Goal: Task Accomplishment & Management: Manage account settings

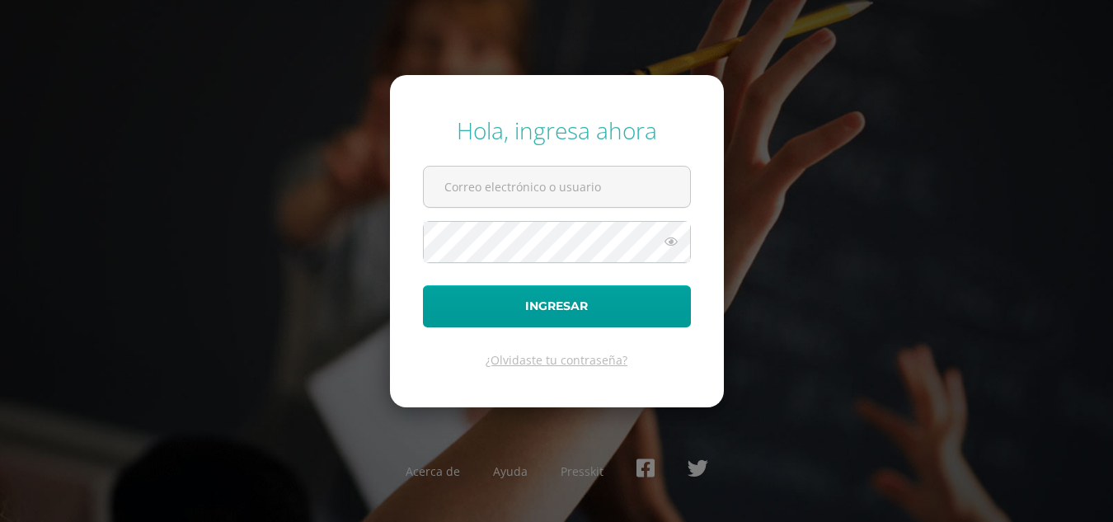
type input "nora.bravo@colegiobelga.edu.gt"
click at [671, 241] on icon at bounding box center [671, 242] width 21 height 20
click at [671, 241] on icon at bounding box center [670, 242] width 23 height 20
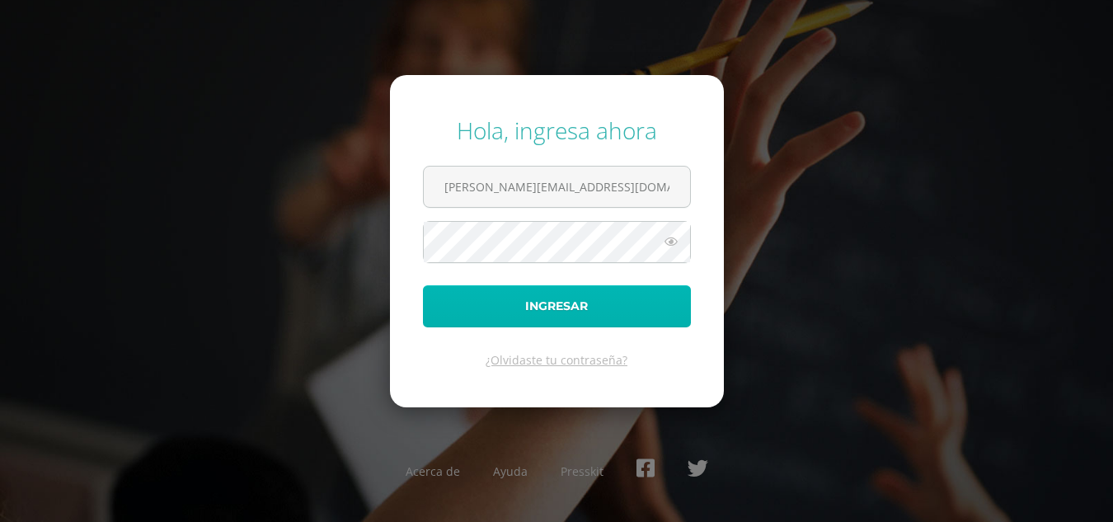
click at [558, 304] on button "Ingresar" at bounding box center [557, 306] width 268 height 42
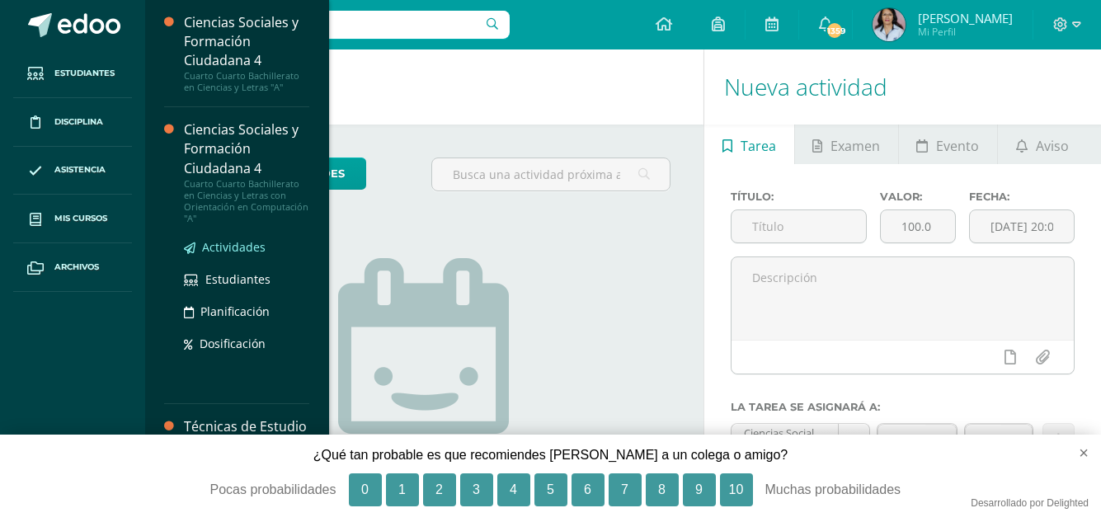
click at [246, 244] on span "Actividades" at bounding box center [234, 247] width 64 height 16
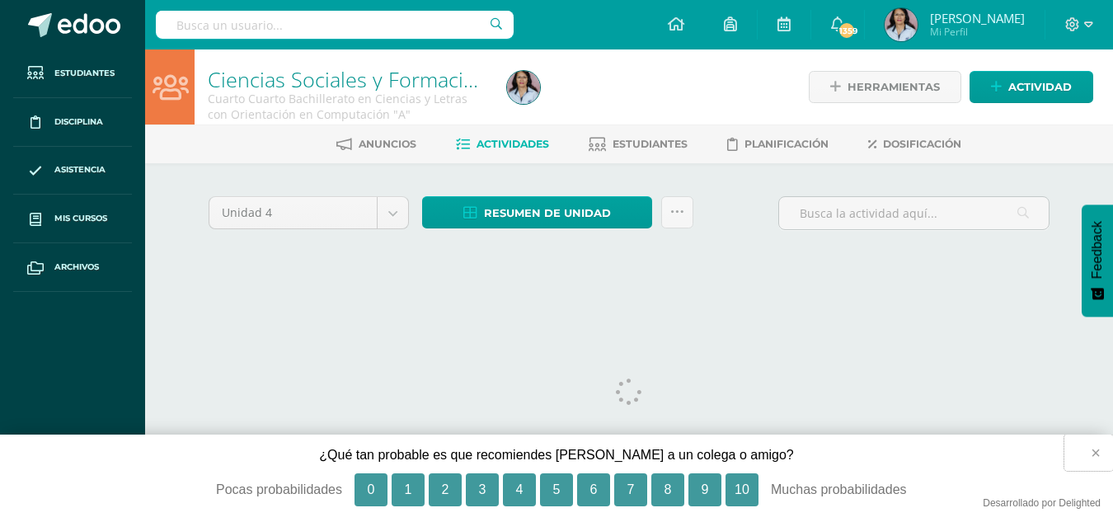
click at [1096, 452] on button "×" at bounding box center [1089, 453] width 49 height 36
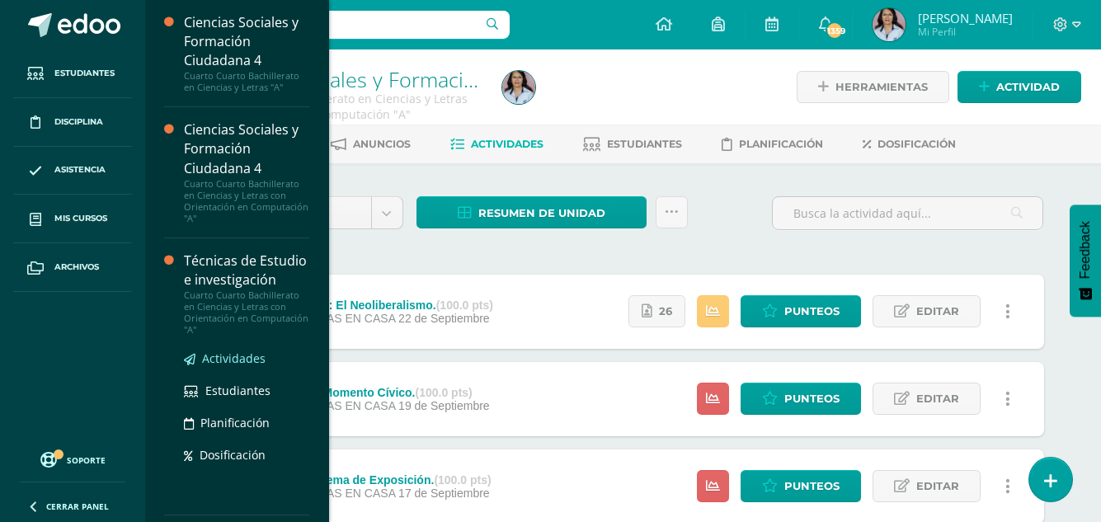
click at [233, 366] on span "Actividades" at bounding box center [234, 359] width 64 height 16
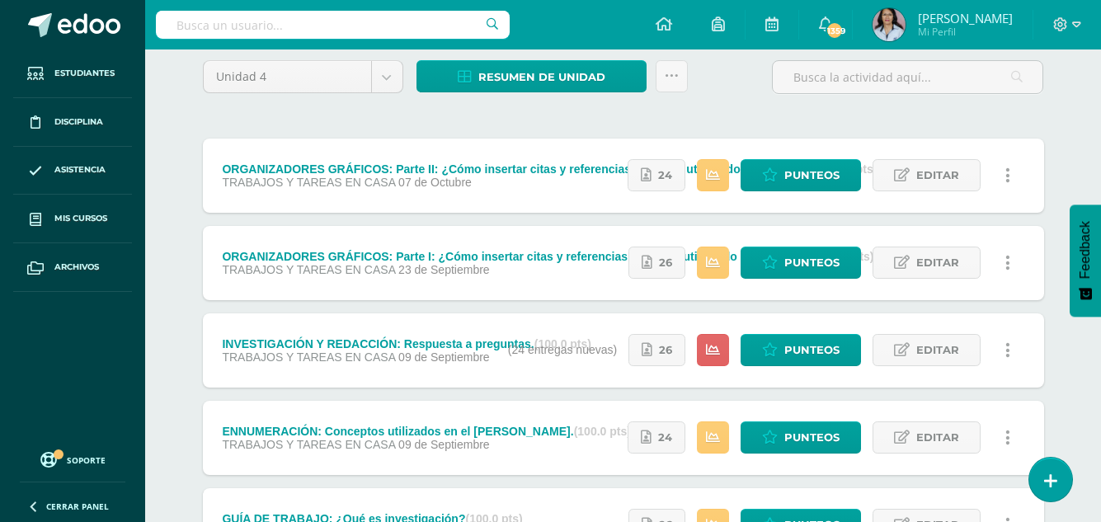
scroll to position [165, 0]
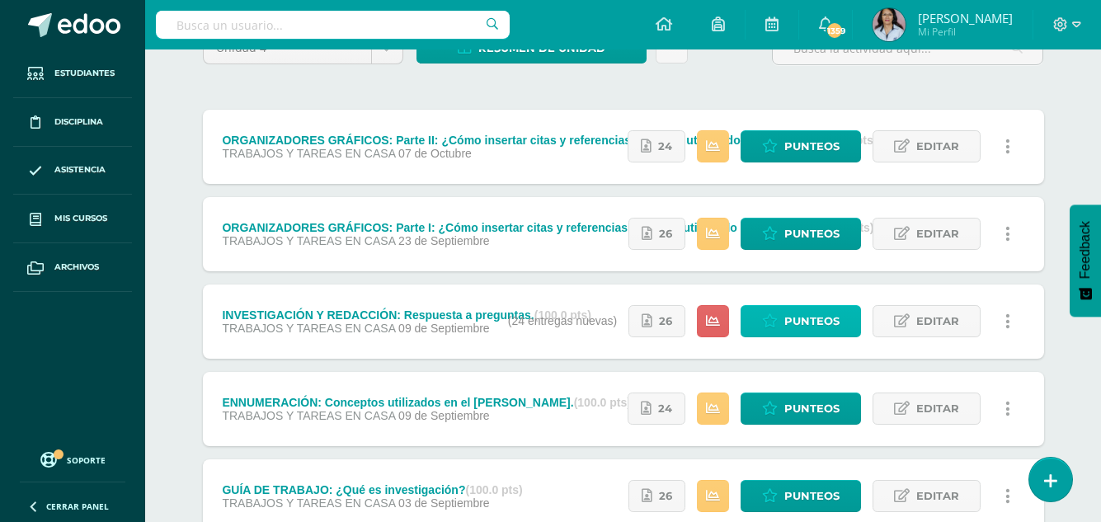
click at [794, 321] on span "Punteos" at bounding box center [811, 321] width 55 height 31
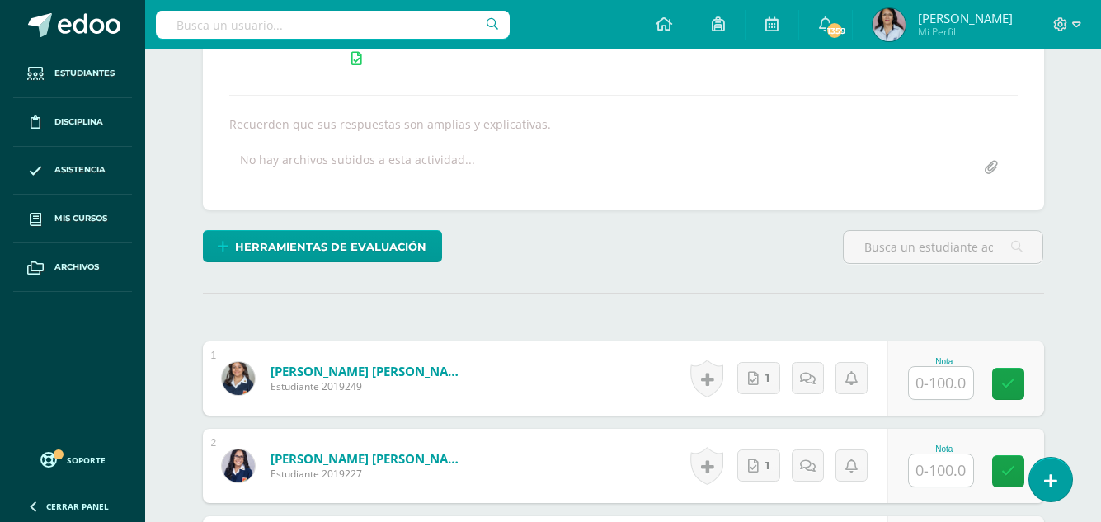
scroll to position [275, 0]
click at [760, 382] on link "1" at bounding box center [758, 377] width 43 height 32
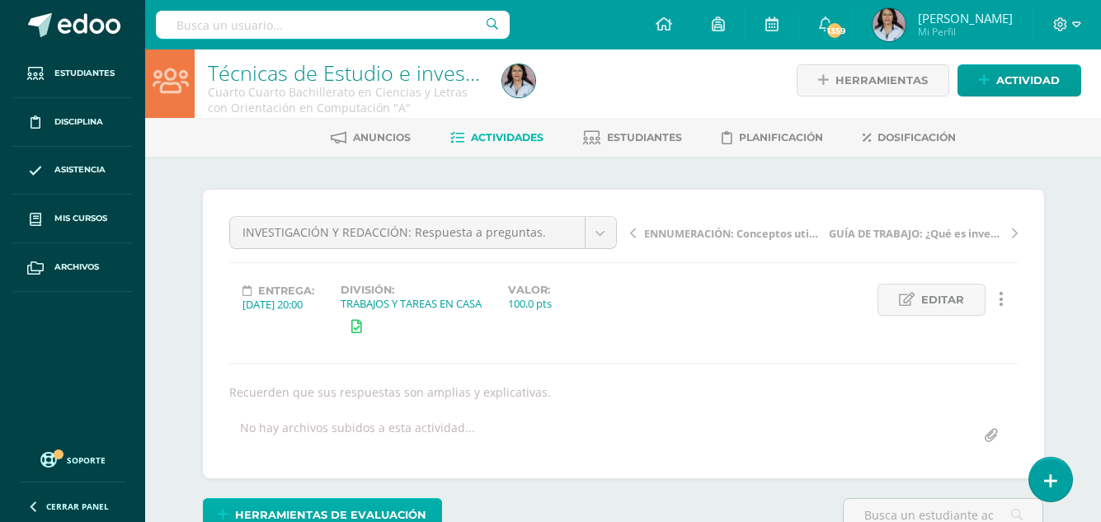
scroll to position [0, 0]
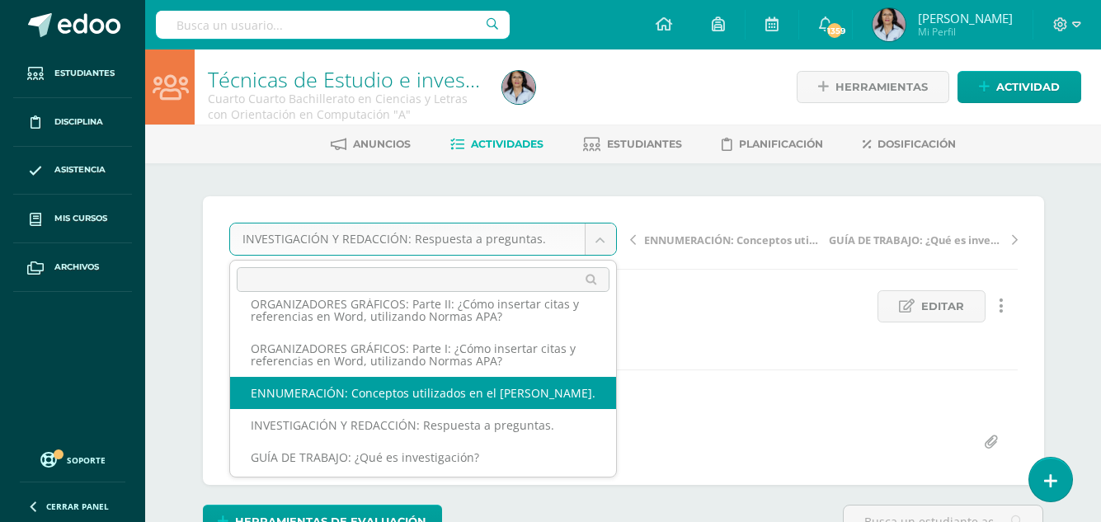
scroll to position [21, 0]
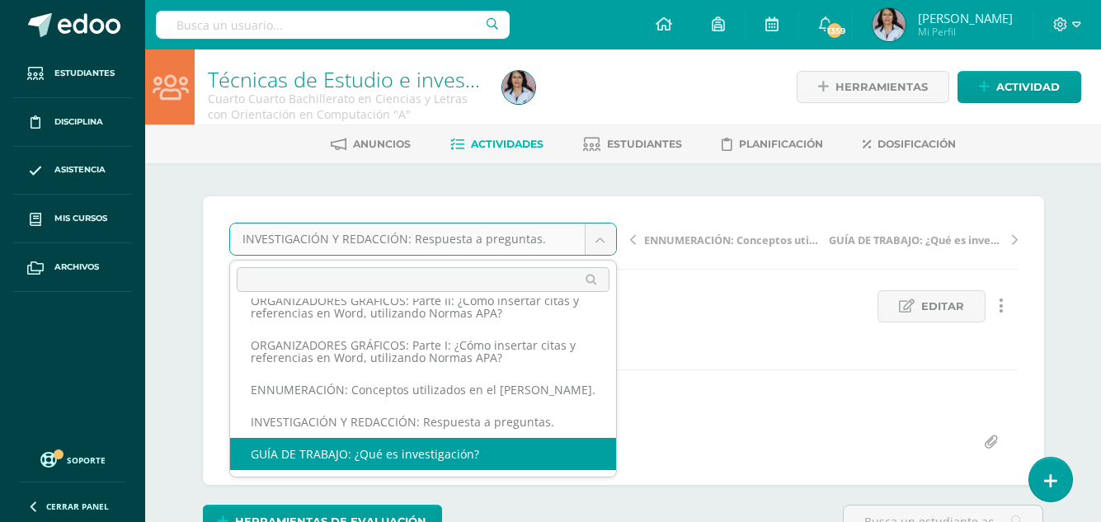
select select "/dashboard/teacher/grade-activity/128456/"
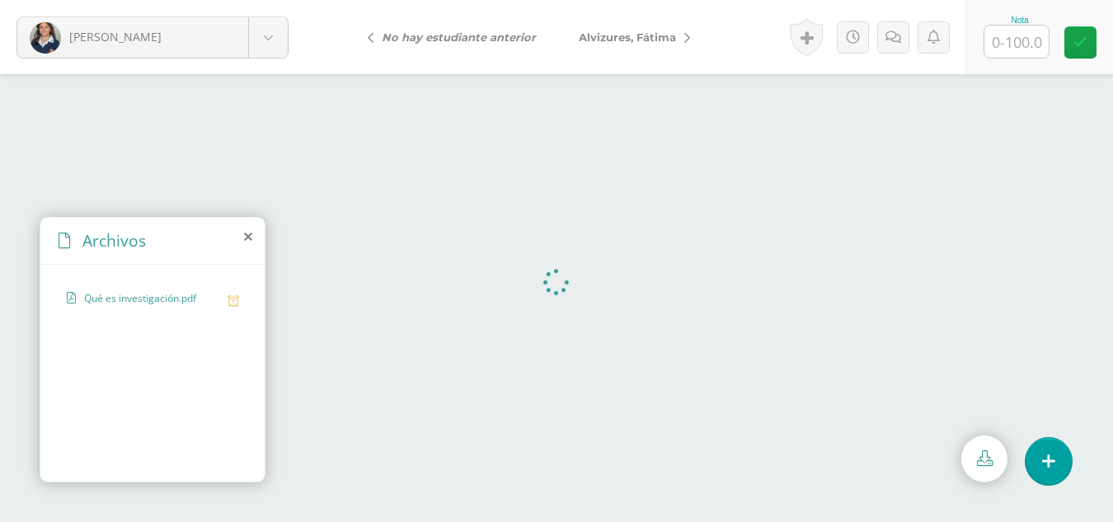
click at [1024, 38] on input "text" at bounding box center [1017, 42] width 64 height 32
type input "100"
click at [642, 37] on span "Alvizures, Fátima" at bounding box center [627, 37] width 97 height 13
click at [422, 28] on link "[PERSON_NAME]" at bounding box center [428, 37] width 146 height 40
click at [1083, 38] on icon at bounding box center [1080, 38] width 16 height 14
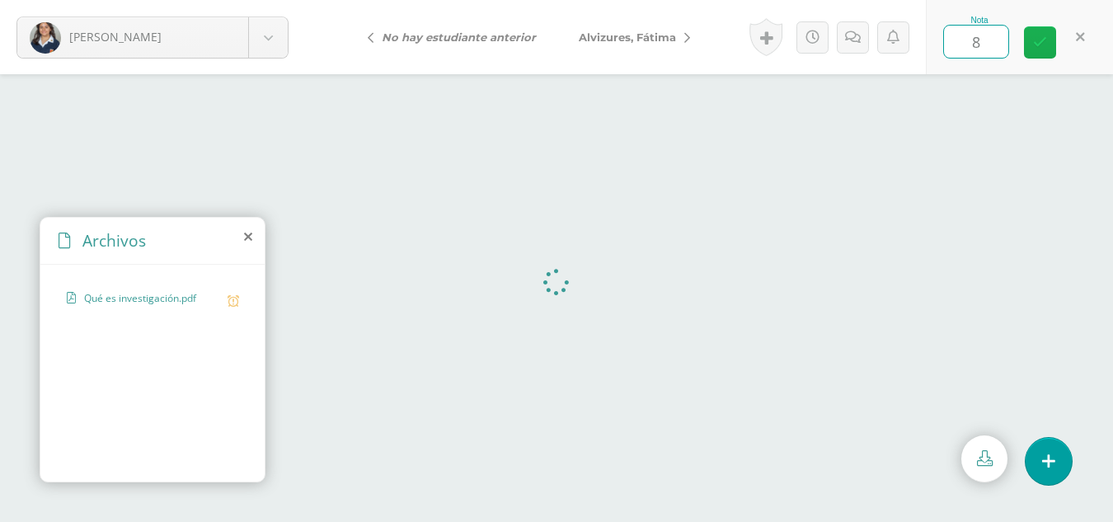
type input "80"
click at [1035, 36] on icon at bounding box center [1040, 42] width 14 height 14
click at [850, 40] on icon at bounding box center [855, 38] width 16 height 14
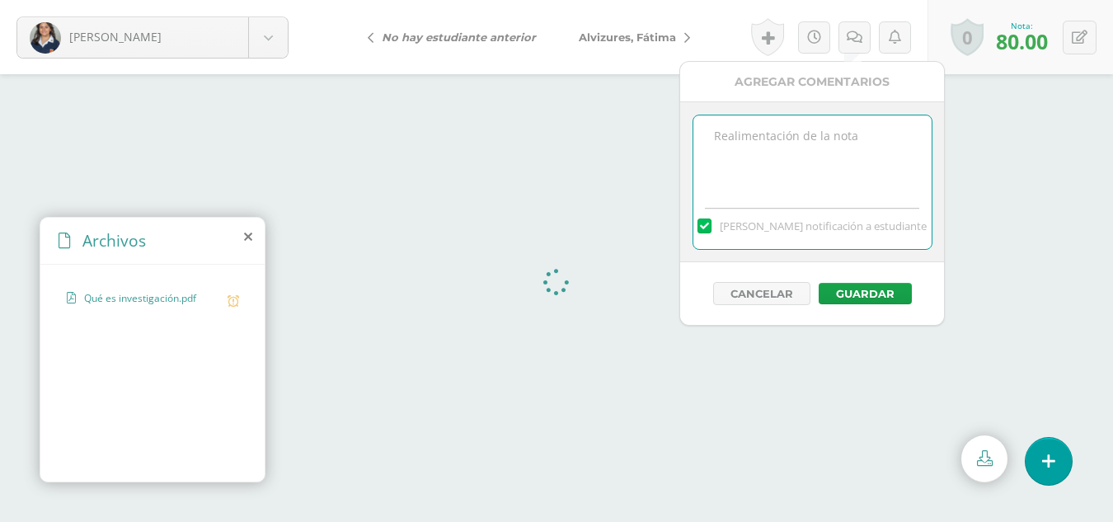
click at [730, 129] on textarea at bounding box center [813, 156] width 238 height 82
type textarea "El trabajo está incompleto."
click at [861, 289] on button "Guardar" at bounding box center [865, 293] width 93 height 21
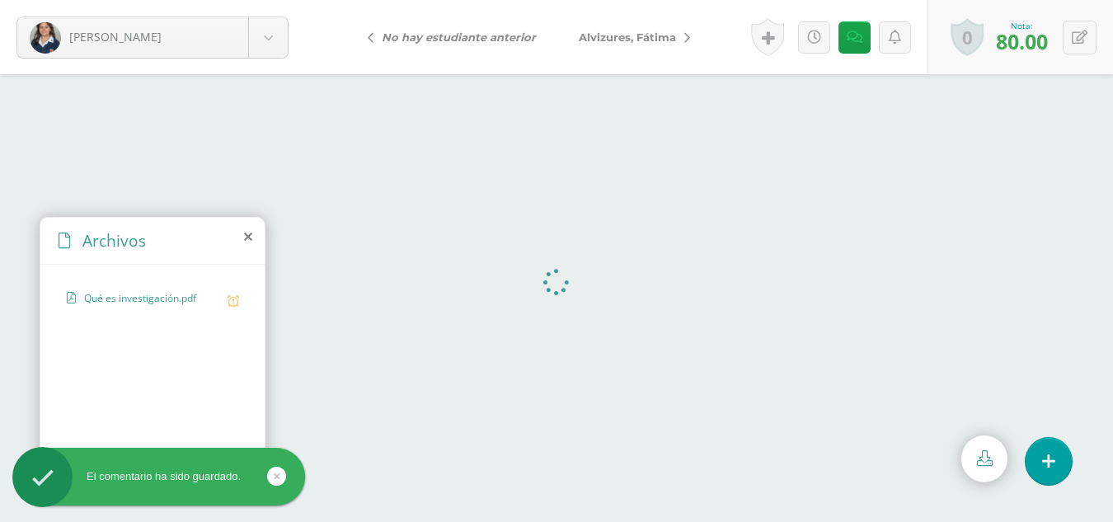
click at [644, 36] on span "Alvizures, Fátima" at bounding box center [627, 37] width 97 height 13
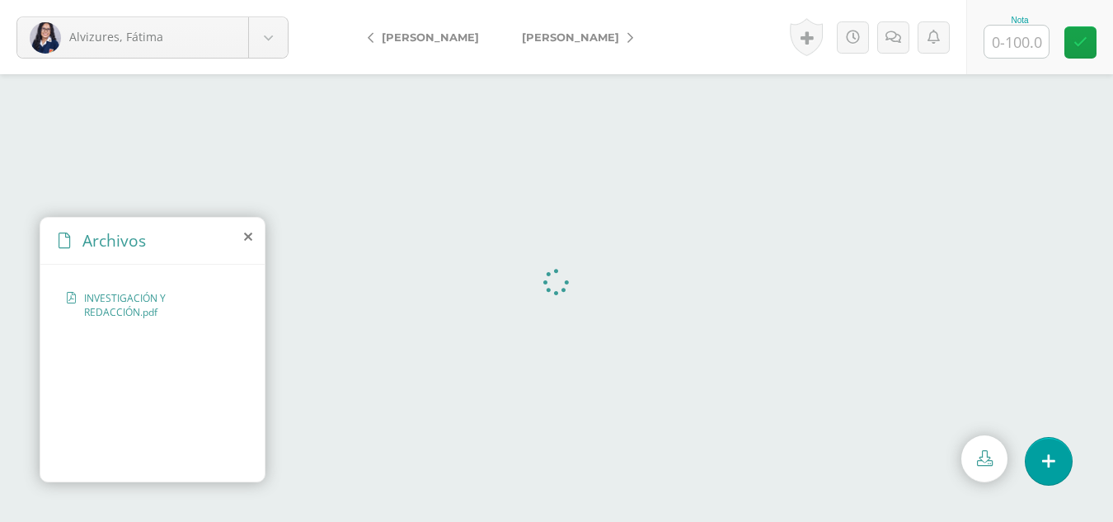
click at [550, 42] on span "[PERSON_NAME]" at bounding box center [570, 37] width 97 height 13
click at [1016, 31] on input "text" at bounding box center [1017, 42] width 64 height 32
type input "1"
type input "100"
click at [268, 0] on body "[PERSON_NAME] [PERSON_NAME] [PERSON_NAME][GEOGRAPHIC_DATA] [PERSON_NAME] [PERSO…" at bounding box center [556, 0] width 1113 height 0
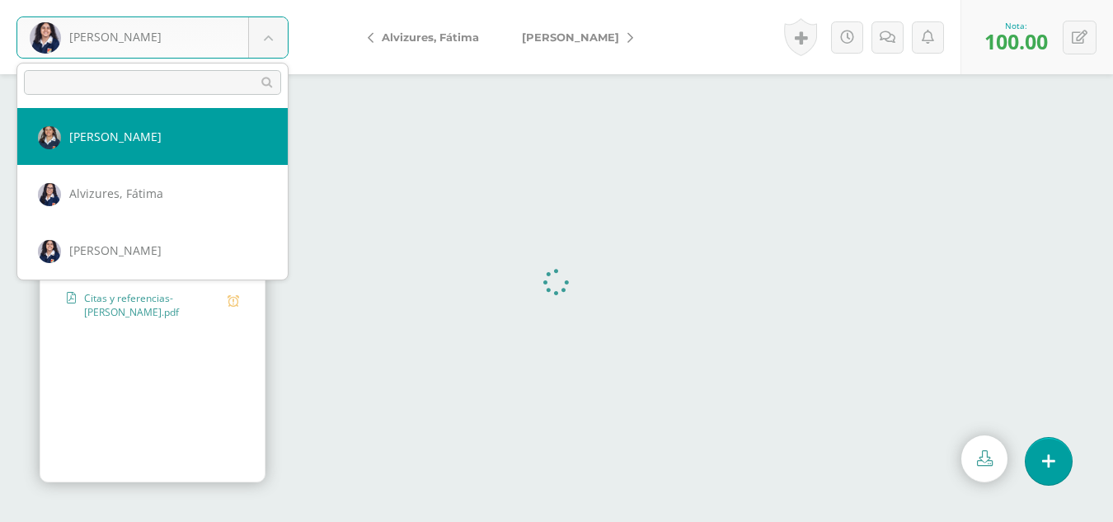
select select "2182"
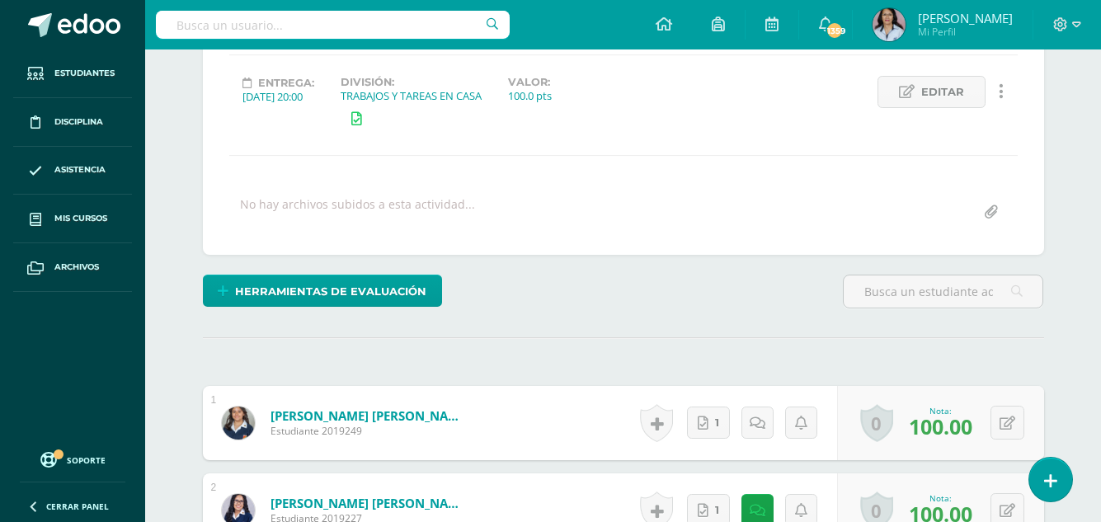
scroll to position [215, 0]
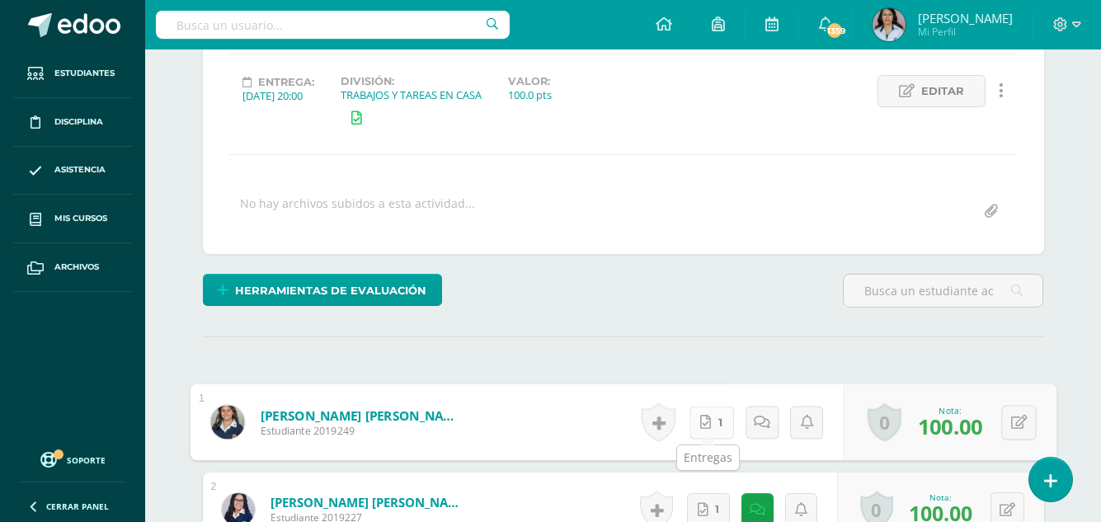
click at [708, 425] on link "1" at bounding box center [711, 422] width 45 height 33
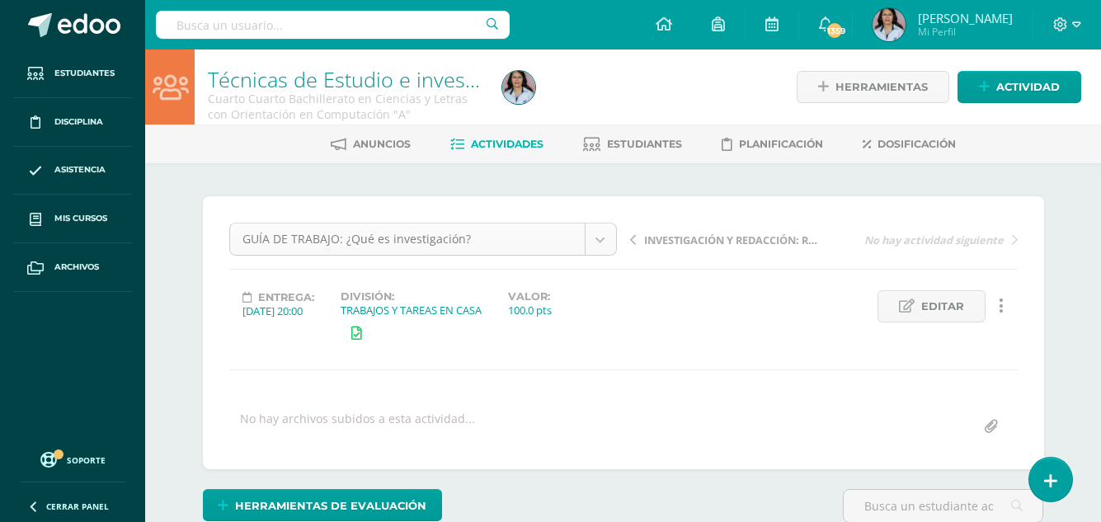
scroll to position [1, 0]
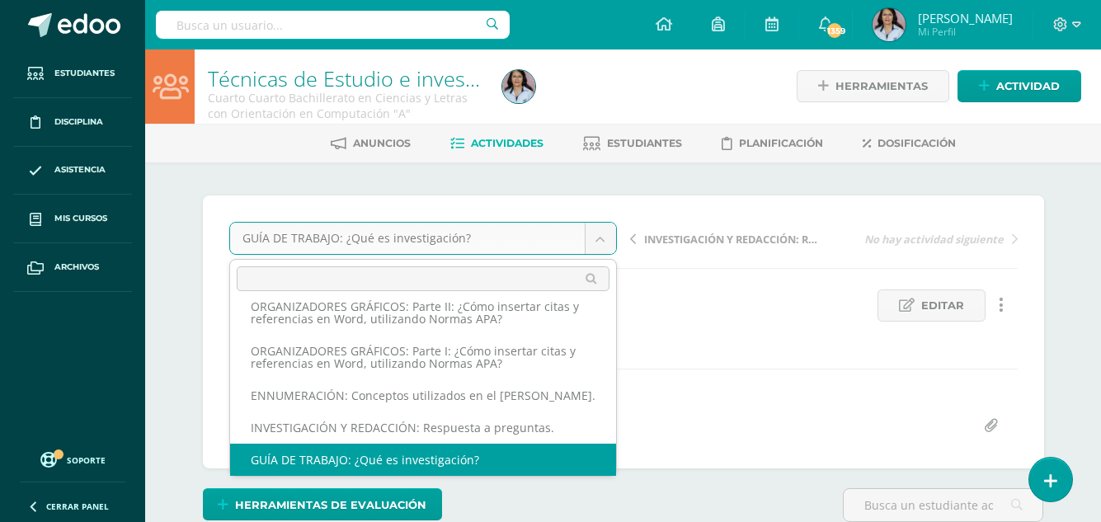
scroll to position [0, 0]
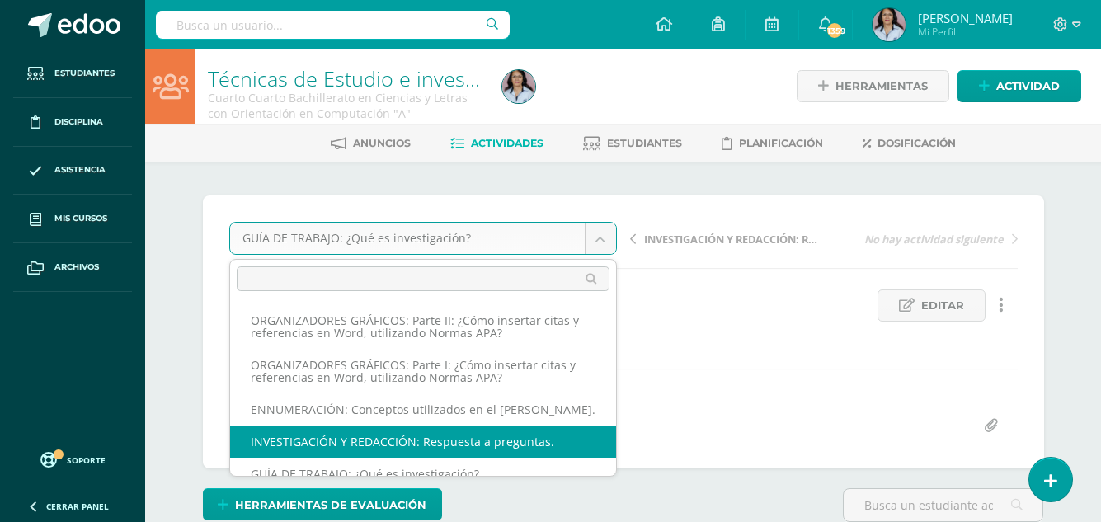
select select "/dashboard/teacher/grade-activity/128586/"
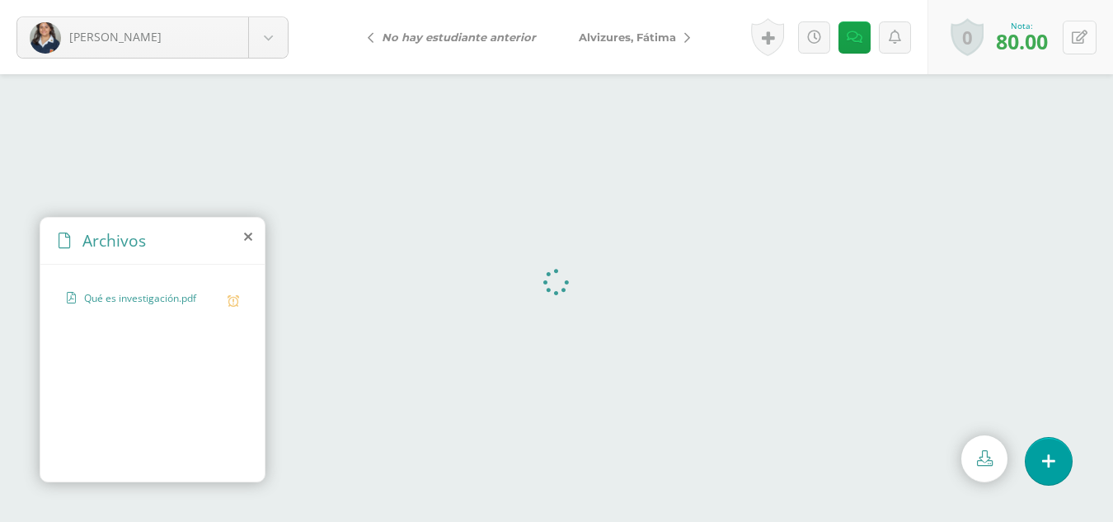
click at [1079, 35] on icon at bounding box center [1080, 38] width 16 height 14
click at [860, 31] on icon at bounding box center [853, 38] width 16 height 14
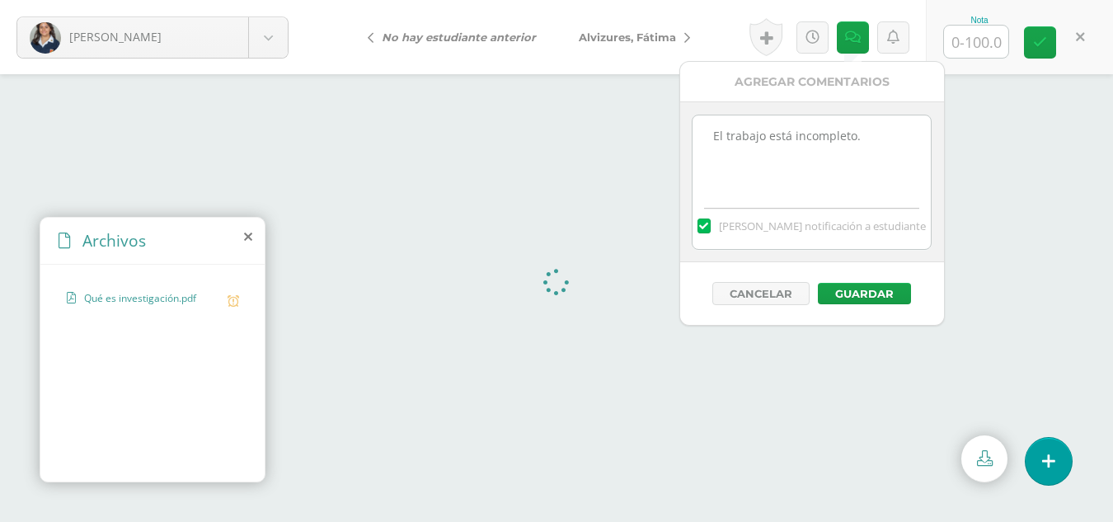
click at [854, 133] on textarea "El trabajo está incompleto." at bounding box center [812, 156] width 238 height 82
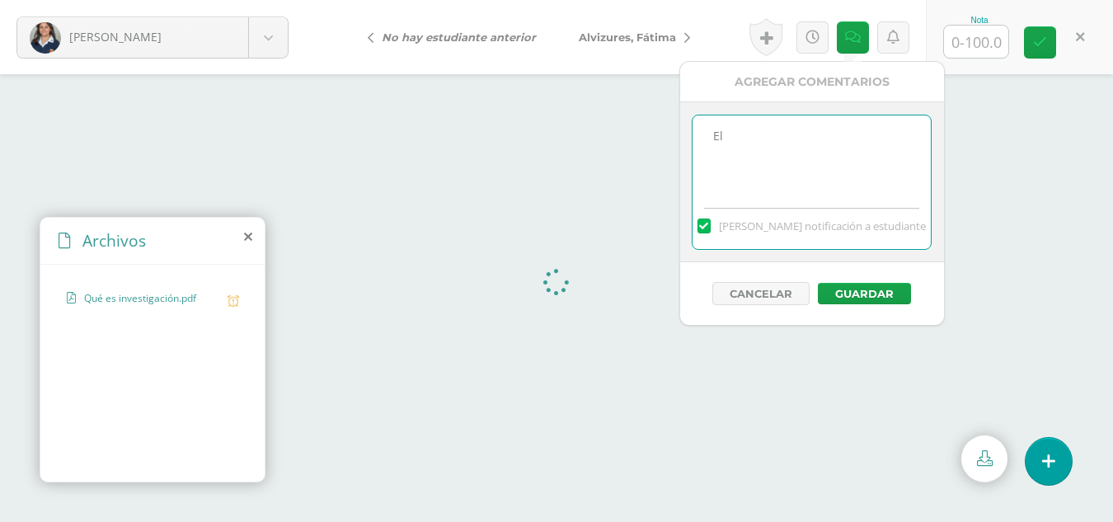
type textarea "E"
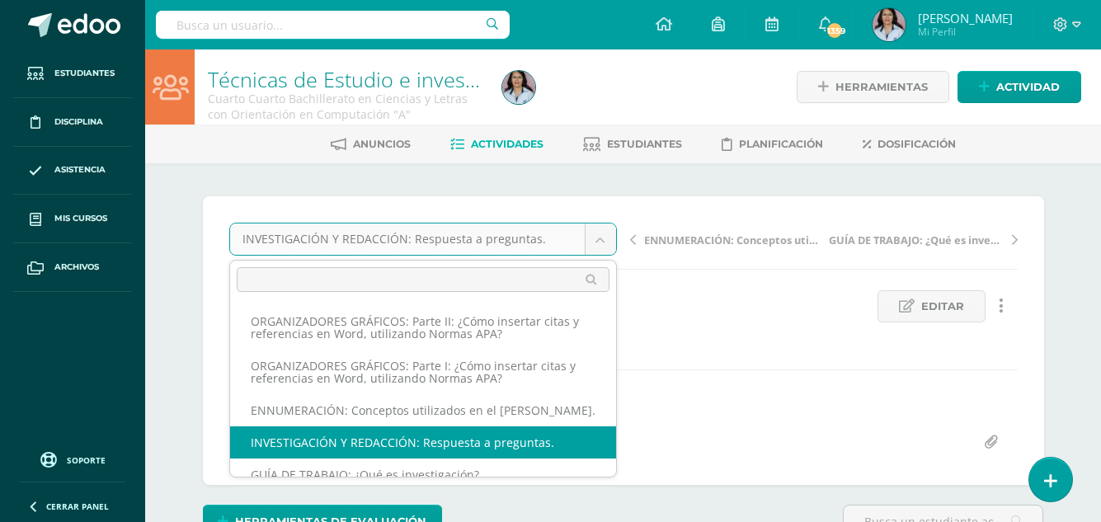
drag, startPoint x: 243, startPoint y: 241, endPoint x: 450, endPoint y: 228, distance: 207.4
click at [288, 230] on body "Estudiantes Disciplina Asistencia Mis cursos Archivos Soporte Ayuda Reportar un…" at bounding box center [550, 348] width 1101 height 696
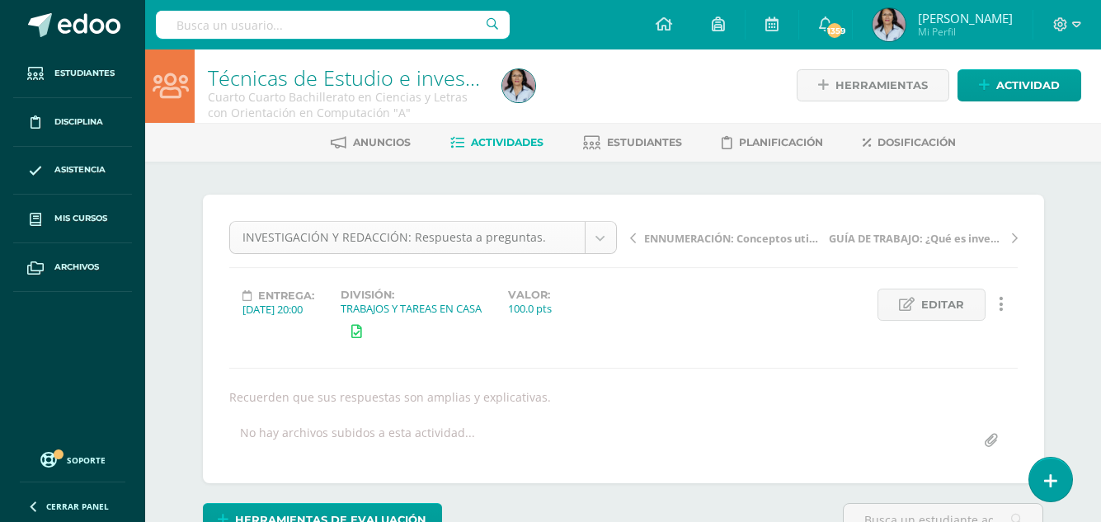
drag, startPoint x: 541, startPoint y: 236, endPoint x: 406, endPoint y: 238, distance: 135.3
click at [937, 299] on span "Editar" at bounding box center [942, 304] width 43 height 31
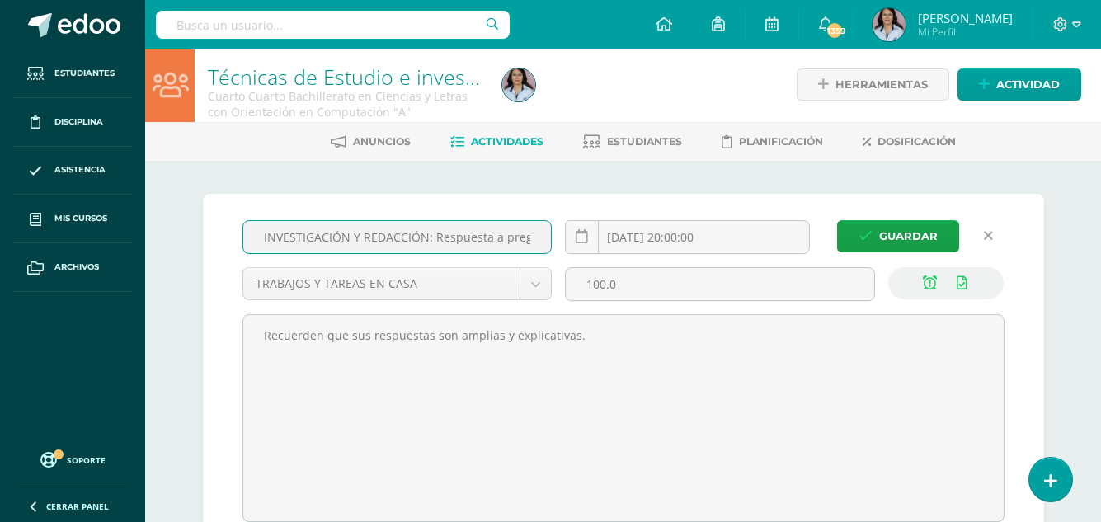
scroll to position [0, 27]
drag, startPoint x: 259, startPoint y: 236, endPoint x: 548, endPoint y: 237, distance: 288.7
click at [548, 237] on input "INVESTIGACIÓN Y REDACCIÓN: Respuesta a preguntas." at bounding box center [397, 237] width 308 height 32
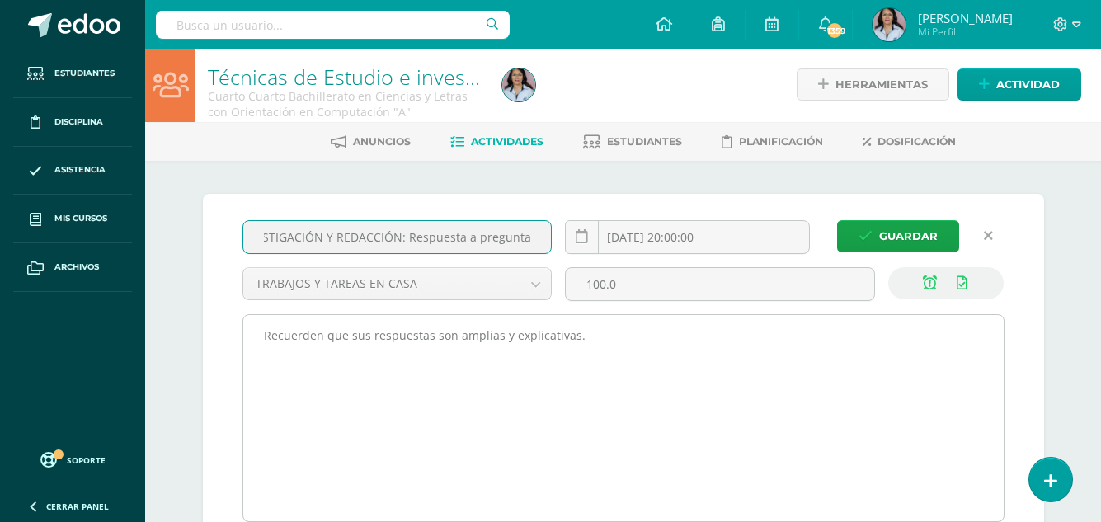
scroll to position [0, 0]
click at [608, 373] on textarea "Recuerden que sus respuestas son amplias y explicativas." at bounding box center [623, 418] width 760 height 206
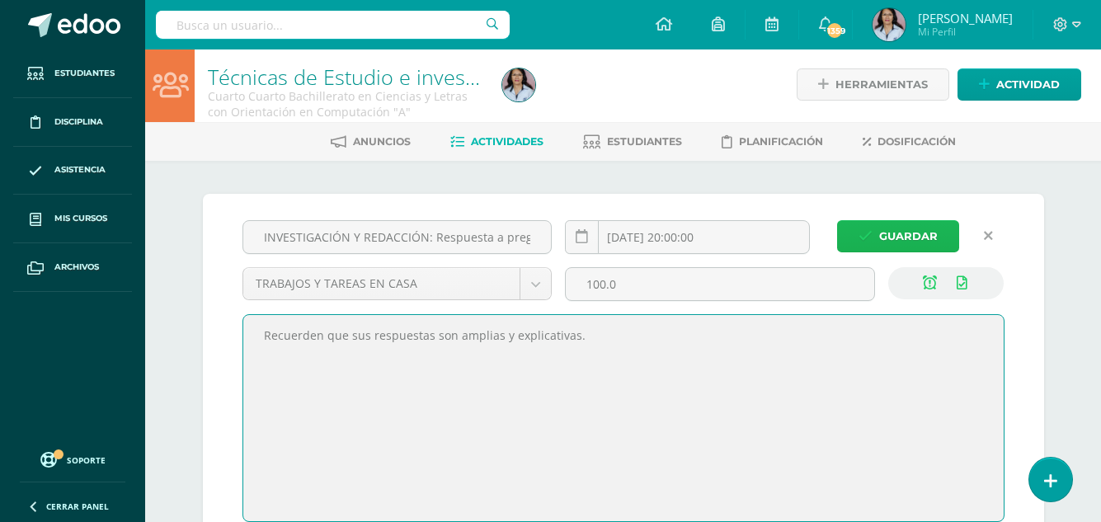
click at [909, 233] on span "Guardar" at bounding box center [908, 236] width 59 height 31
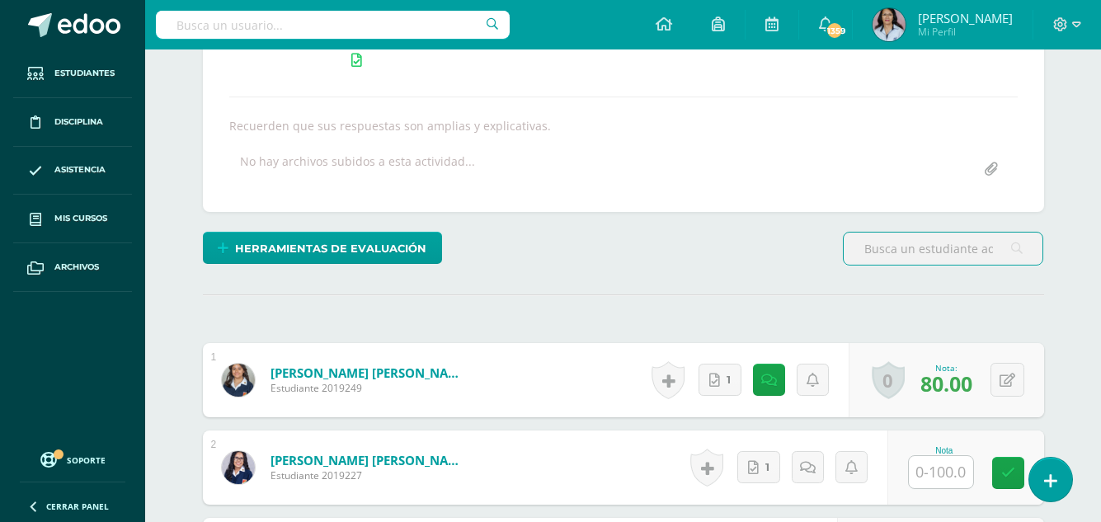
scroll to position [685, 0]
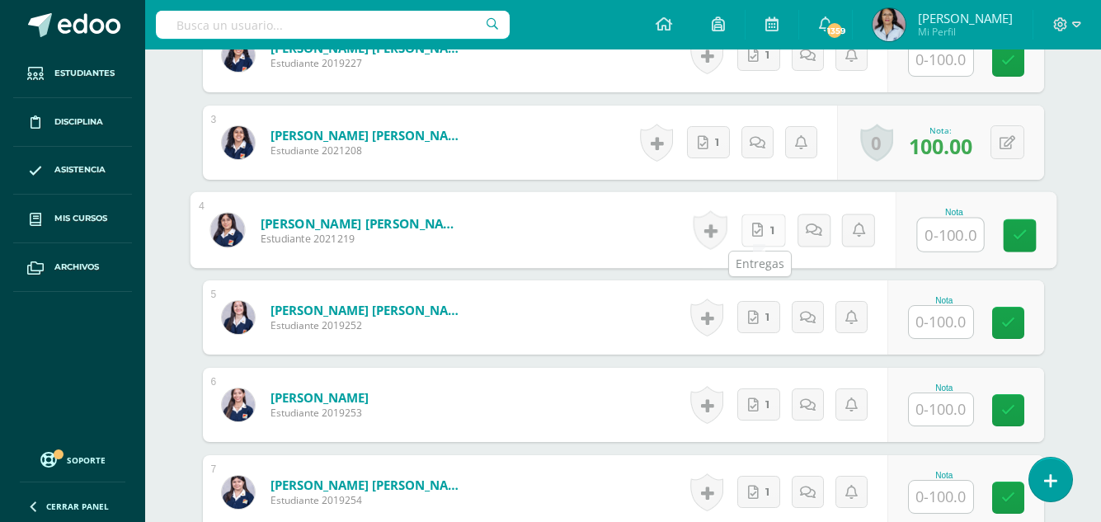
click at [759, 225] on icon at bounding box center [757, 230] width 11 height 14
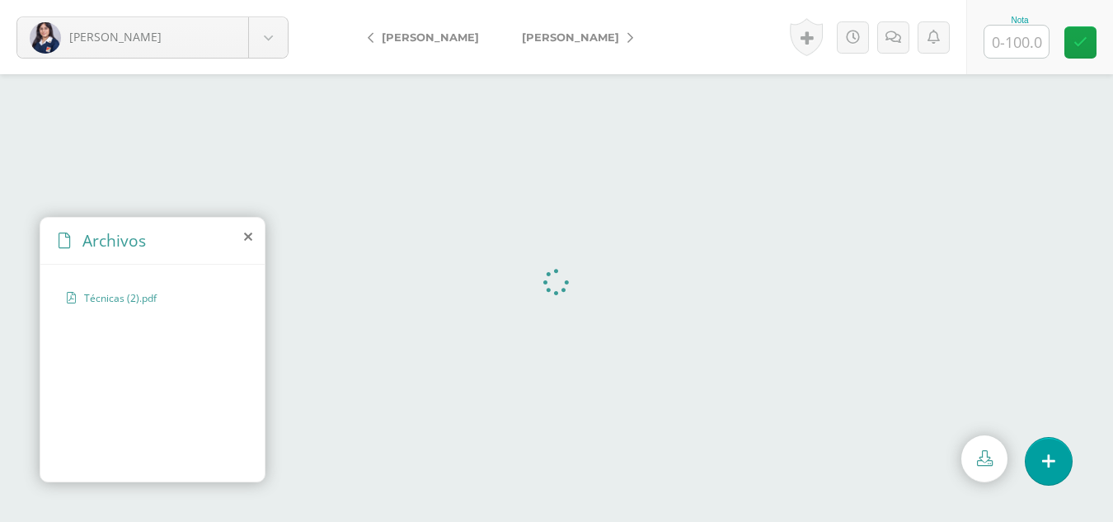
click at [680, 22] on form "[PERSON_NAME] [PERSON_NAME] Alvizures, [GEOGRAPHIC_DATA][PERSON_NAME], [PERSON_…" at bounding box center [556, 37] width 1113 height 74
click at [1016, 35] on input "text" at bounding box center [1017, 42] width 64 height 32
type input "100"
click at [541, 36] on span "[PERSON_NAME]" at bounding box center [570, 37] width 97 height 13
click at [1024, 34] on input "text" at bounding box center [1017, 42] width 64 height 32
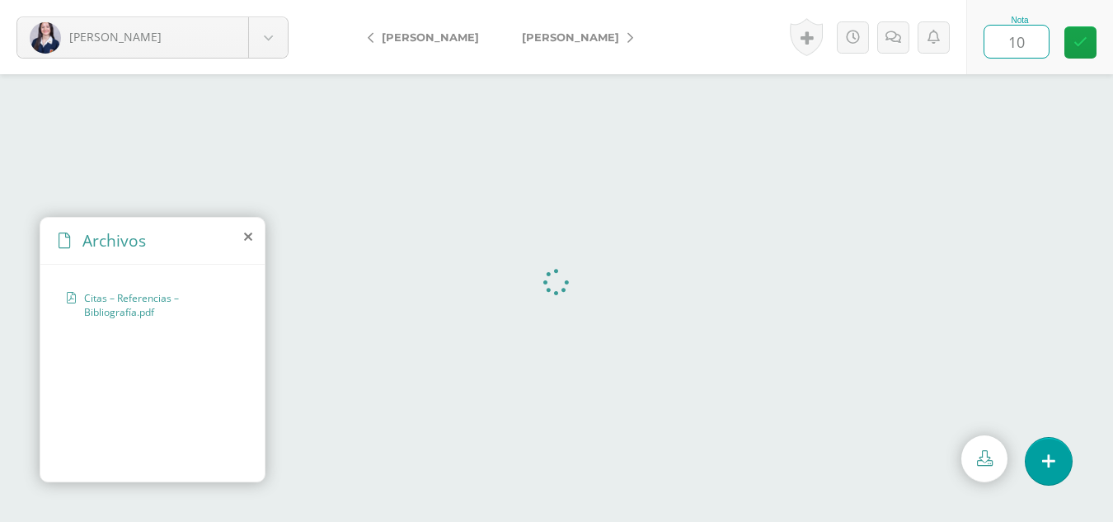
type input "100"
click at [556, 39] on span "[PERSON_NAME]" at bounding box center [570, 37] width 97 height 13
click at [1019, 35] on input "text" at bounding box center [1017, 42] width 64 height 32
type input "100"
click at [587, 35] on span "[PERSON_NAME]" at bounding box center [570, 37] width 97 height 13
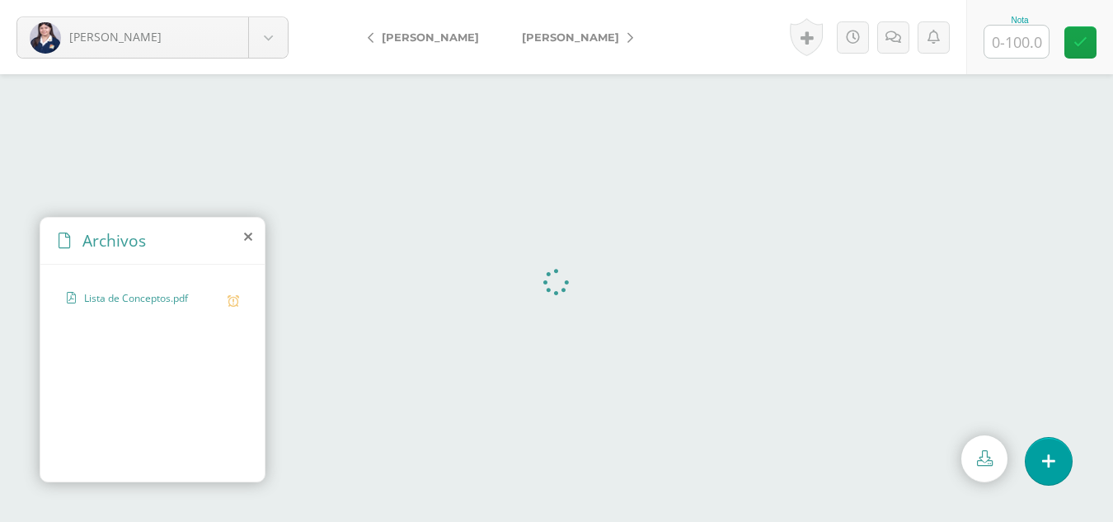
click at [1023, 38] on input "text" at bounding box center [1017, 42] width 64 height 32
type input "95"
click at [897, 35] on icon at bounding box center [900, 38] width 16 height 14
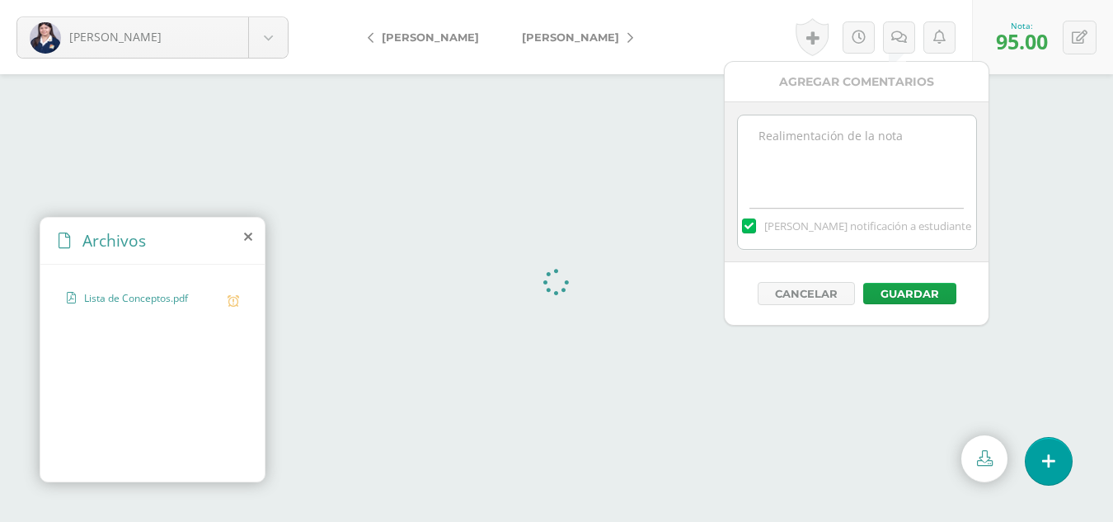
click at [760, 135] on textarea at bounding box center [857, 156] width 238 height 82
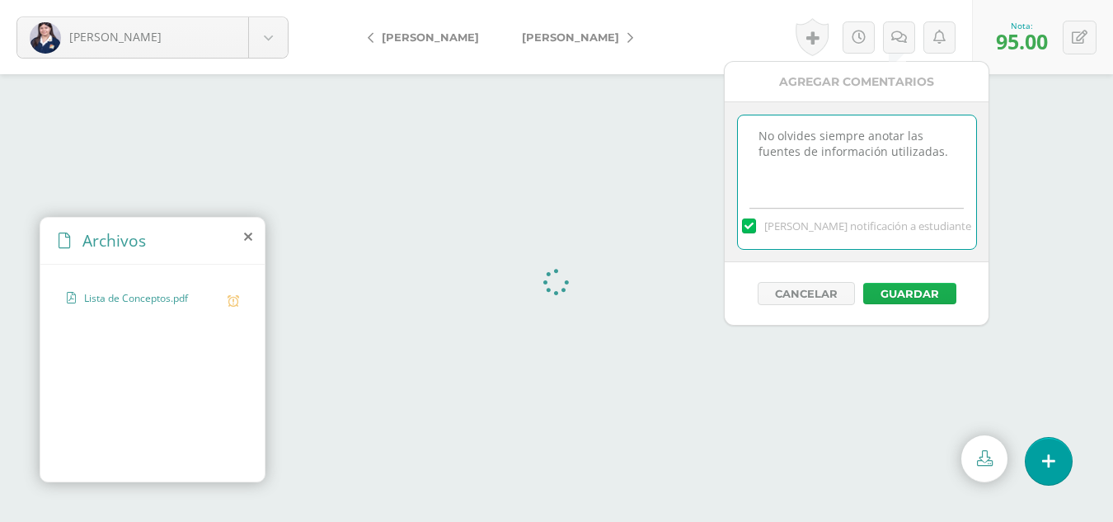
type textarea "No olvides siempre anotar las fuentes de información utilizadas."
click at [924, 289] on button "Guardar" at bounding box center [910, 293] width 93 height 21
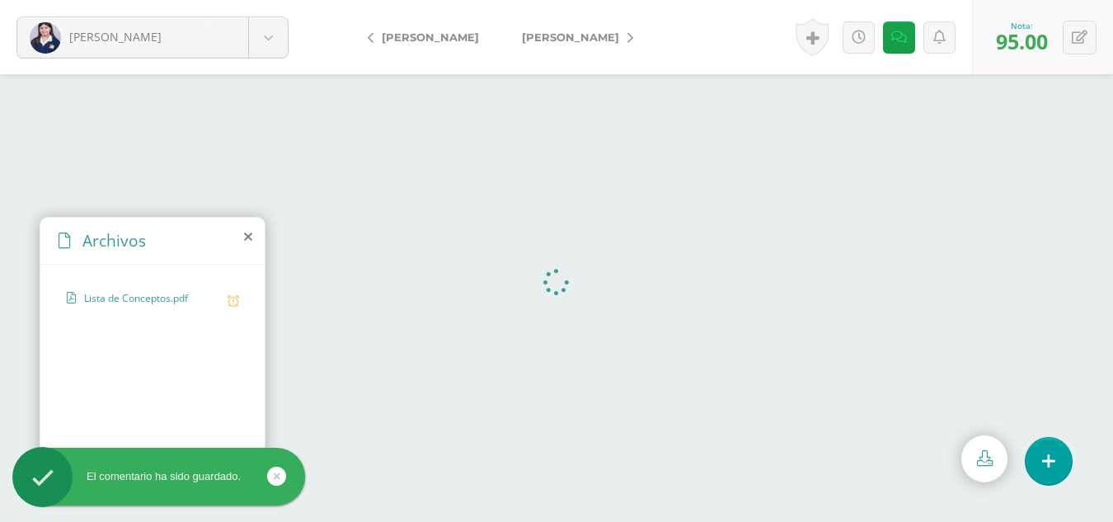
click at [570, 35] on span "[PERSON_NAME]" at bounding box center [570, 37] width 97 height 13
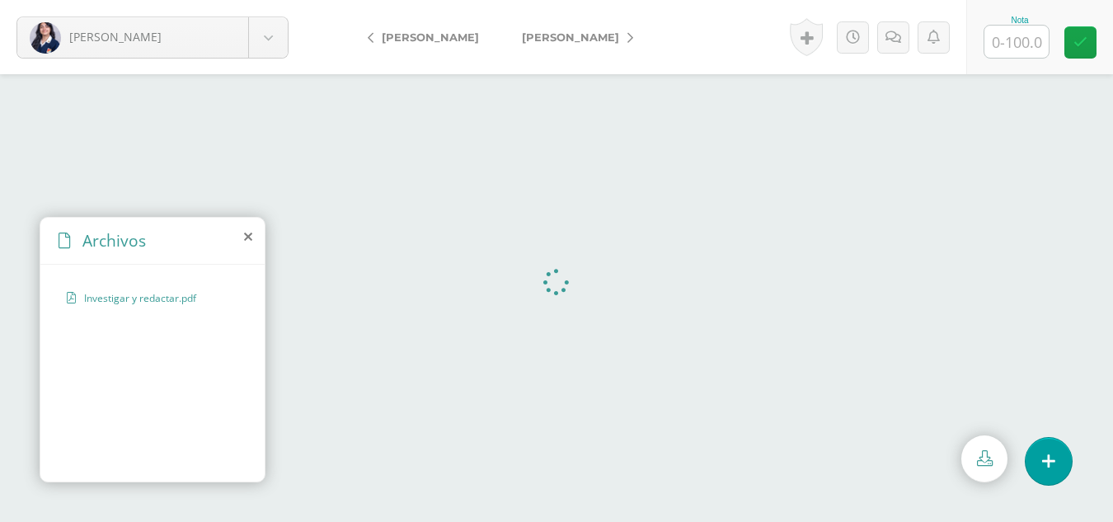
click at [1026, 40] on input "text" at bounding box center [1017, 42] width 64 height 32
type input "100"
click at [562, 41] on span "[PERSON_NAME]" at bounding box center [570, 37] width 97 height 13
click at [1024, 36] on input "text" at bounding box center [1017, 42] width 64 height 32
type input "85"
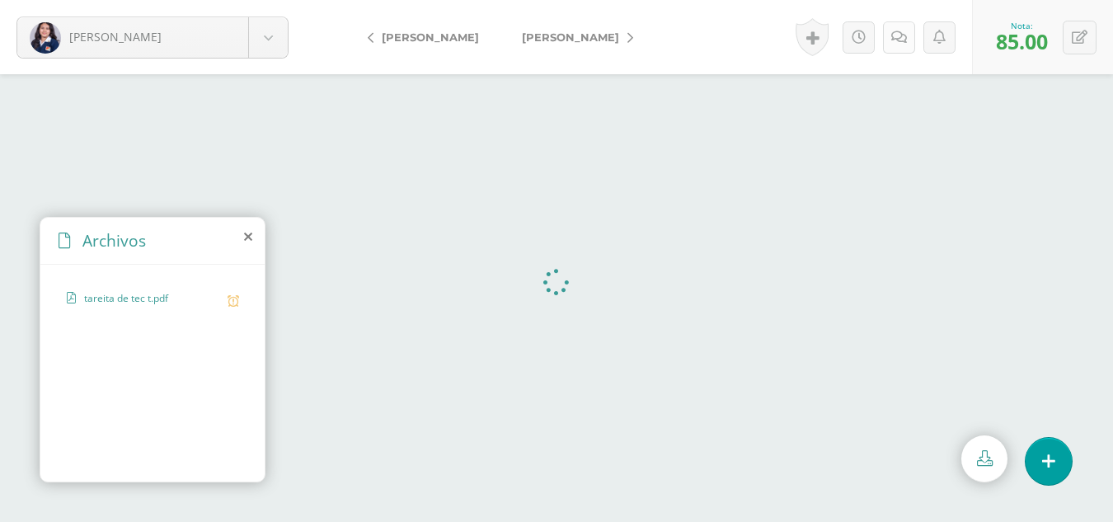
click at [897, 39] on icon at bounding box center [900, 38] width 16 height 14
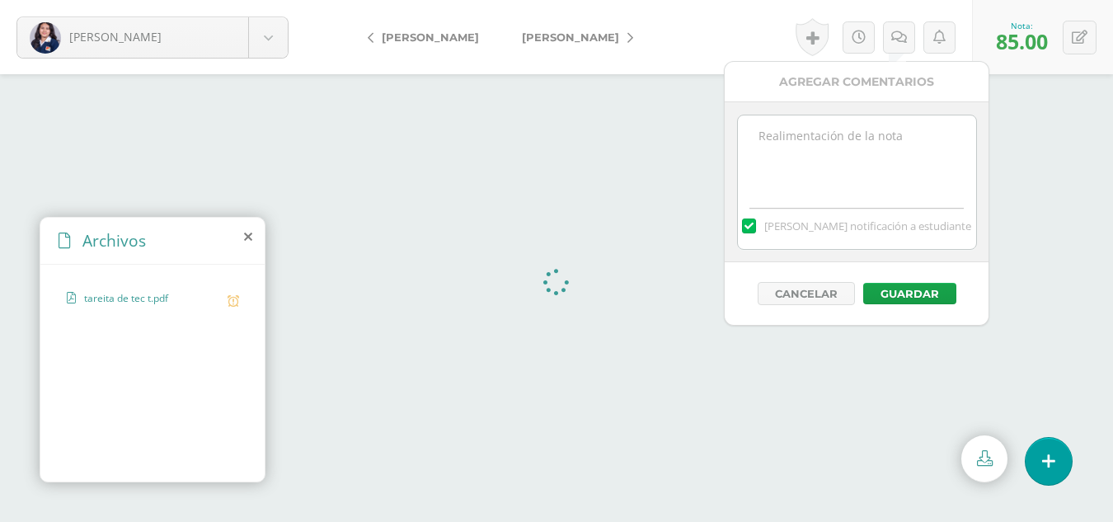
click at [769, 132] on textarea at bounding box center [857, 156] width 238 height 82
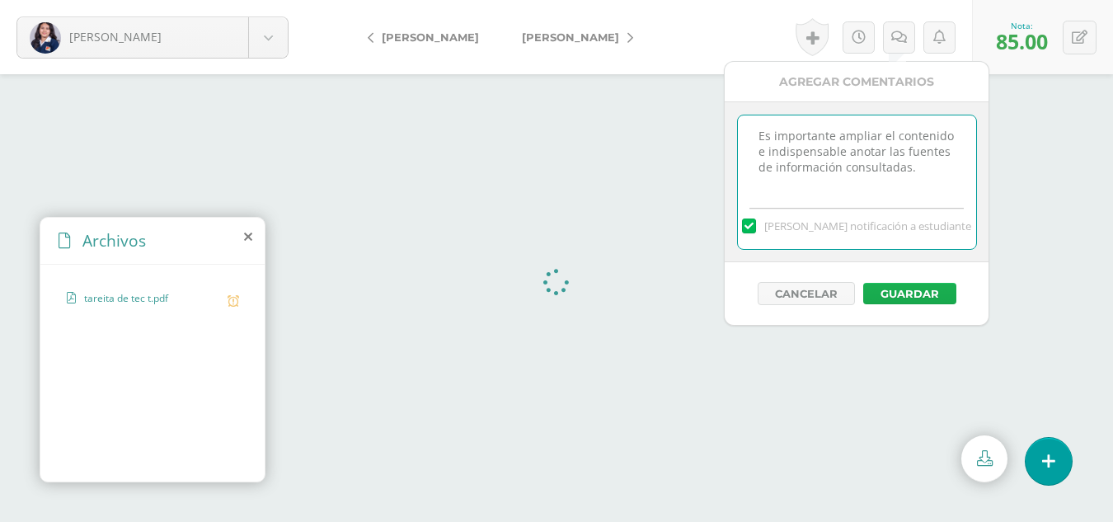
type textarea "Es importante ampliar el contenido e indispensable anotar las fuentes de inform…"
click at [919, 292] on button "Guardar" at bounding box center [910, 293] width 93 height 21
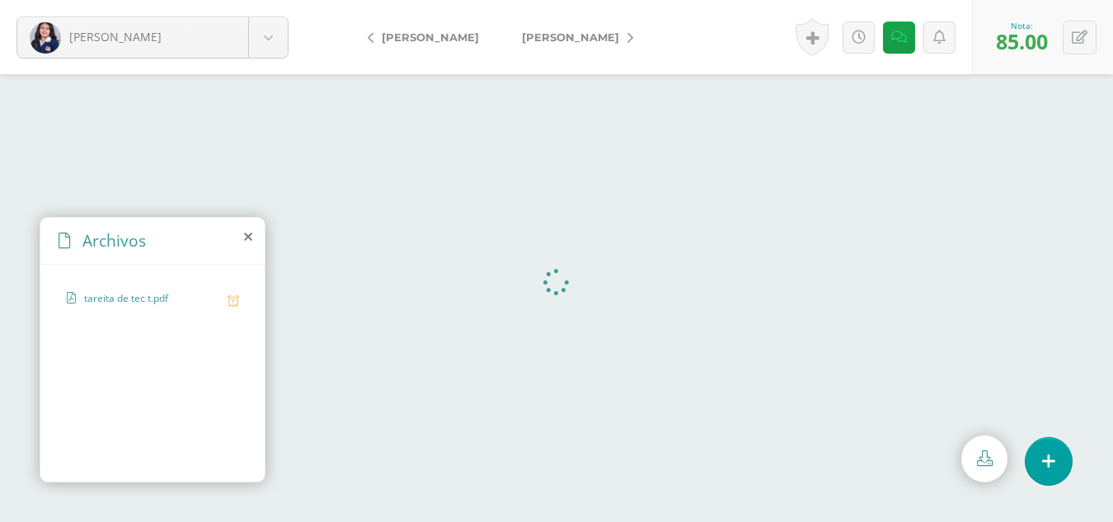
click at [525, 31] on span "[PERSON_NAME]" at bounding box center [570, 37] width 97 height 13
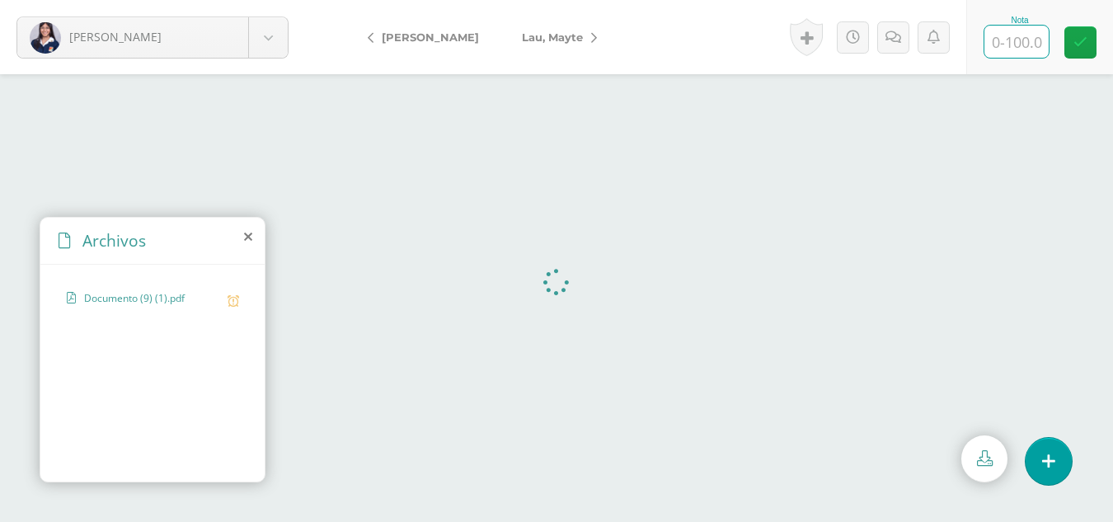
click at [1020, 33] on input "text" at bounding box center [1017, 42] width 64 height 32
type input "100"
click at [553, 36] on span "Lau, Mayte" at bounding box center [552, 37] width 61 height 13
click at [1019, 41] on input "text" at bounding box center [1017, 42] width 64 height 32
type input "90"
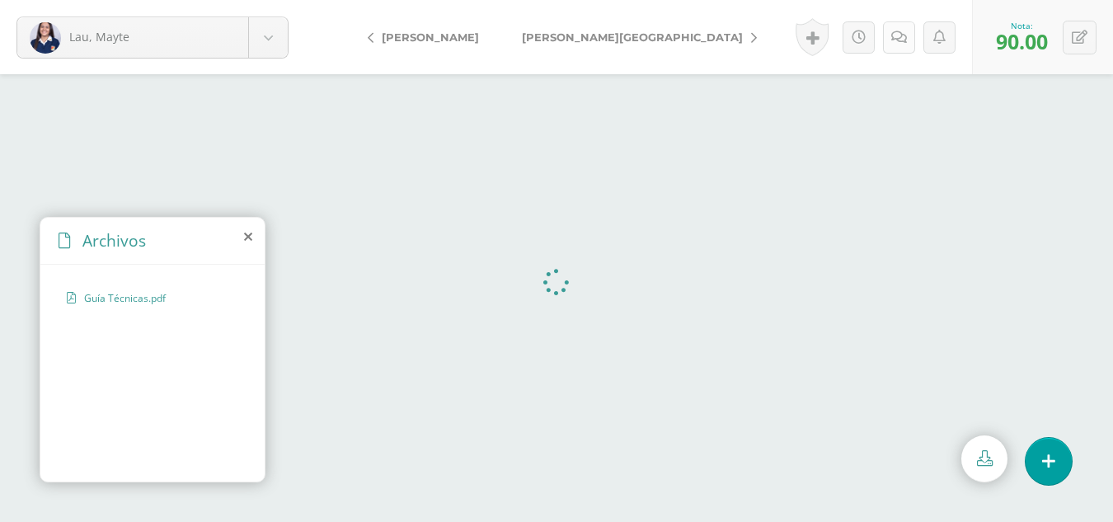
click at [900, 40] on icon at bounding box center [900, 38] width 16 height 14
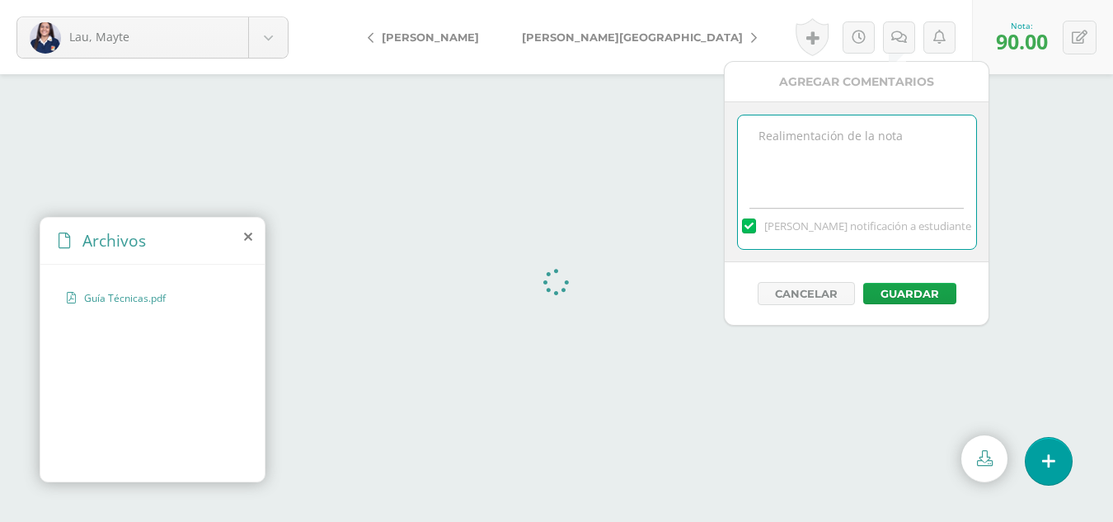
click at [768, 126] on textarea at bounding box center [857, 156] width 238 height 82
drag, startPoint x: 757, startPoint y: 135, endPoint x: 840, endPoint y: 149, distance: 83.7
click at [840, 149] on textarea "Anotar las fuentes de información consultadas." at bounding box center [857, 156] width 238 height 82
click at [840, 181] on textarea "Anotar las fuentes de información consultadas." at bounding box center [857, 156] width 238 height 82
click at [873, 174] on textarea "Anotar las fuentes de información consultadas." at bounding box center [857, 156] width 238 height 82
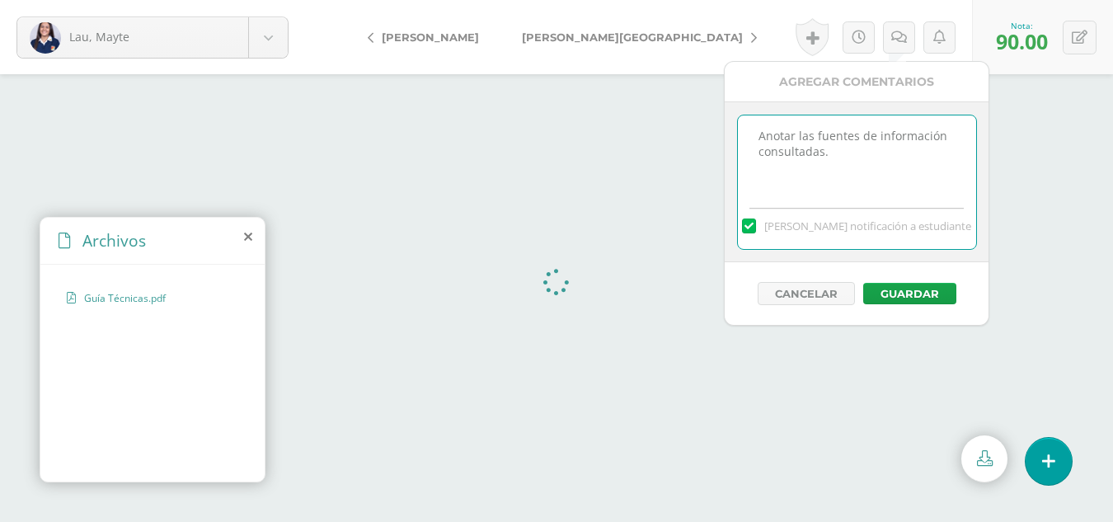
click at [895, 180] on textarea "Anotar las fuentes de información consultadas." at bounding box center [857, 156] width 238 height 82
type textarea "Anotar las fuentes de información consultadas."
click at [910, 291] on button "Guardar" at bounding box center [910, 293] width 93 height 21
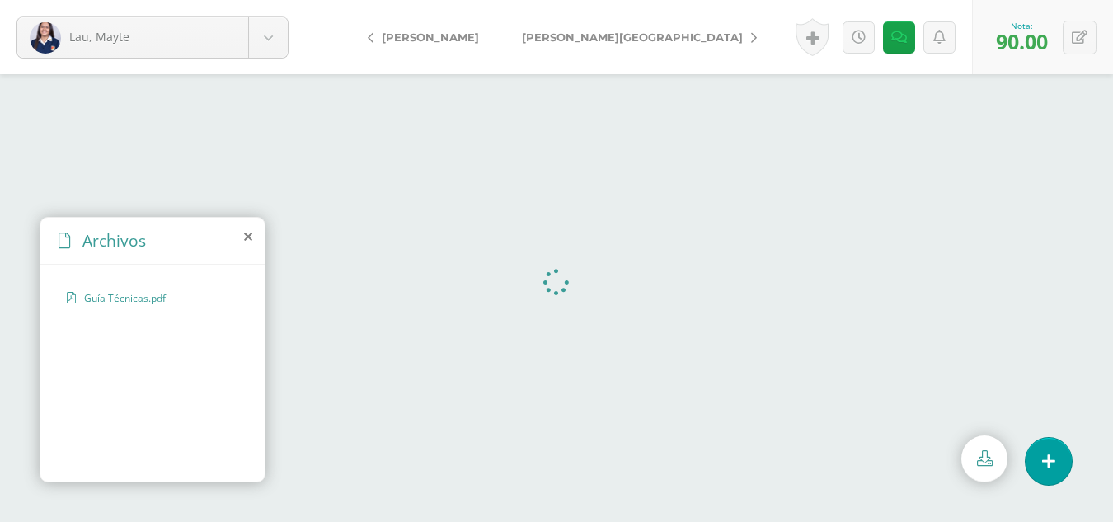
click at [579, 34] on span "[PERSON_NAME][GEOGRAPHIC_DATA]" at bounding box center [632, 37] width 221 height 13
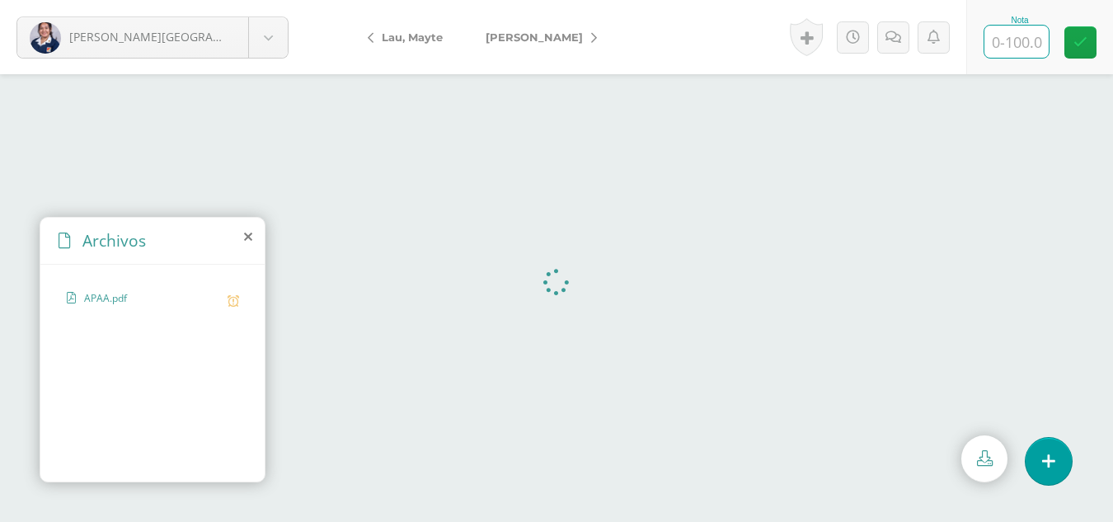
click at [1017, 41] on input "text" at bounding box center [1017, 42] width 64 height 32
type input "90"
click at [903, 36] on icon at bounding box center [900, 38] width 16 height 14
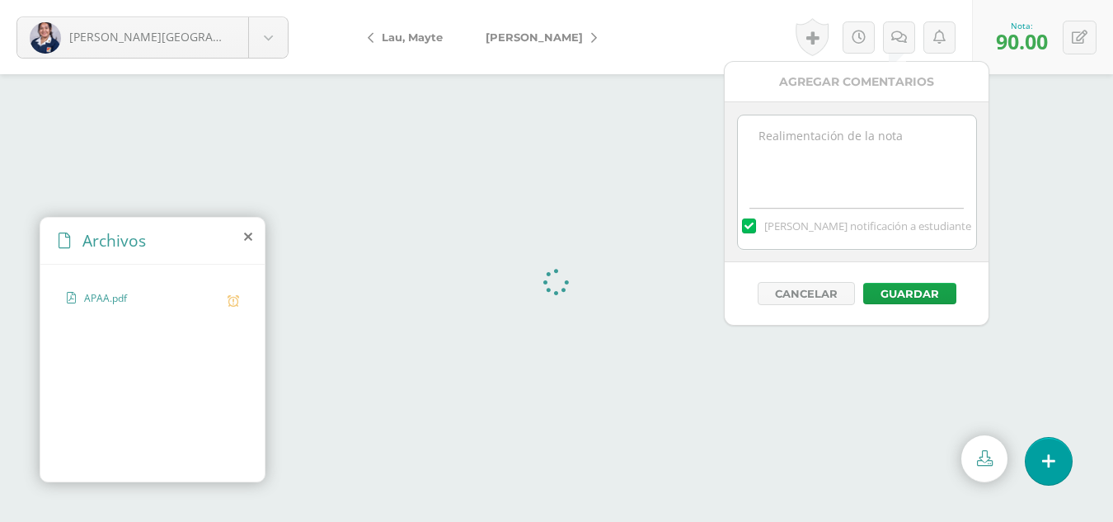
click at [768, 139] on textarea at bounding box center [857, 156] width 238 height 82
paste textarea "Anotar las fuentes de información consultadas."
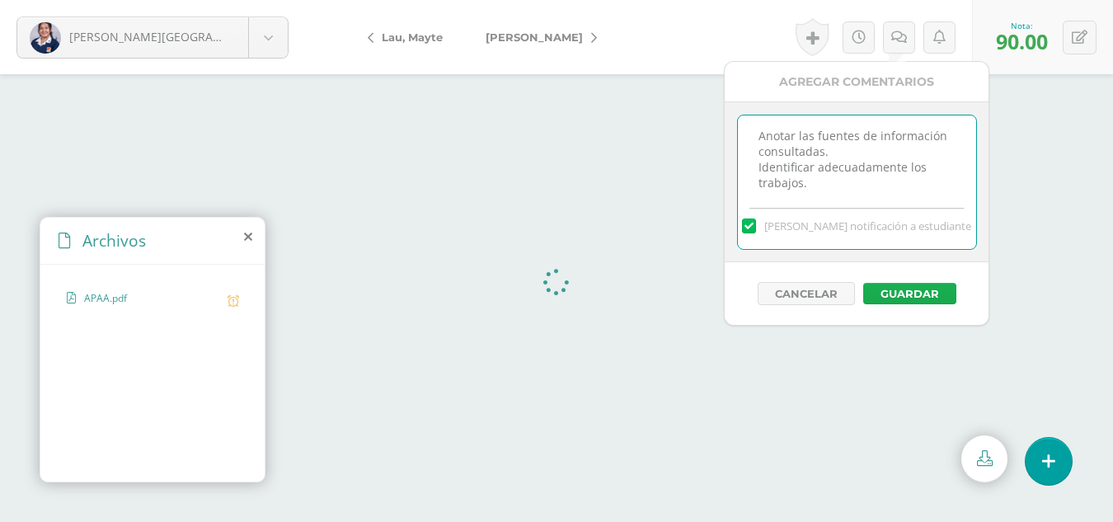
type textarea "Anotar las fuentes de información consultadas. Identificar adecuadamente los tr…"
click at [906, 294] on button "Guardar" at bounding box center [910, 293] width 93 height 21
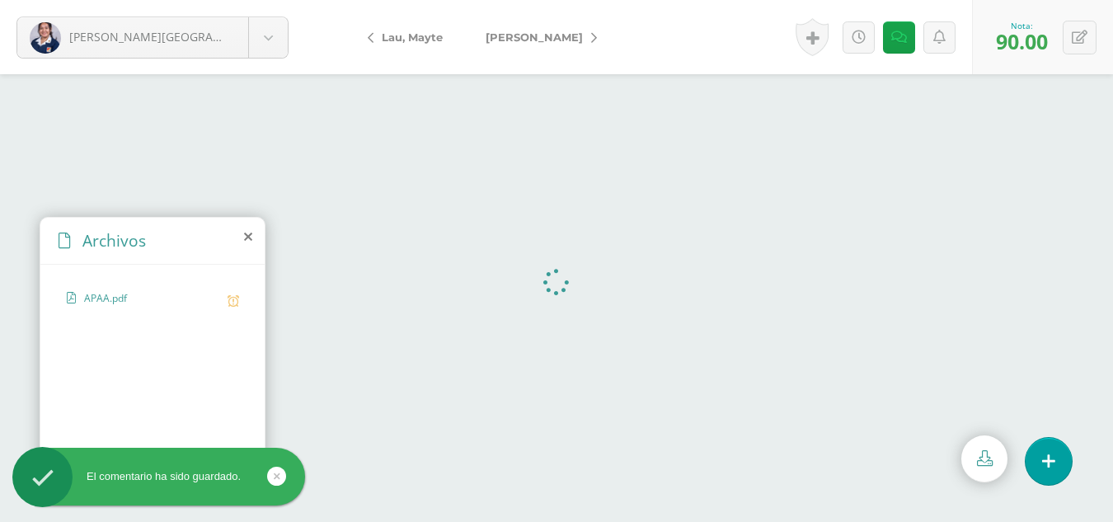
click at [543, 37] on span "[PERSON_NAME]" at bounding box center [534, 37] width 97 height 13
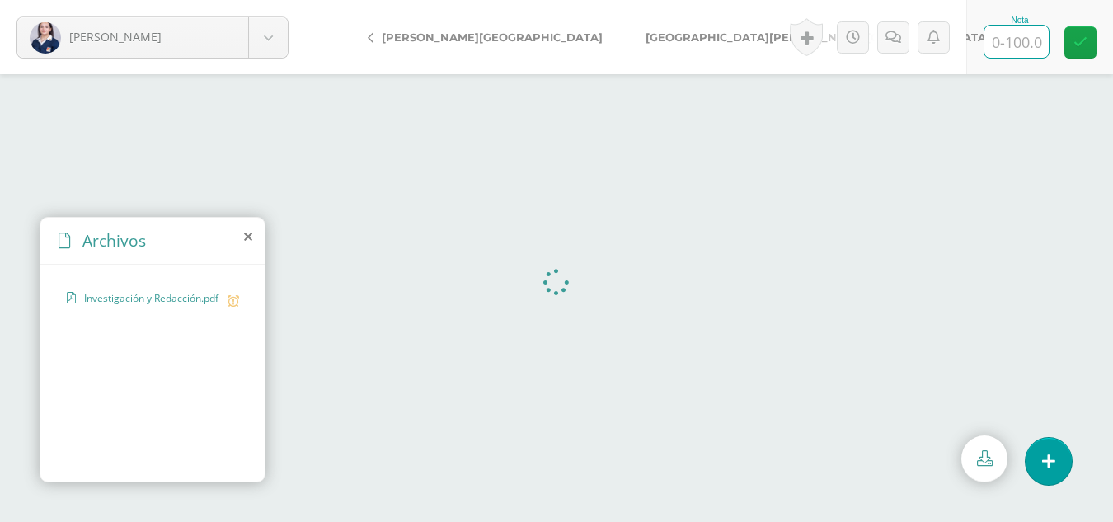
click at [1015, 45] on input "text" at bounding box center [1017, 42] width 64 height 32
type input "95"
click at [902, 32] on icon at bounding box center [900, 38] width 16 height 14
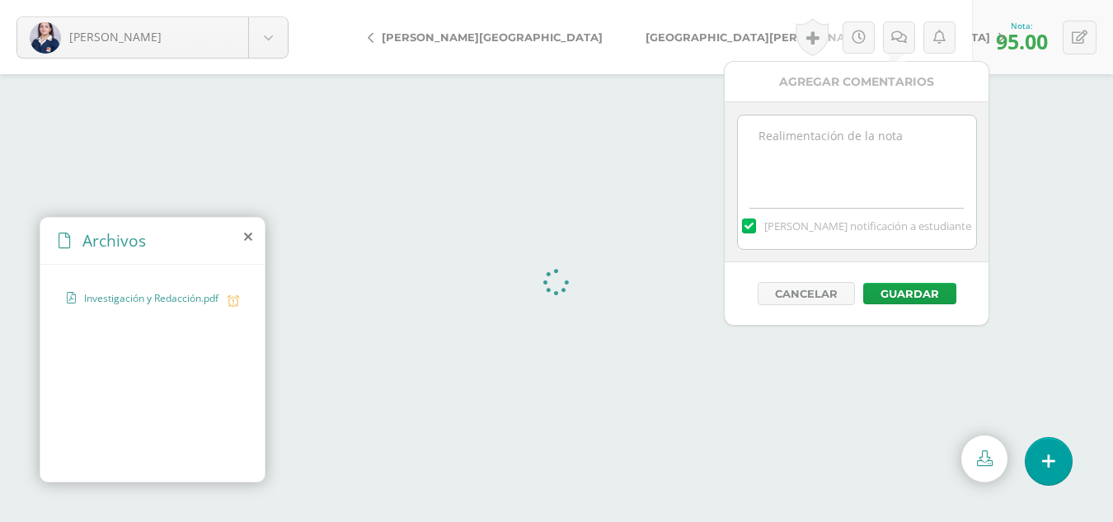
click at [787, 129] on textarea at bounding box center [857, 156] width 238 height 82
paste textarea "Anotar las fuentes de información consultadas."
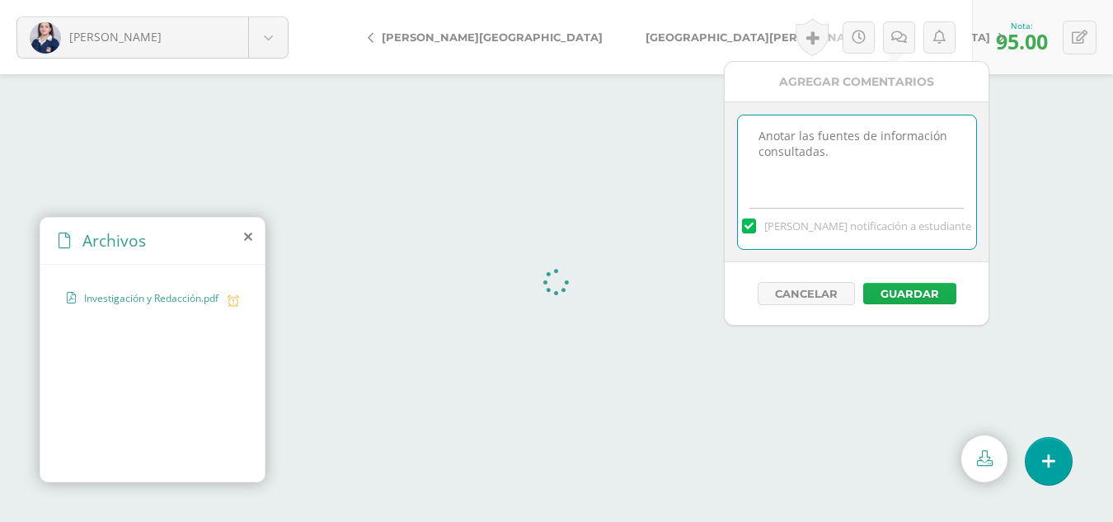
type textarea "Anotar las fuentes de información consultadas."
click at [896, 292] on button "Guardar" at bounding box center [910, 293] width 93 height 21
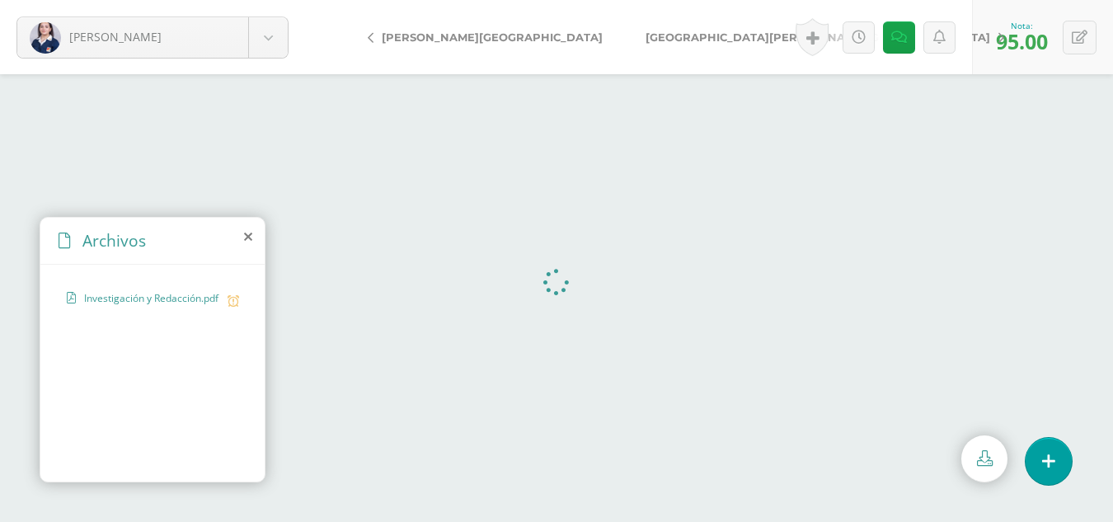
click at [646, 37] on span "[GEOGRAPHIC_DATA][PERSON_NAME][GEOGRAPHIC_DATA]" at bounding box center [818, 37] width 345 height 13
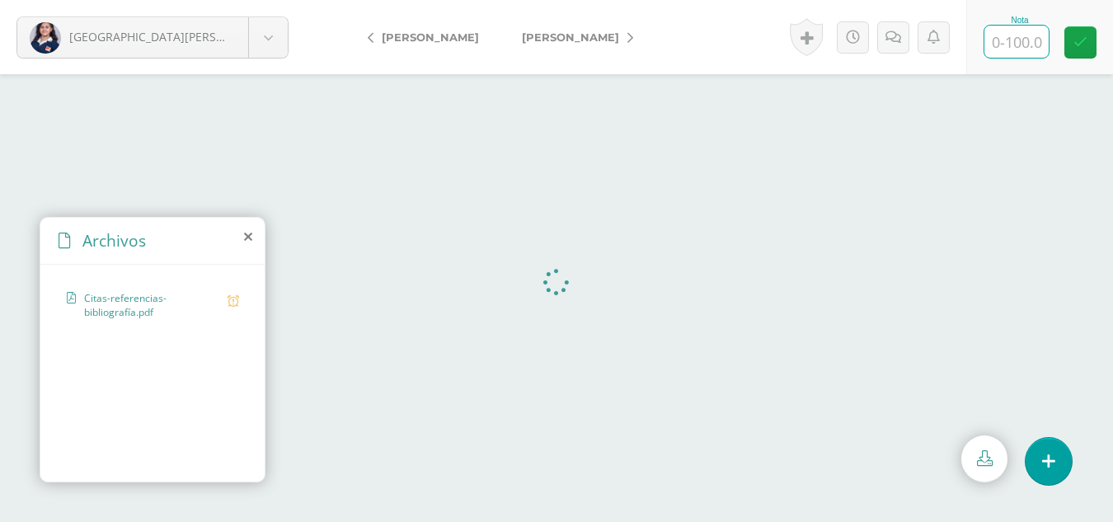
click at [1021, 43] on input "text" at bounding box center [1017, 42] width 64 height 32
type input "90"
click at [899, 37] on icon at bounding box center [900, 38] width 16 height 14
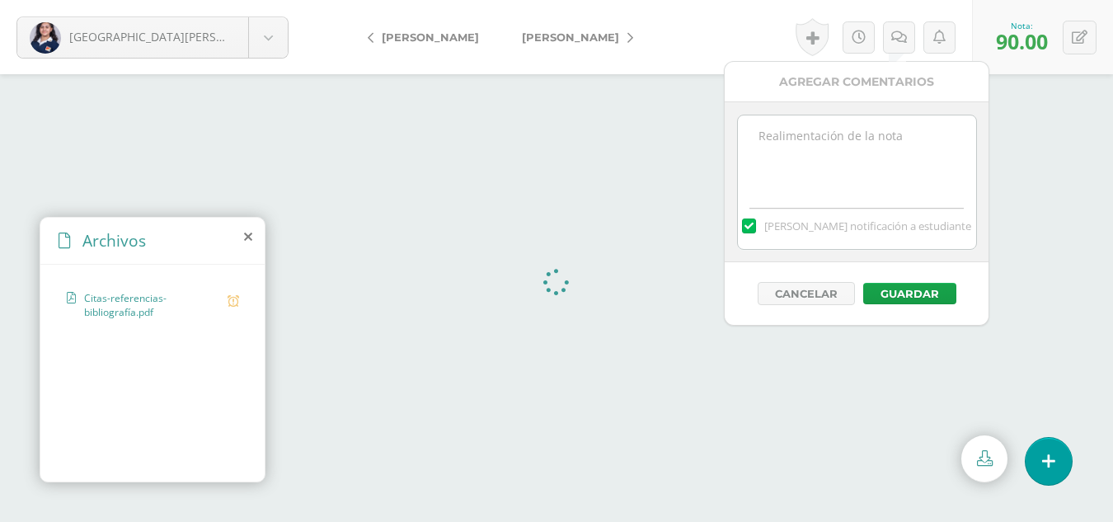
click at [793, 133] on textarea at bounding box center [857, 156] width 238 height 82
paste textarea "Anotar las fuentes de información consultadas."
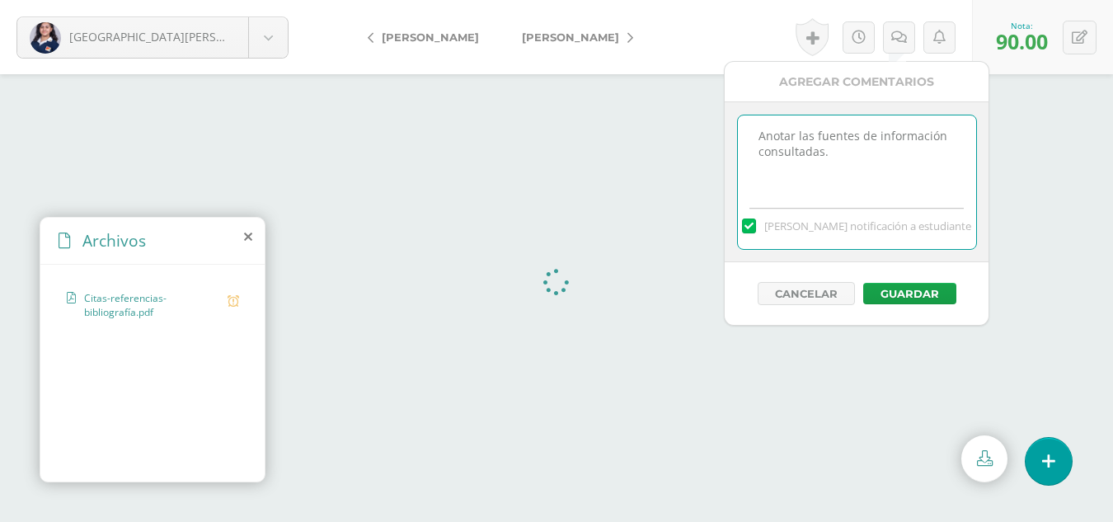
click at [760, 134] on textarea "Anotar las fuentes de información consultadas." at bounding box center [857, 156] width 238 height 82
click at [764, 133] on textarea "Anotar las fuentes de información consultadas." at bounding box center [857, 156] width 238 height 82
type textarea "Es importante ampliar las respuestas. Anotar las fuentes de información consult…"
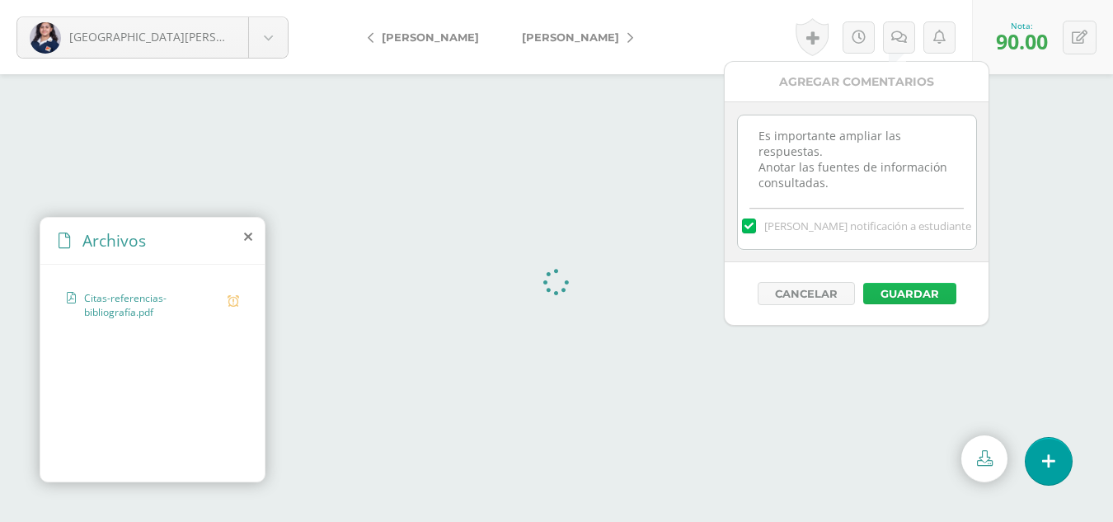
click at [901, 286] on button "Guardar" at bounding box center [910, 293] width 93 height 21
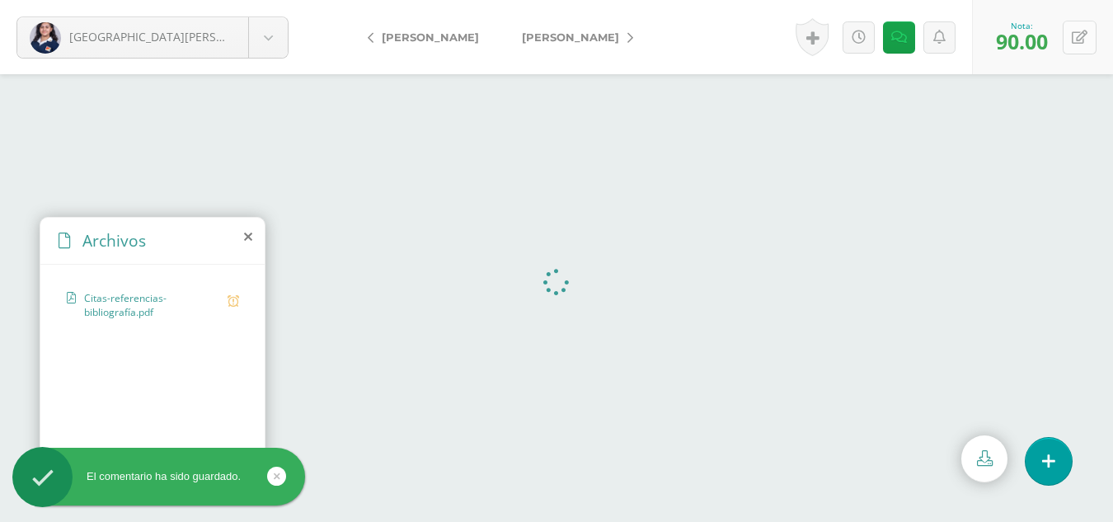
click at [1081, 37] on icon at bounding box center [1080, 38] width 16 height 14
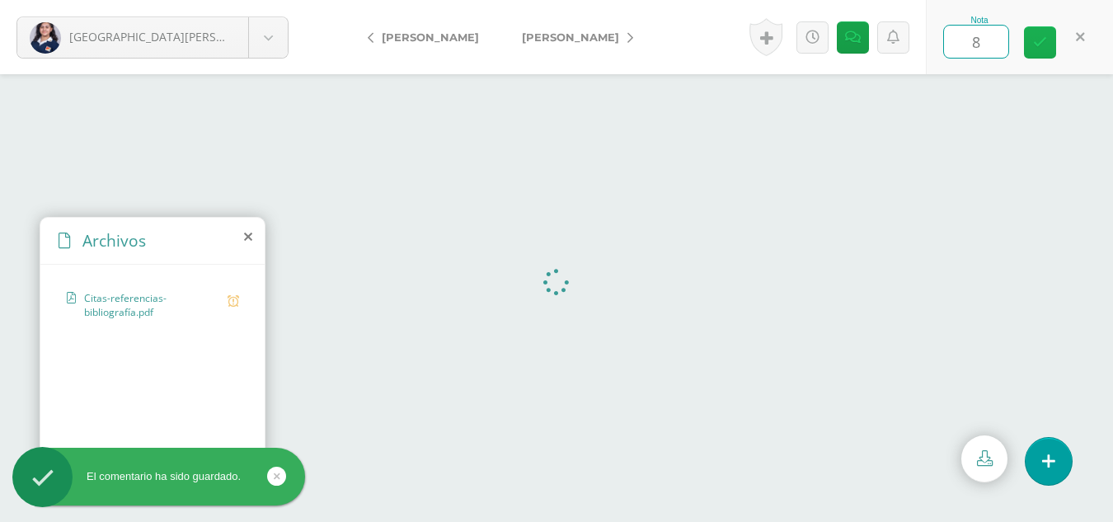
type input "85"
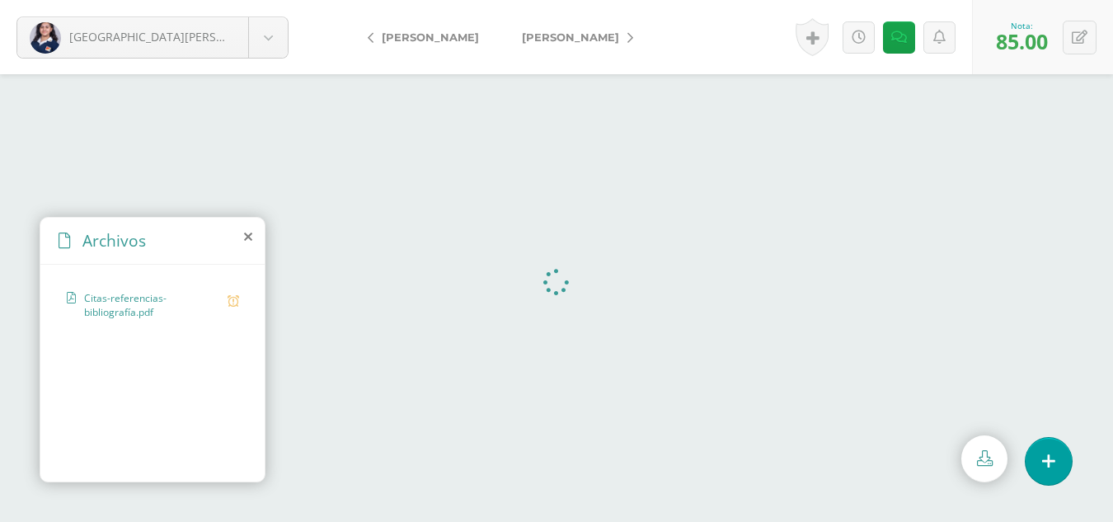
click at [544, 39] on span "[PERSON_NAME]" at bounding box center [570, 37] width 97 height 13
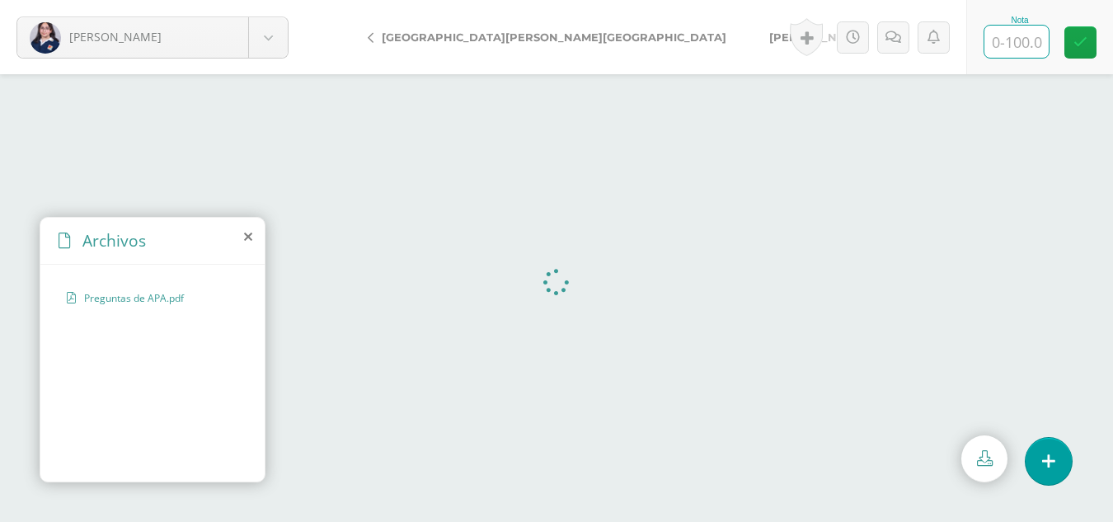
click at [1019, 39] on input "text" at bounding box center [1017, 42] width 64 height 32
type input "100"
click at [769, 38] on span "[PERSON_NAME]" at bounding box center [817, 37] width 97 height 13
click at [1025, 35] on input "text" at bounding box center [1017, 42] width 64 height 32
type input "90"
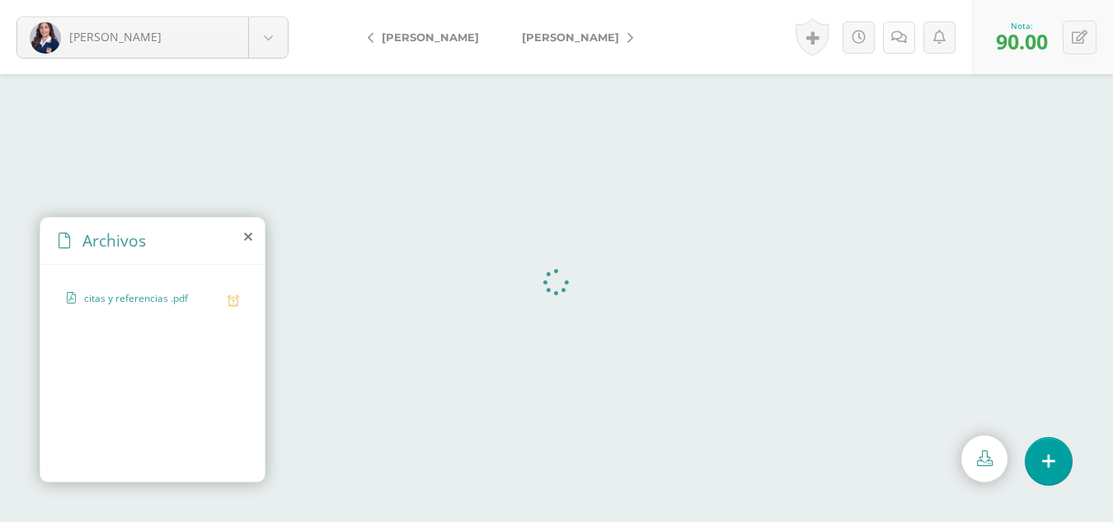
click at [893, 38] on icon at bounding box center [900, 38] width 16 height 14
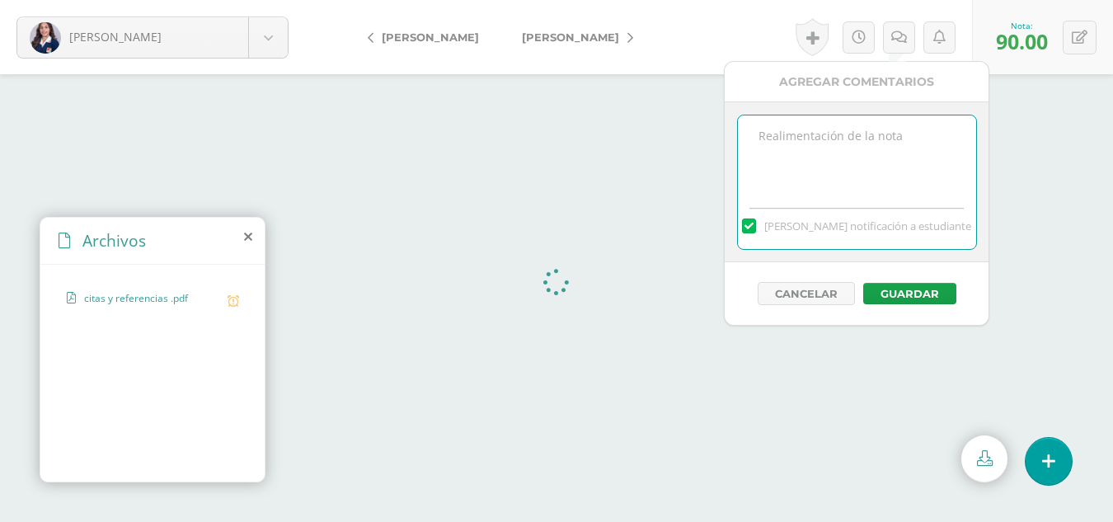
click at [807, 131] on textarea at bounding box center [857, 156] width 238 height 82
paste textarea "Anotar las fuentes de información consultadas."
type textarea "Anotar las fuentes de información consultadas."
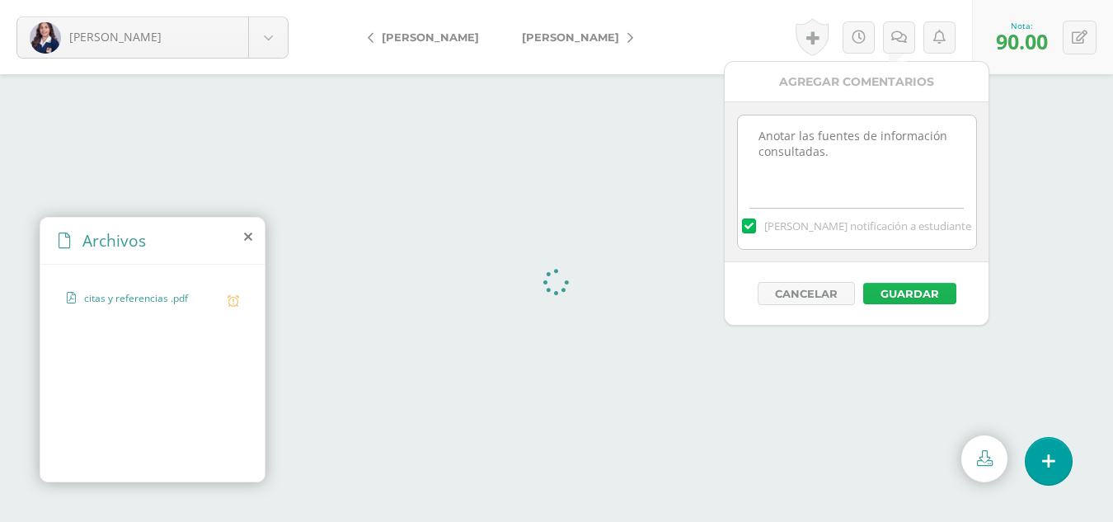
click at [909, 292] on button "Guardar" at bounding box center [910, 293] width 93 height 21
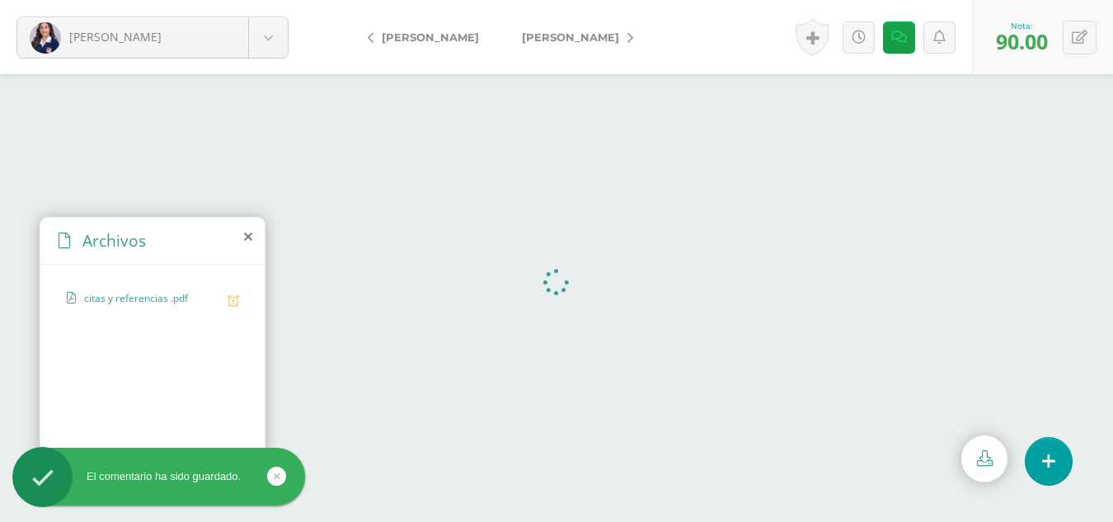
click at [529, 41] on span "[PERSON_NAME]" at bounding box center [570, 37] width 97 height 13
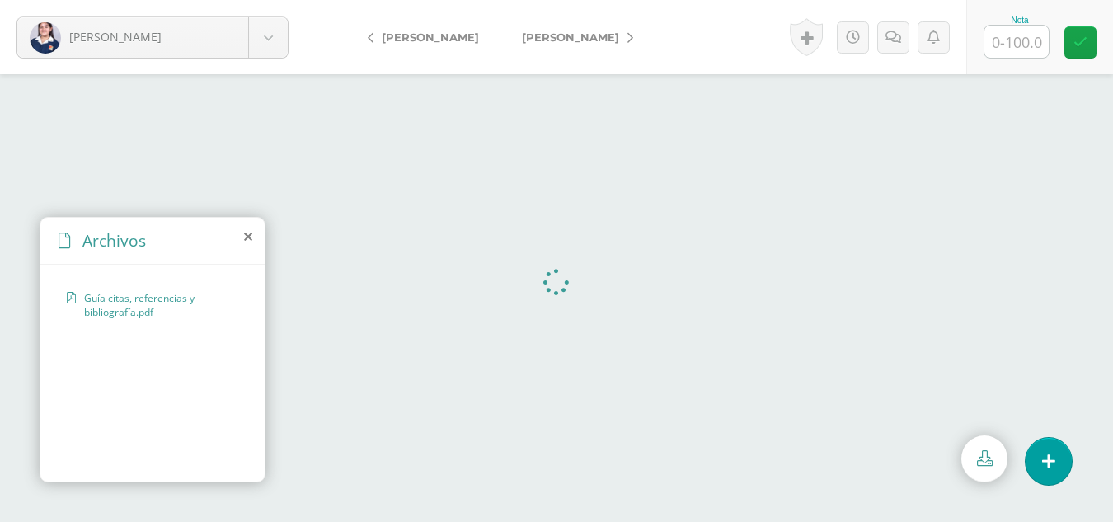
click at [1017, 40] on input "text" at bounding box center [1017, 42] width 64 height 32
type input "100"
click at [591, 34] on span "[PERSON_NAME]" at bounding box center [570, 37] width 97 height 13
click at [545, 35] on span "[PERSON_NAME]" at bounding box center [570, 37] width 97 height 13
click at [1034, 45] on input "text" at bounding box center [1017, 42] width 64 height 32
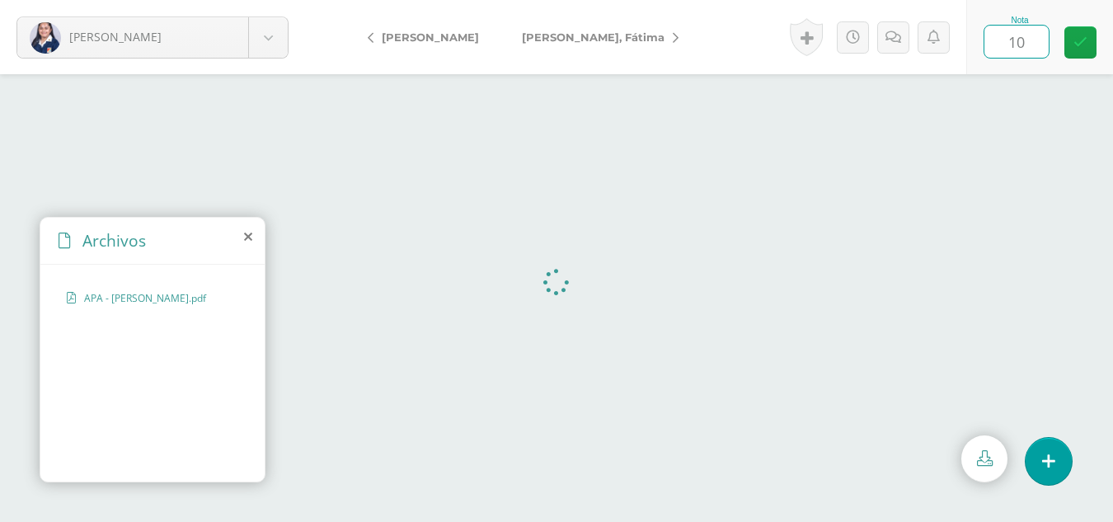
type input "100"
click at [572, 30] on link "[PERSON_NAME]" at bounding box center [596, 37] width 191 height 40
click at [1035, 43] on input "text" at bounding box center [1017, 42] width 64 height 32
type input "100"
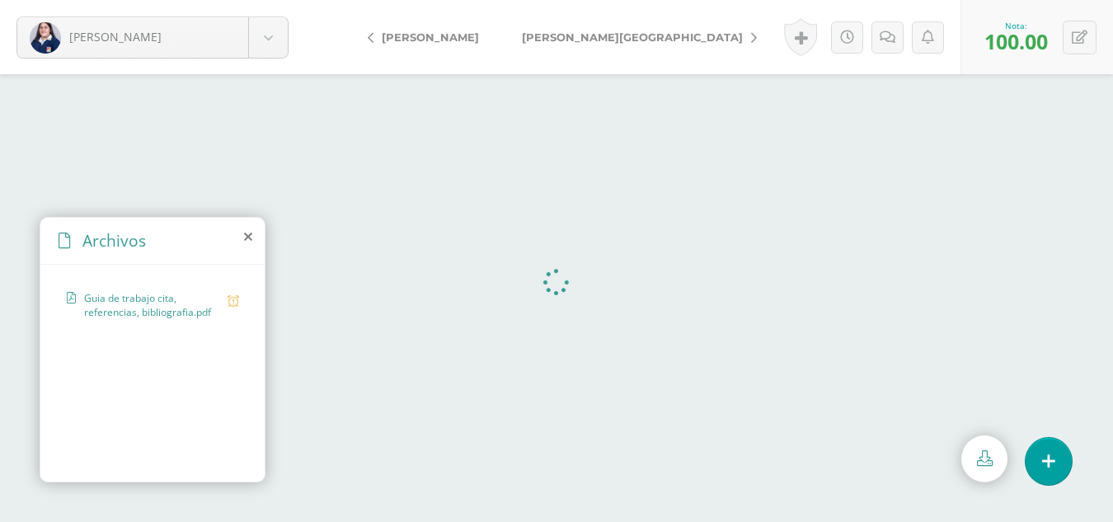
click at [558, 37] on span "[PERSON_NAME][GEOGRAPHIC_DATA]" at bounding box center [632, 37] width 221 height 13
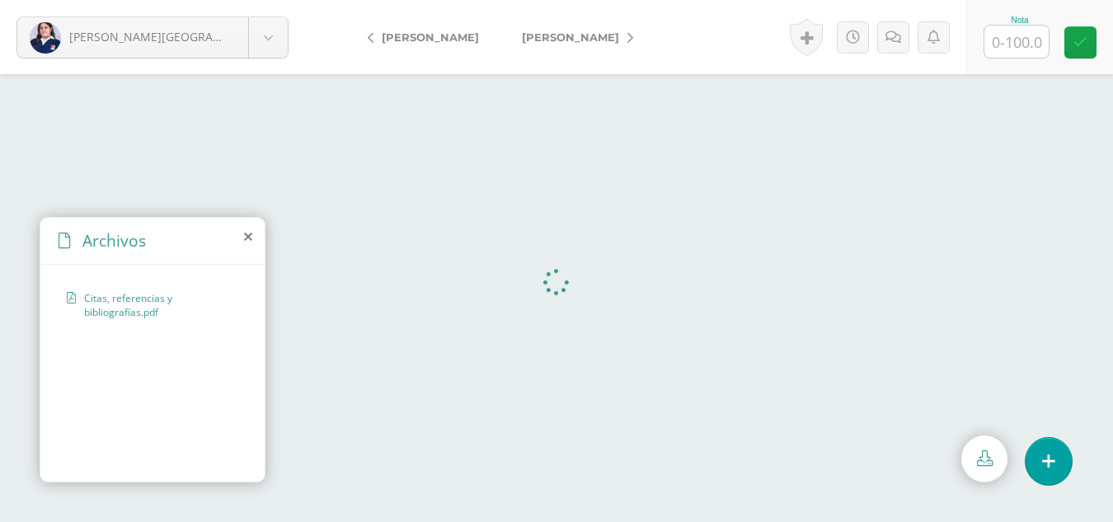
click at [458, 38] on span "[PERSON_NAME]" at bounding box center [430, 37] width 97 height 13
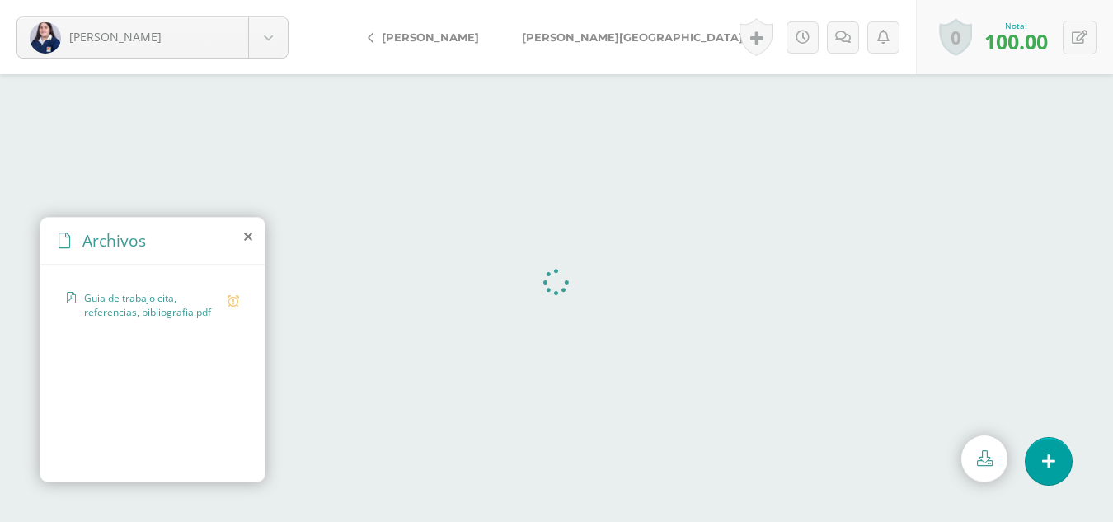
click at [570, 41] on span "[PERSON_NAME][GEOGRAPHIC_DATA]" at bounding box center [632, 37] width 221 height 13
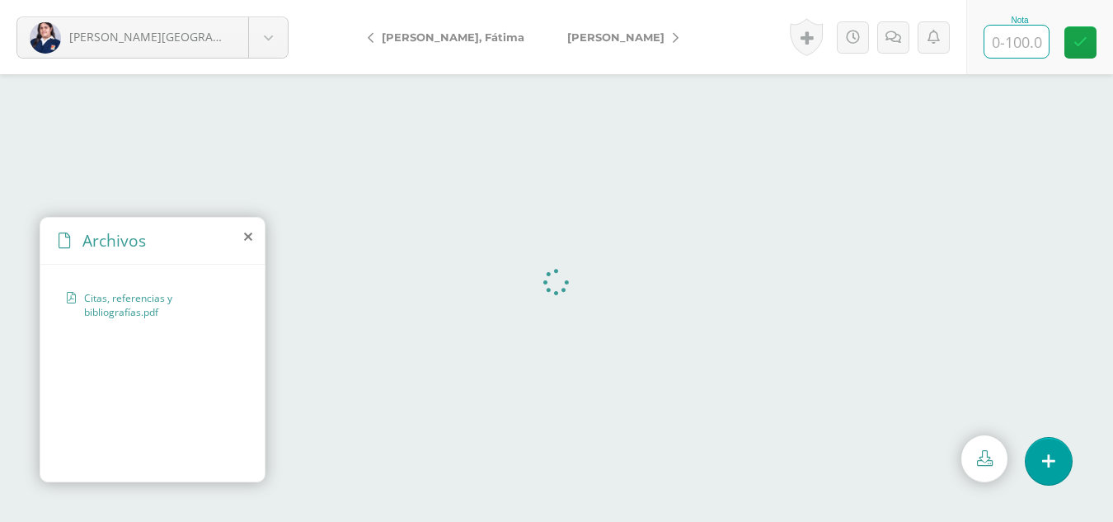
click at [1016, 38] on input "text" at bounding box center [1017, 42] width 64 height 32
type input "100"
click at [579, 36] on span "[PERSON_NAME]" at bounding box center [615, 37] width 97 height 13
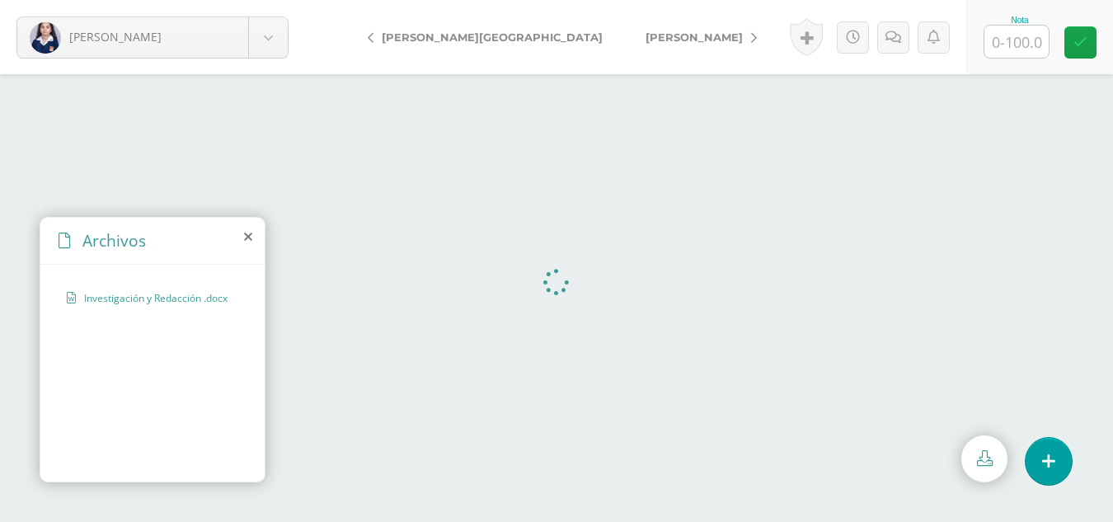
click at [1013, 35] on input "text" at bounding box center [1017, 42] width 64 height 32
type input "100"
click at [646, 35] on span "[PERSON_NAME]" at bounding box center [694, 37] width 97 height 13
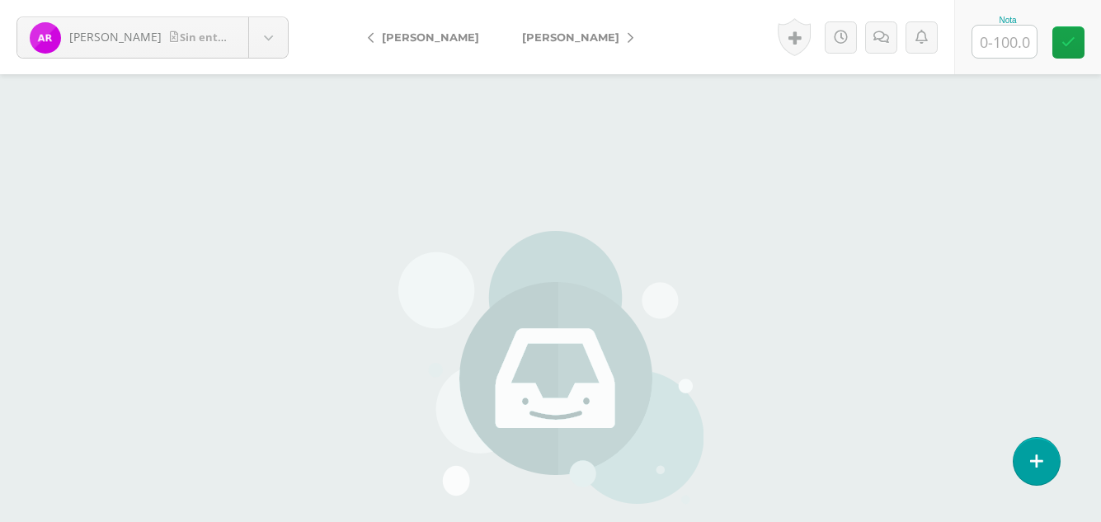
click at [571, 40] on span "[PERSON_NAME]" at bounding box center [570, 37] width 97 height 13
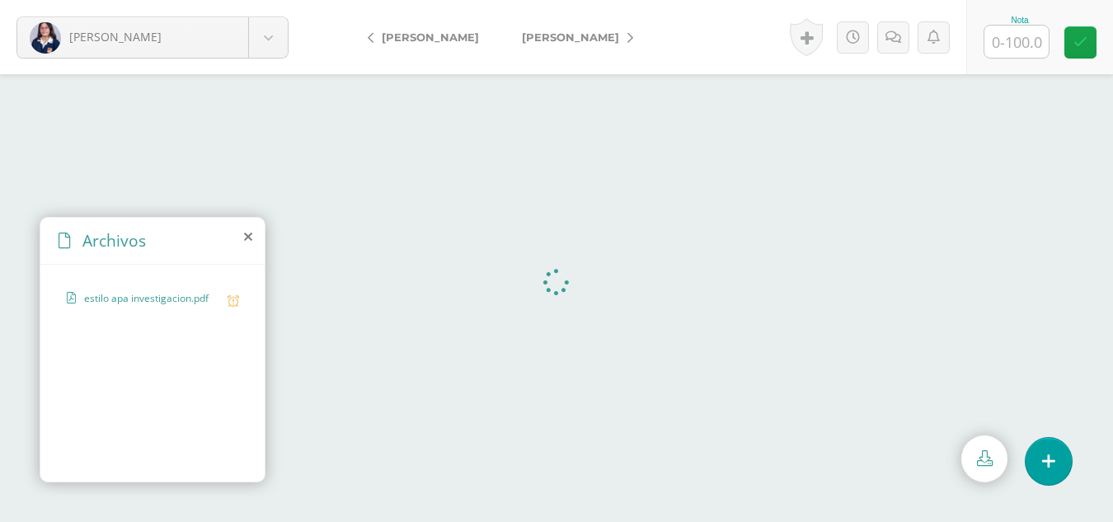
click at [1014, 40] on input "text" at bounding box center [1017, 42] width 64 height 32
type input "100"
click at [539, 38] on span "[PERSON_NAME]" at bounding box center [570, 37] width 97 height 13
click at [555, 33] on span "[PERSON_NAME]" at bounding box center [570, 37] width 97 height 13
click at [1019, 38] on input "text" at bounding box center [1017, 42] width 64 height 32
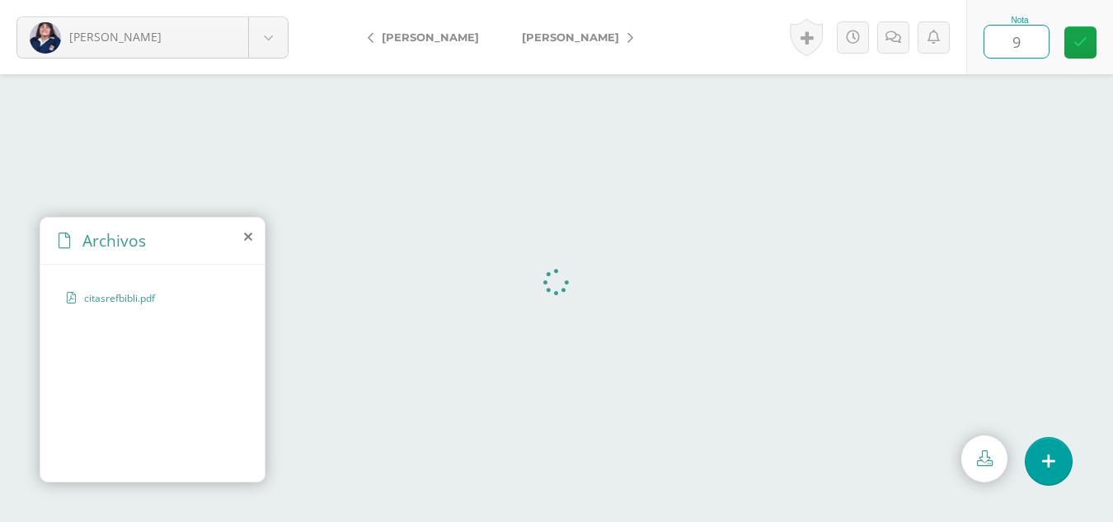
type input "90"
click at [902, 39] on icon at bounding box center [900, 38] width 16 height 14
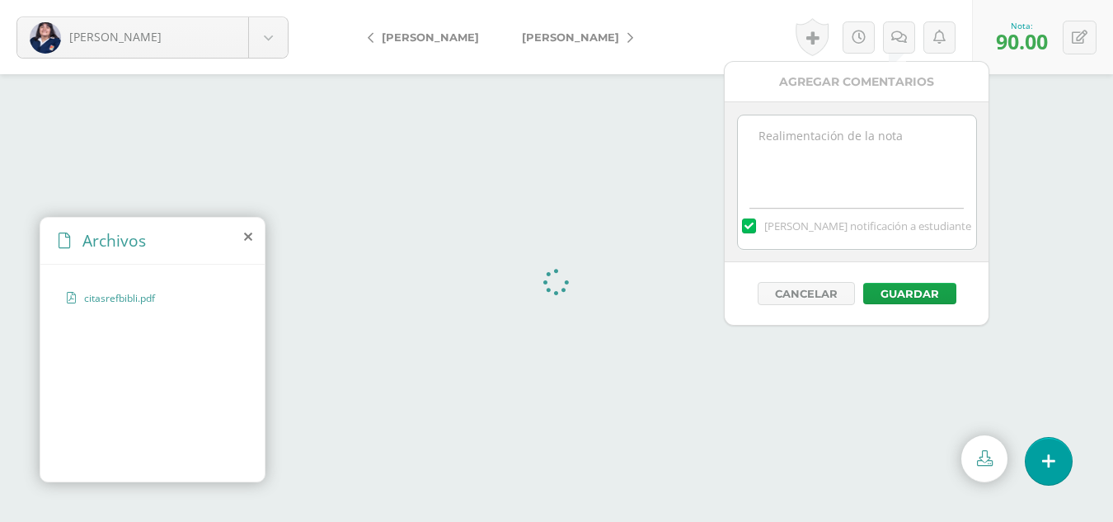
click at [770, 139] on textarea at bounding box center [857, 156] width 238 height 82
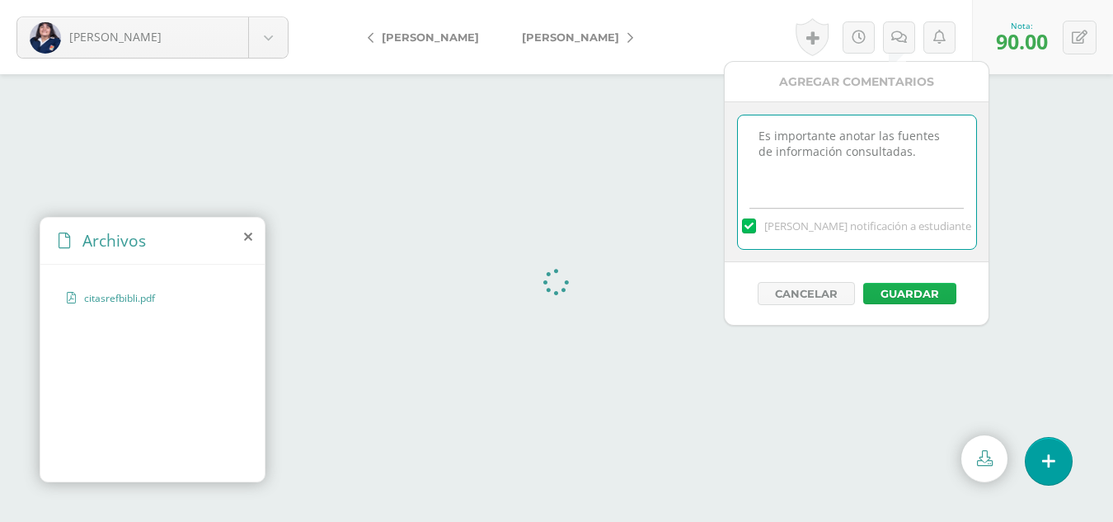
type textarea "Es importante anotar las fuentes de información consultadas."
click at [896, 287] on button "Guardar" at bounding box center [910, 293] width 93 height 21
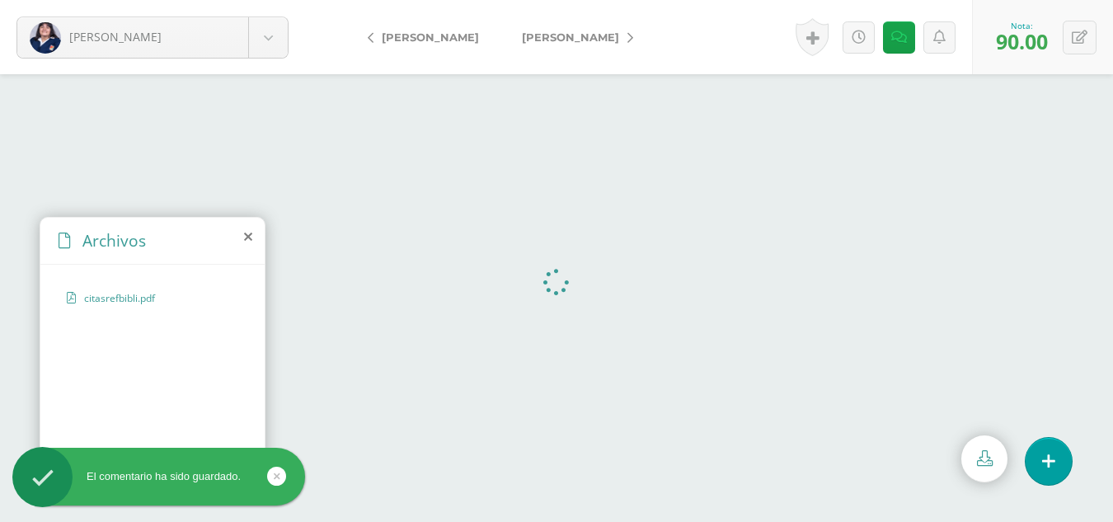
click at [537, 39] on span "[PERSON_NAME]" at bounding box center [570, 37] width 97 height 13
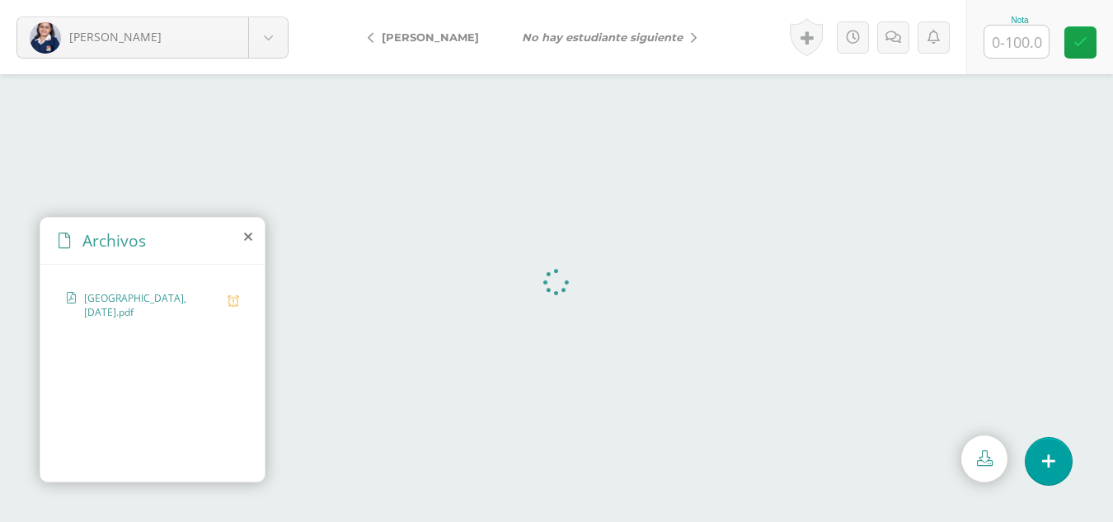
click at [749, 45] on form "Soto, Maria Abadía, Carla Alvizures, Fátima Carías, Emily Castillo, Ami Coronad…" at bounding box center [556, 37] width 1113 height 74
click at [1019, 35] on input "text" at bounding box center [1017, 42] width 64 height 32
type input "100"
click at [264, 0] on body "Soto, Maria Abadía, Carla Alvizures, Fátima Carías, Emily Castillo, Ami Coronad…" at bounding box center [556, 0] width 1113 height 0
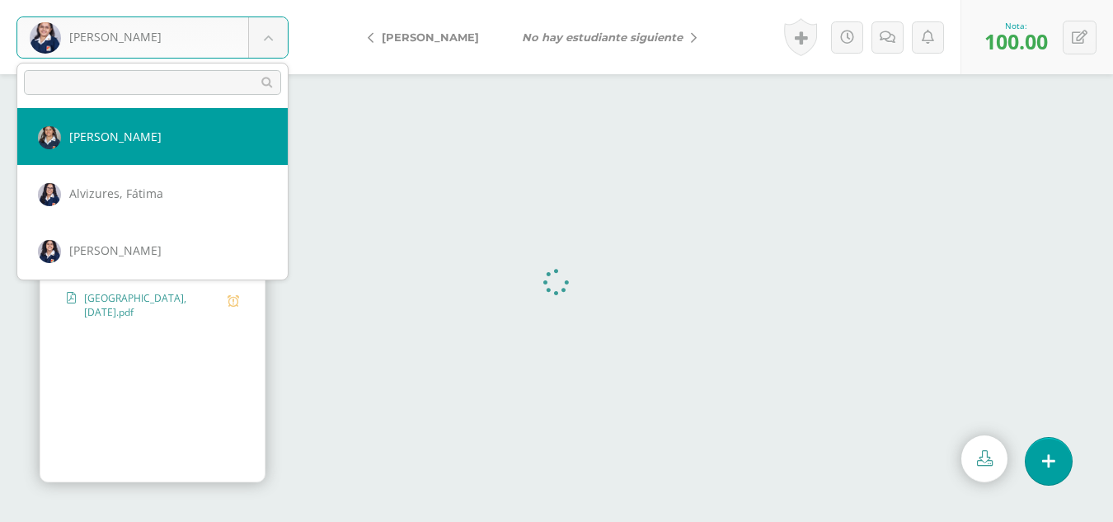
select select "2182"
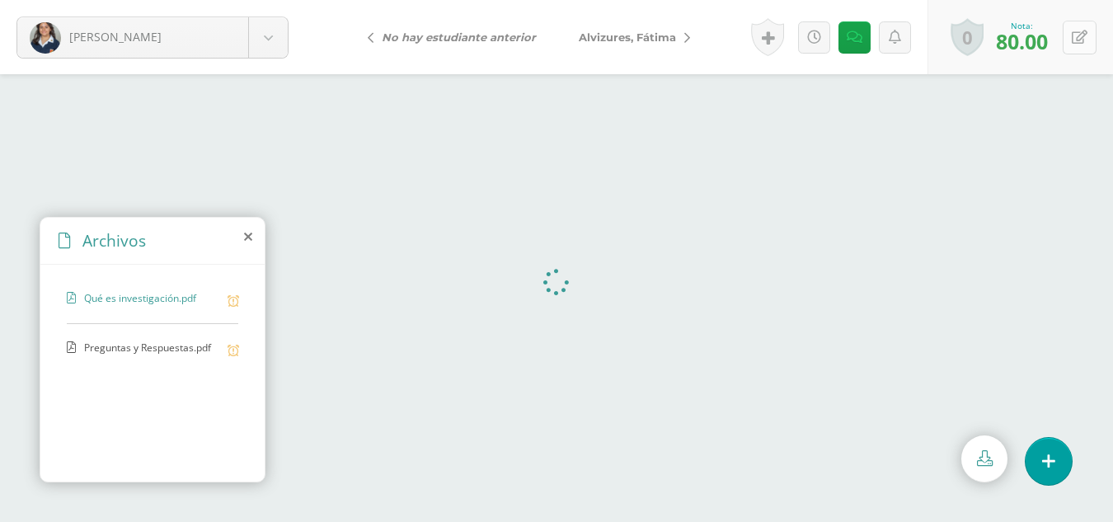
click at [1083, 35] on icon at bounding box center [1080, 38] width 16 height 14
click at [849, 36] on icon at bounding box center [853, 38] width 16 height 14
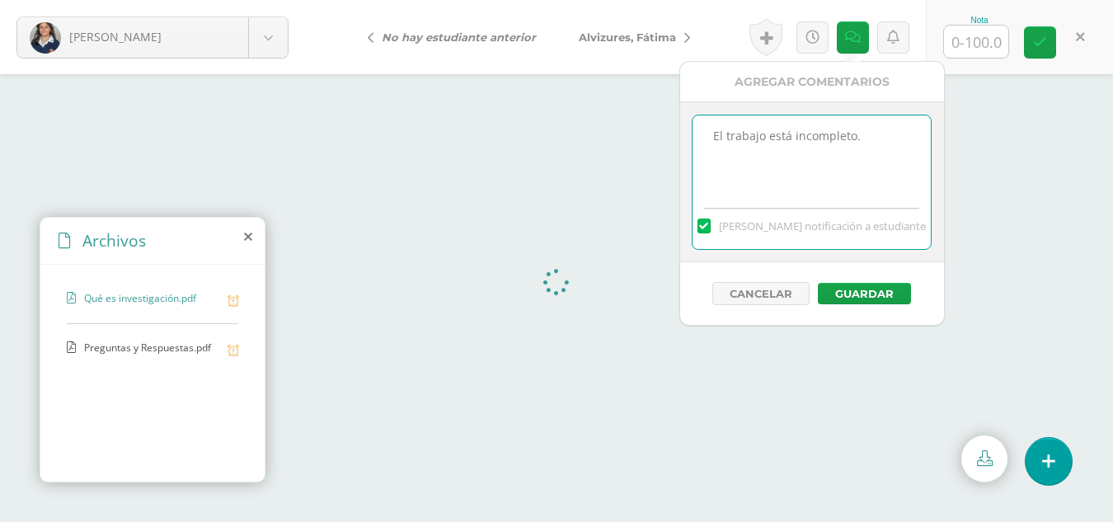
click at [857, 134] on textarea "El trabajo está incompleto." at bounding box center [812, 156] width 238 height 82
type textarea "E"
click at [864, 287] on button "Guardar" at bounding box center [864, 293] width 93 height 21
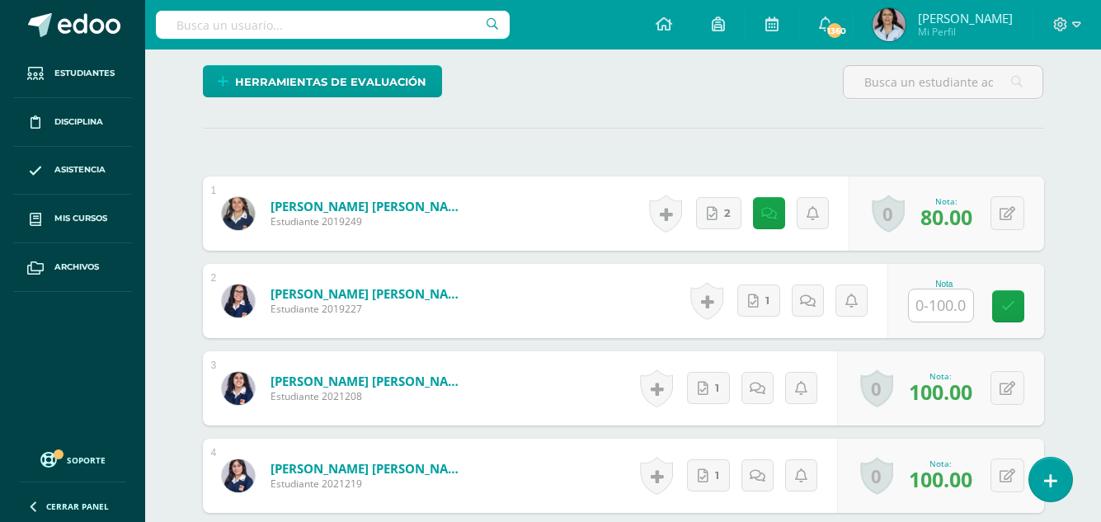
scroll to position [495, 0]
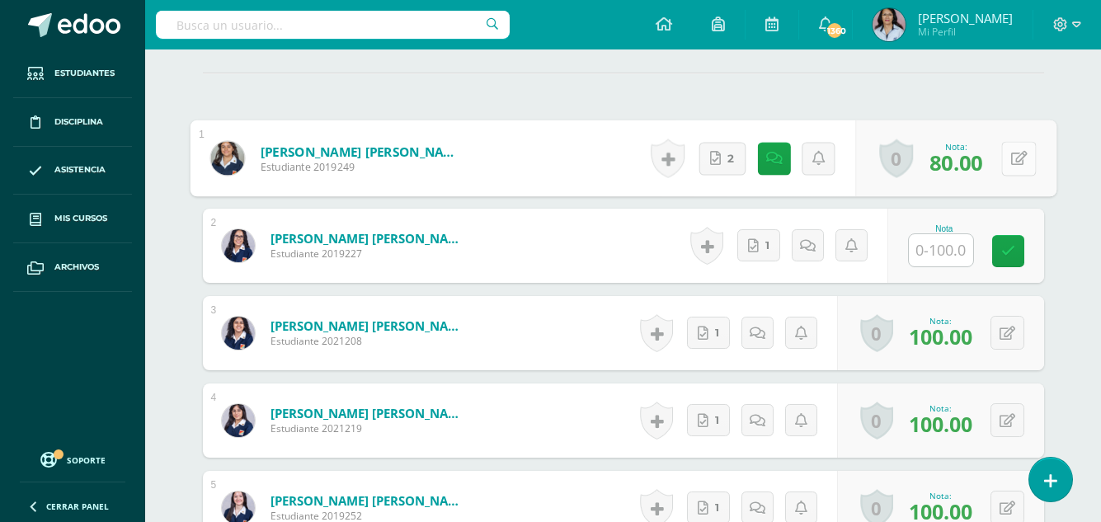
click at [1010, 156] on icon at bounding box center [1018, 158] width 16 height 14
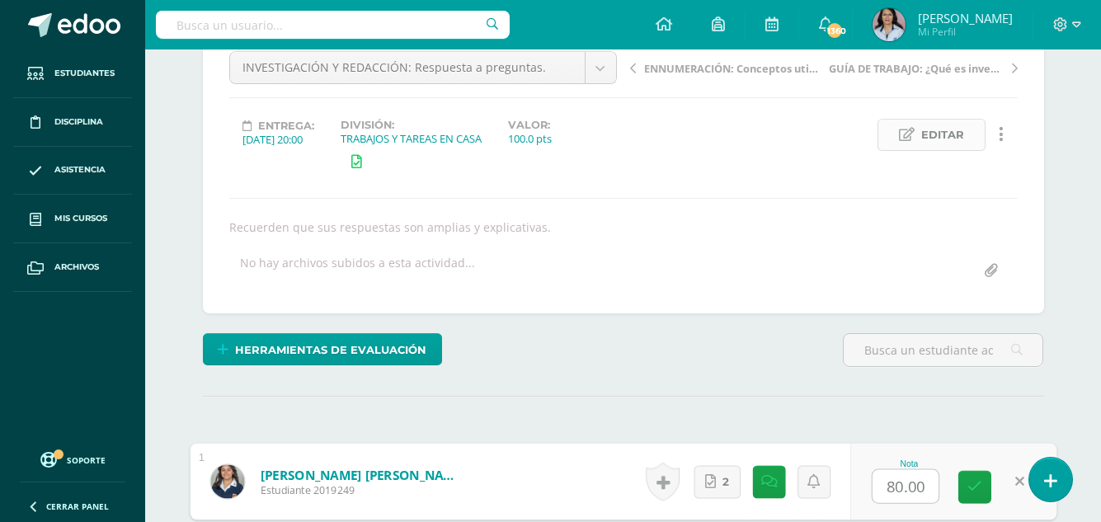
scroll to position [330, 0]
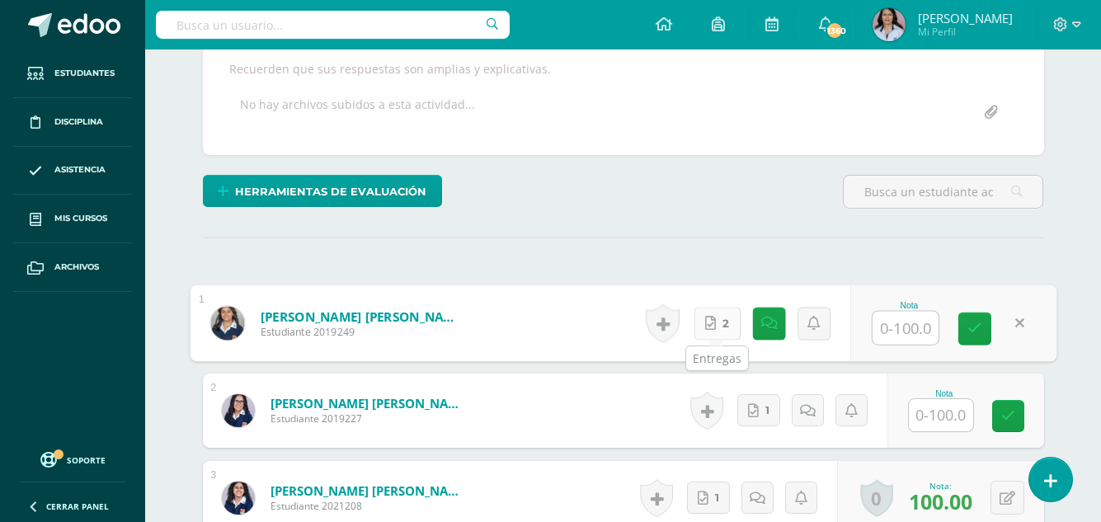
click at [718, 316] on link "2" at bounding box center [717, 323] width 47 height 33
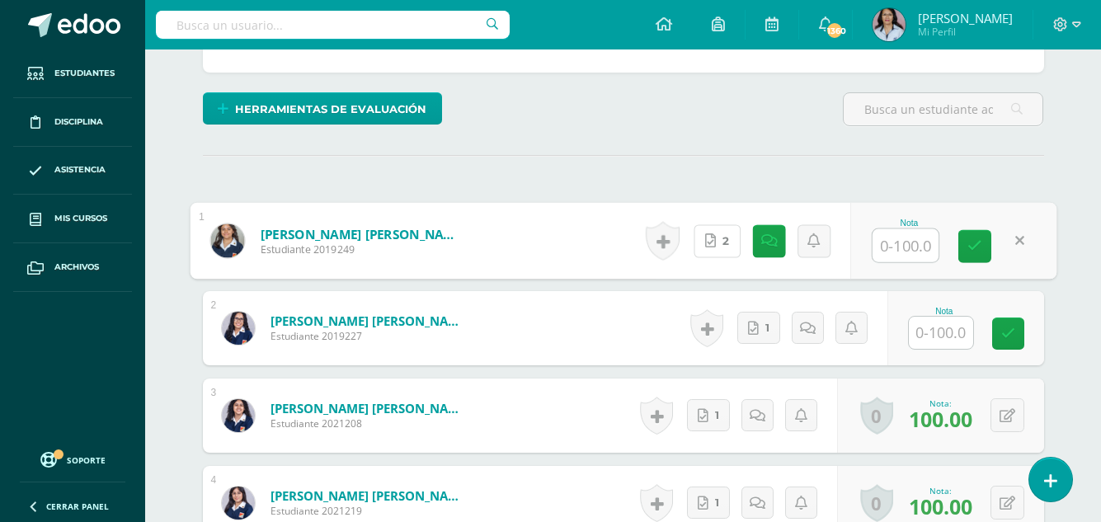
scroll to position [495, 0]
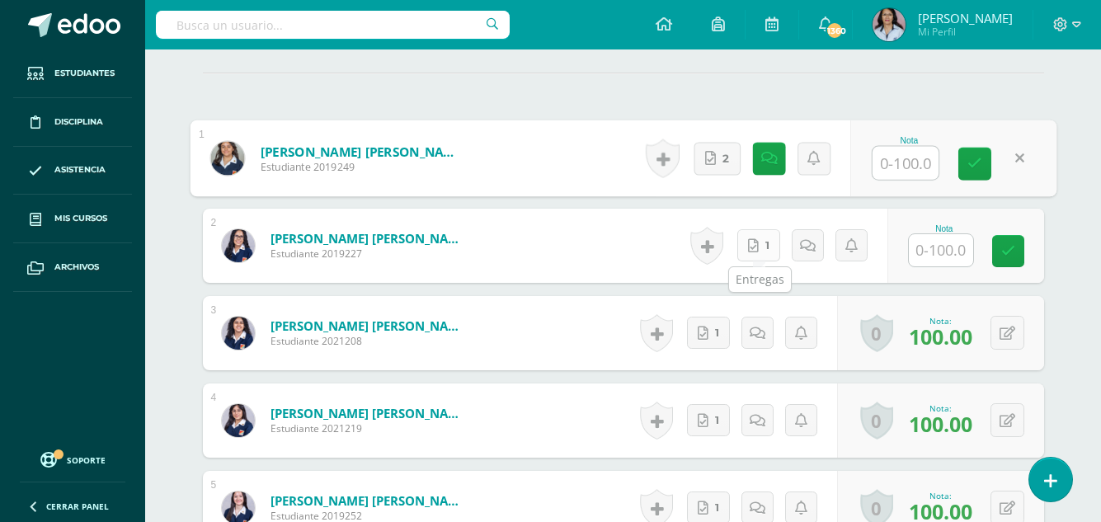
click at [756, 247] on icon at bounding box center [753, 246] width 11 height 14
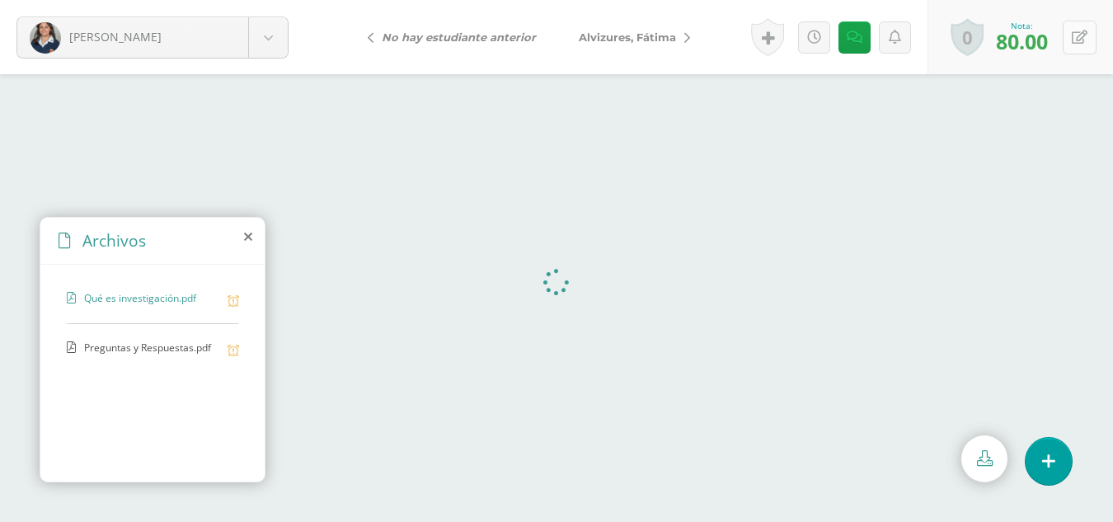
click at [1080, 35] on icon at bounding box center [1080, 38] width 16 height 14
click at [849, 26] on link at bounding box center [853, 37] width 32 height 32
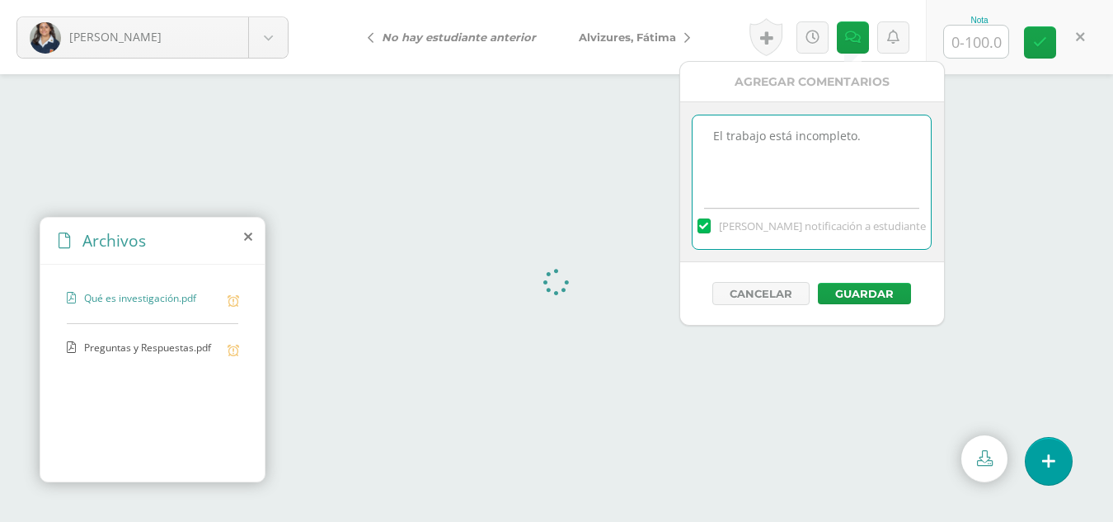
click at [876, 138] on textarea "El trabajo está incompleto." at bounding box center [812, 156] width 238 height 82
type textarea "E"
click at [859, 292] on button "Guardar" at bounding box center [864, 293] width 93 height 21
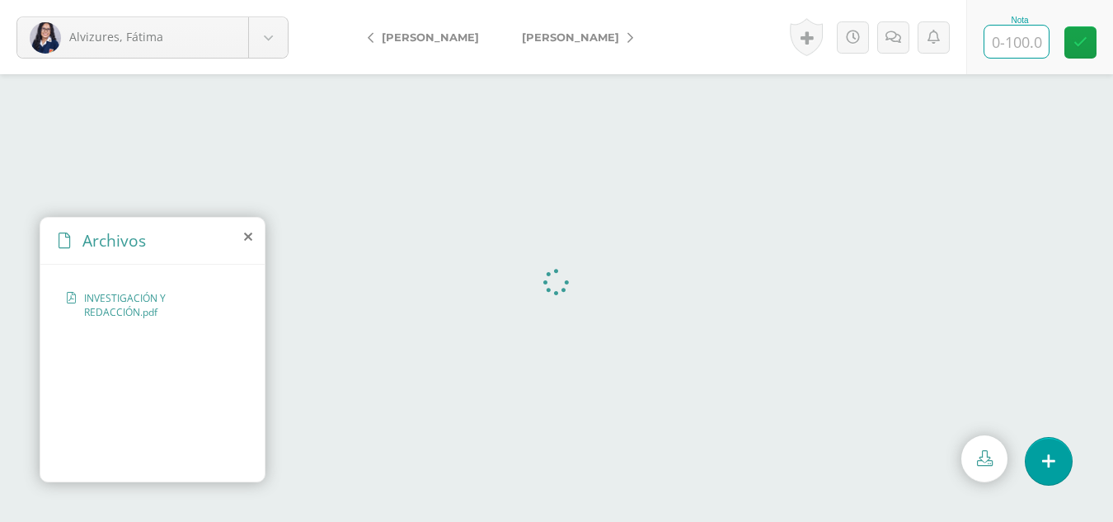
click at [1014, 38] on input "text" at bounding box center [1017, 42] width 64 height 32
type input "100"
click at [428, 39] on span "[PERSON_NAME]" at bounding box center [430, 37] width 97 height 13
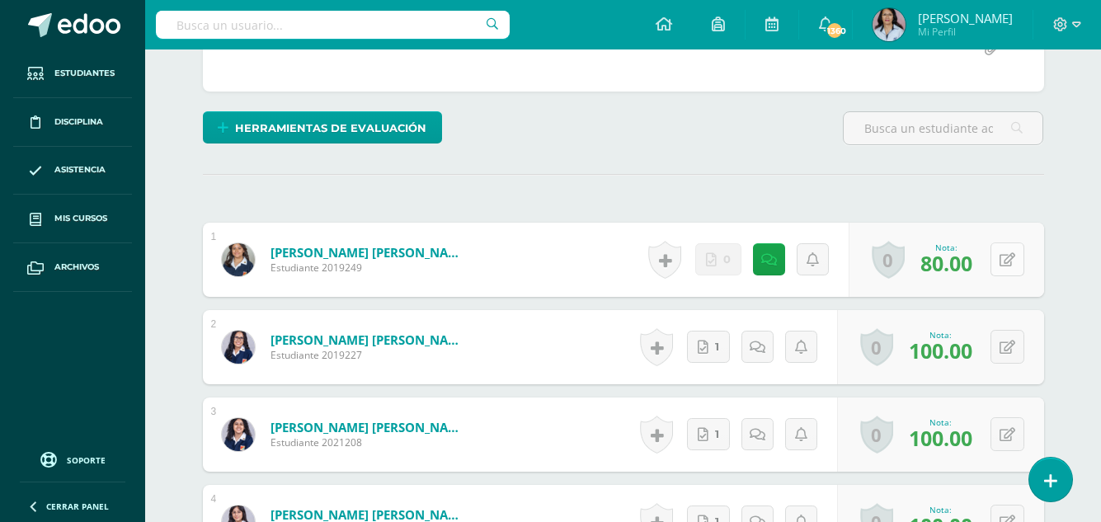
scroll to position [394, 0]
click at [1010, 256] on icon at bounding box center [1008, 259] width 16 height 14
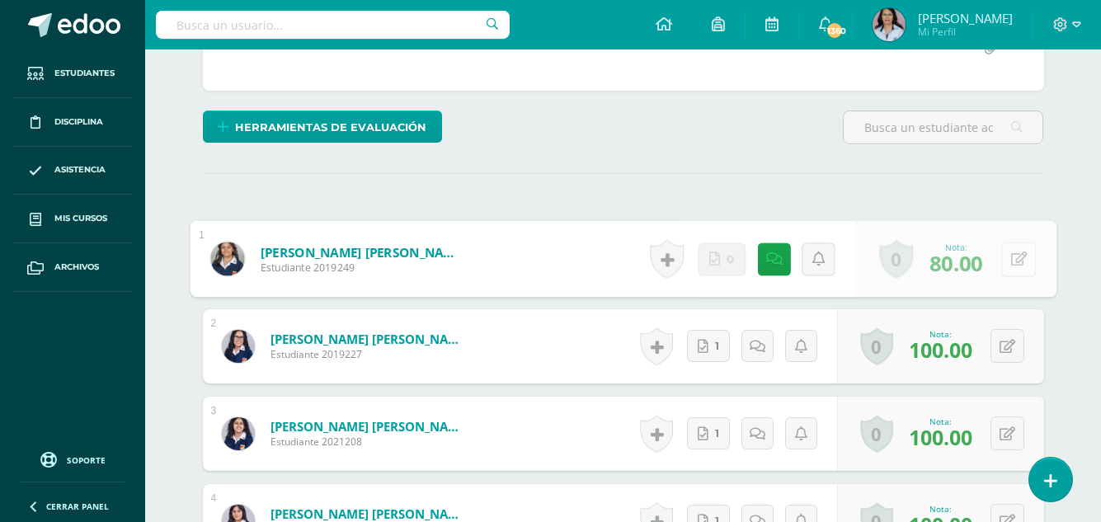
scroll to position [395, 0]
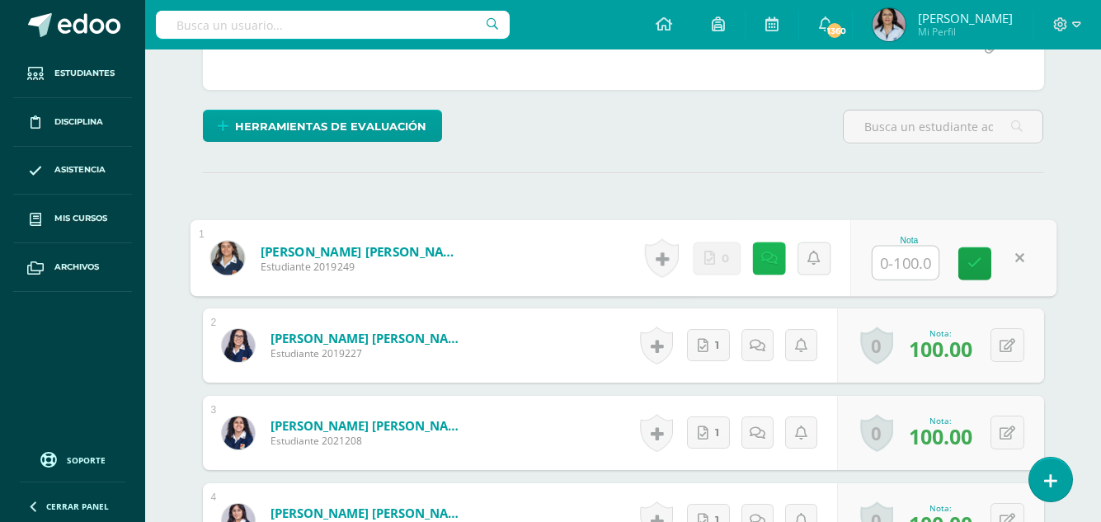
click at [769, 256] on icon at bounding box center [768, 258] width 16 height 14
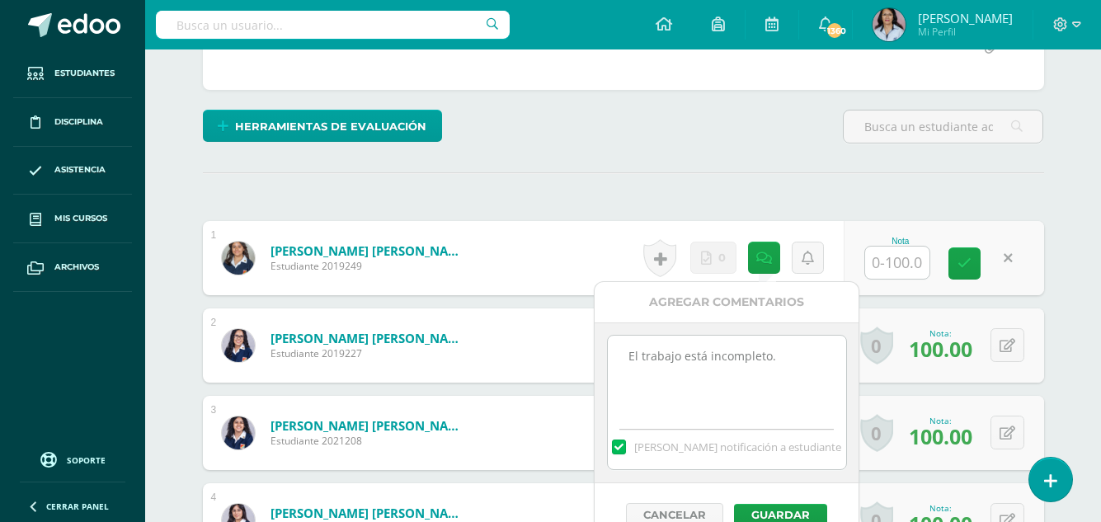
click at [776, 358] on textarea "El trabajo está incompleto." at bounding box center [727, 377] width 238 height 82
type textarea "E"
click at [767, 509] on button "Guardar" at bounding box center [780, 514] width 93 height 21
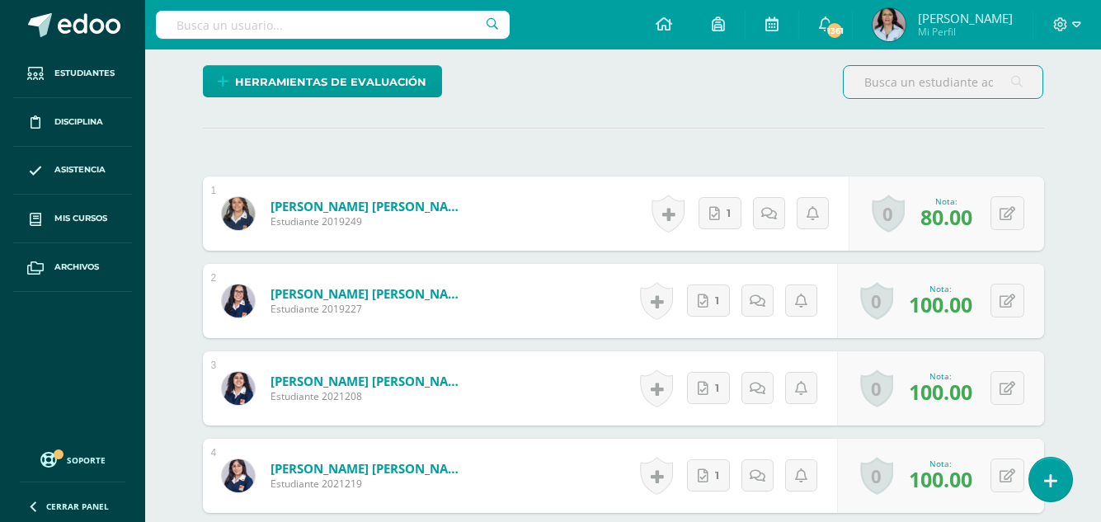
scroll to position [440, 0]
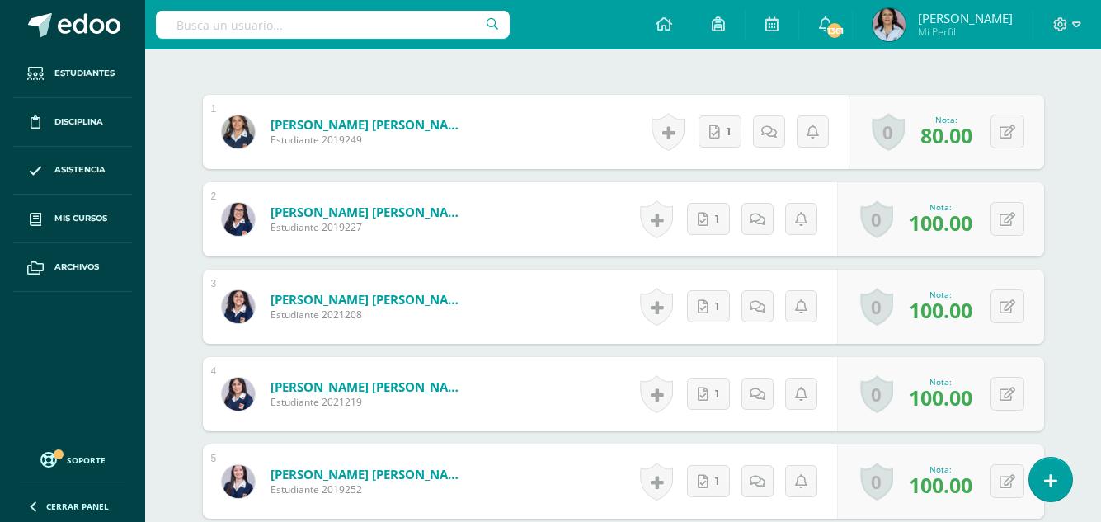
scroll to position [522, 0]
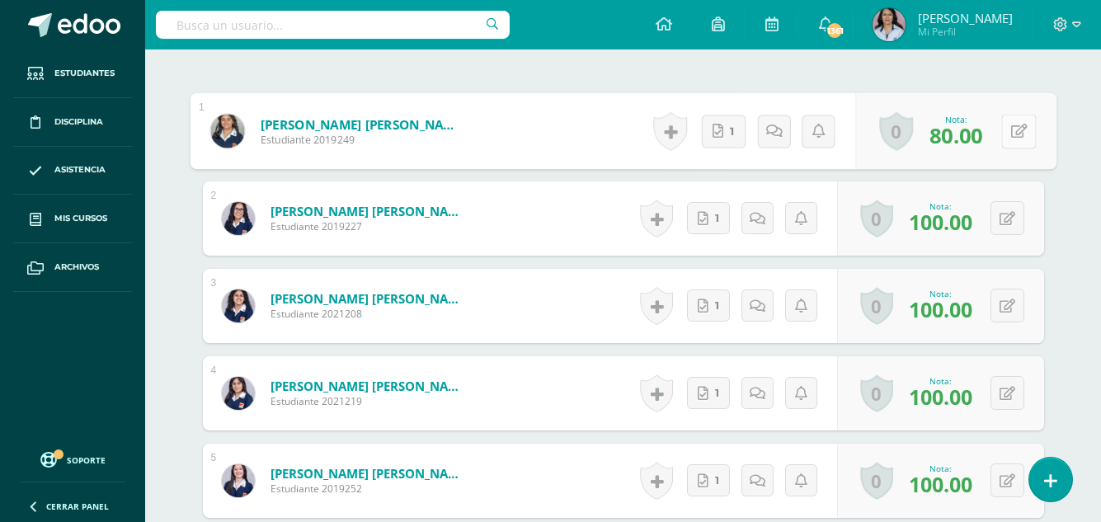
click at [1011, 128] on icon at bounding box center [1018, 131] width 16 height 14
click at [723, 133] on link "1" at bounding box center [718, 130] width 45 height 33
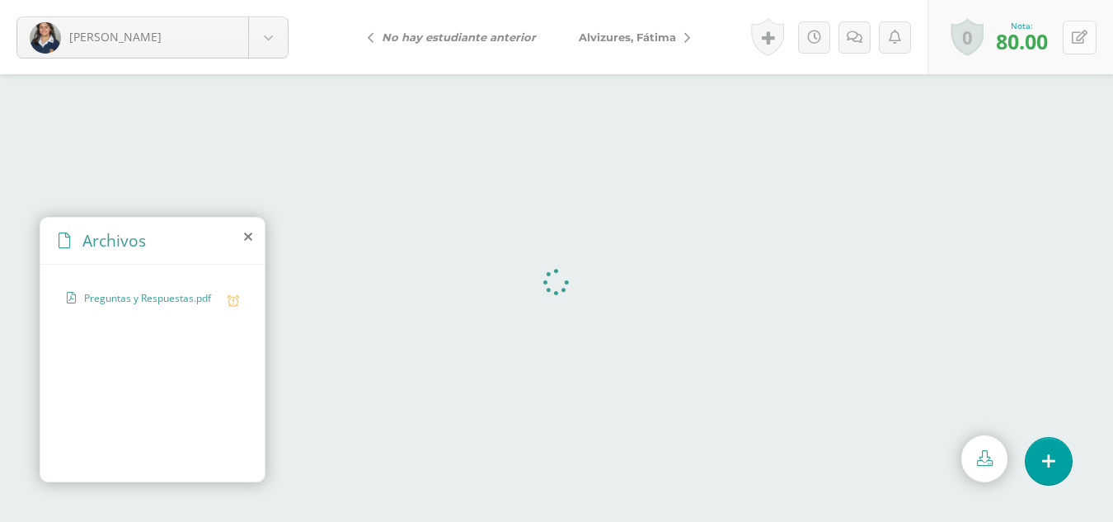
click at [1080, 31] on icon at bounding box center [1080, 38] width 16 height 14
type input "95"
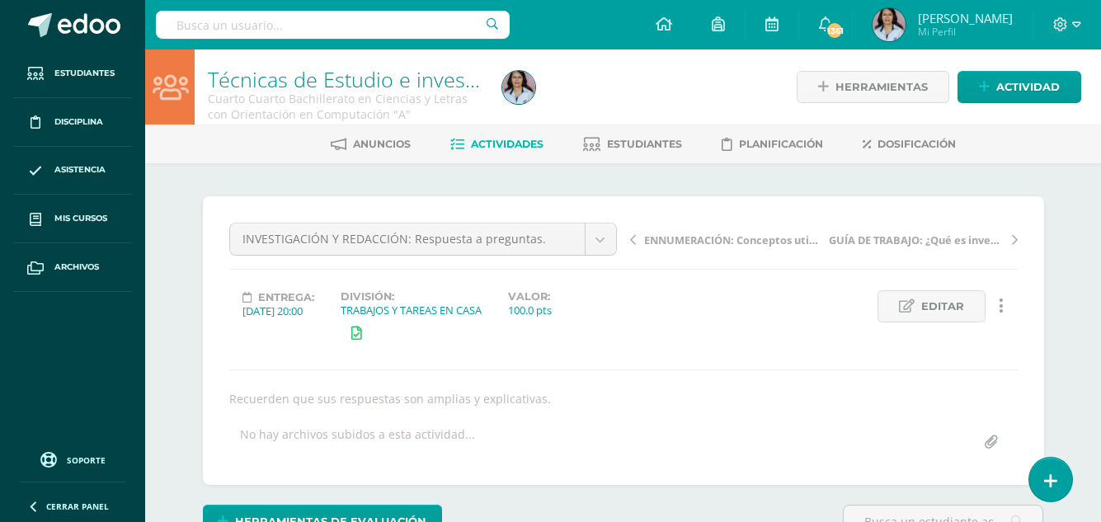
click at [512, 144] on span "Actividades" at bounding box center [507, 144] width 73 height 12
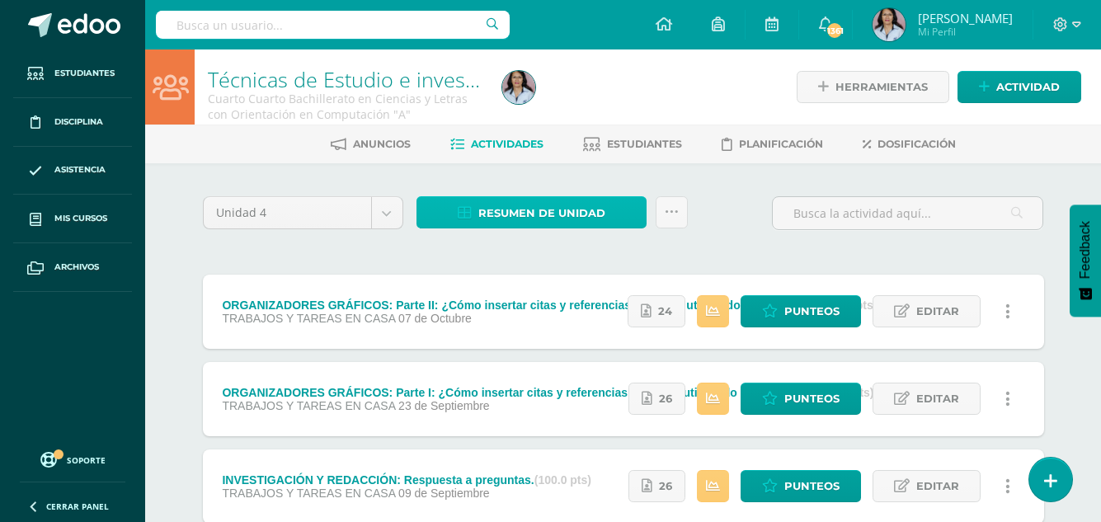
click at [538, 212] on span "Resumen de unidad" at bounding box center [541, 213] width 127 height 31
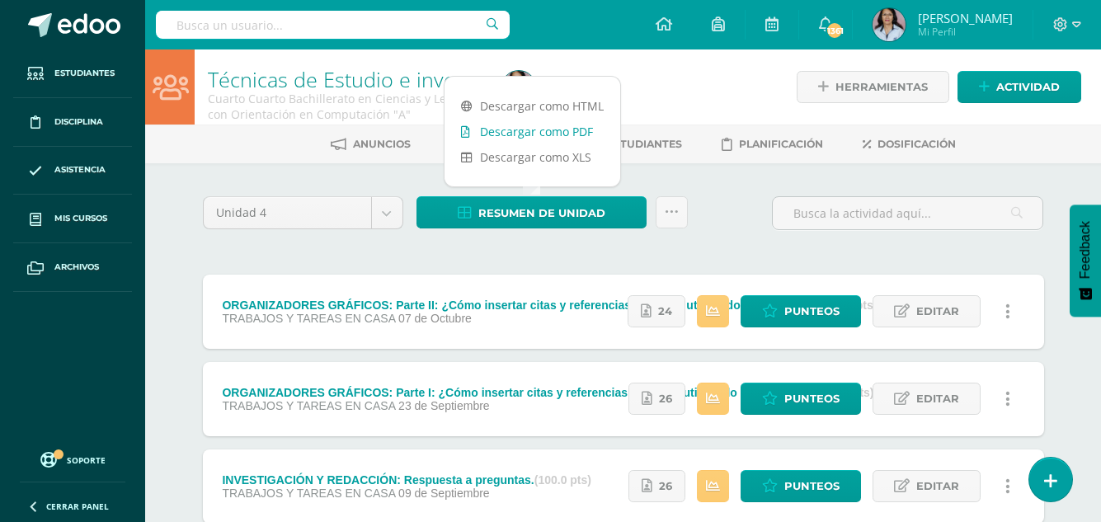
click at [553, 132] on link "Descargar como PDF" at bounding box center [533, 132] width 176 height 26
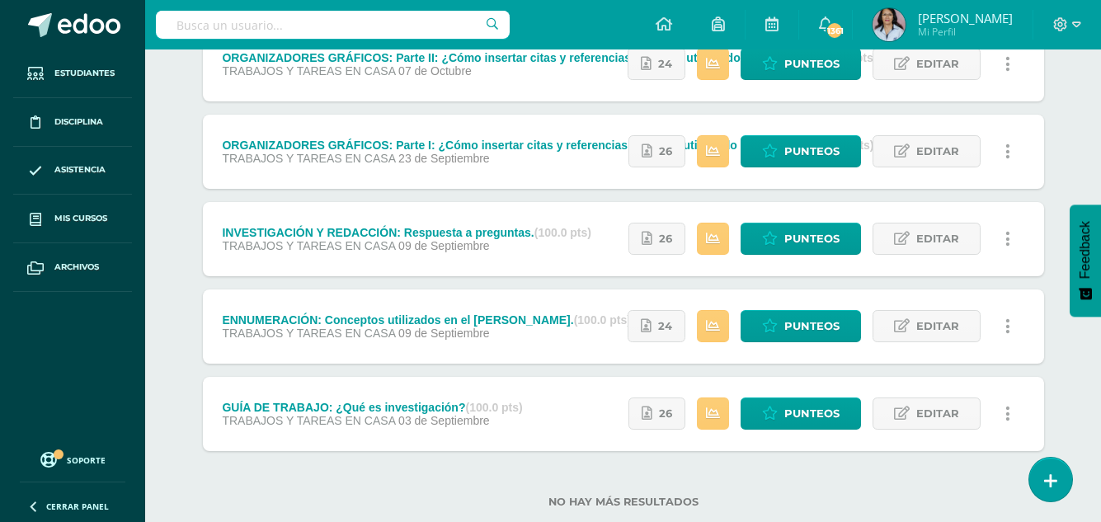
scroll to position [286, 0]
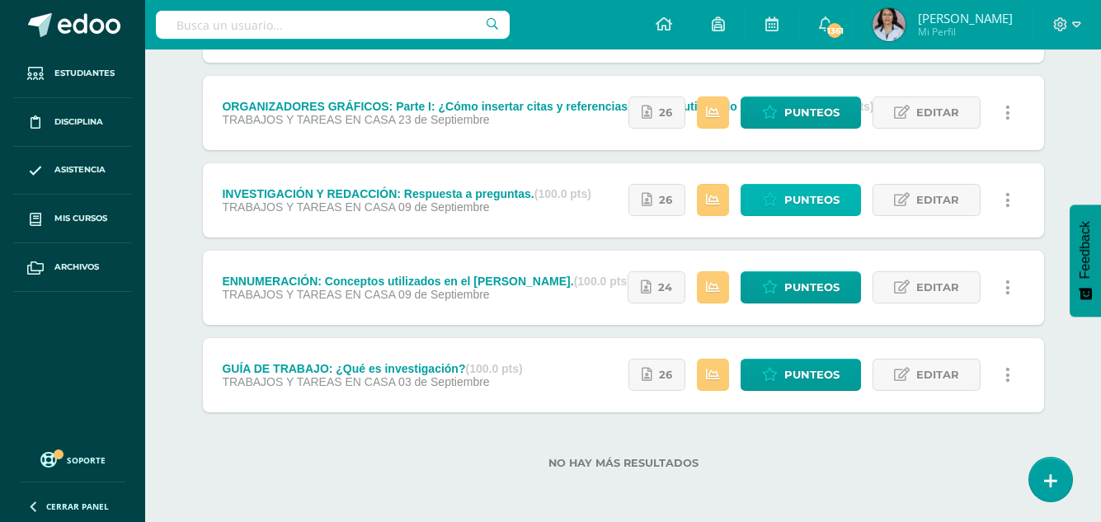
click at [807, 195] on span "Punteos" at bounding box center [811, 200] width 55 height 31
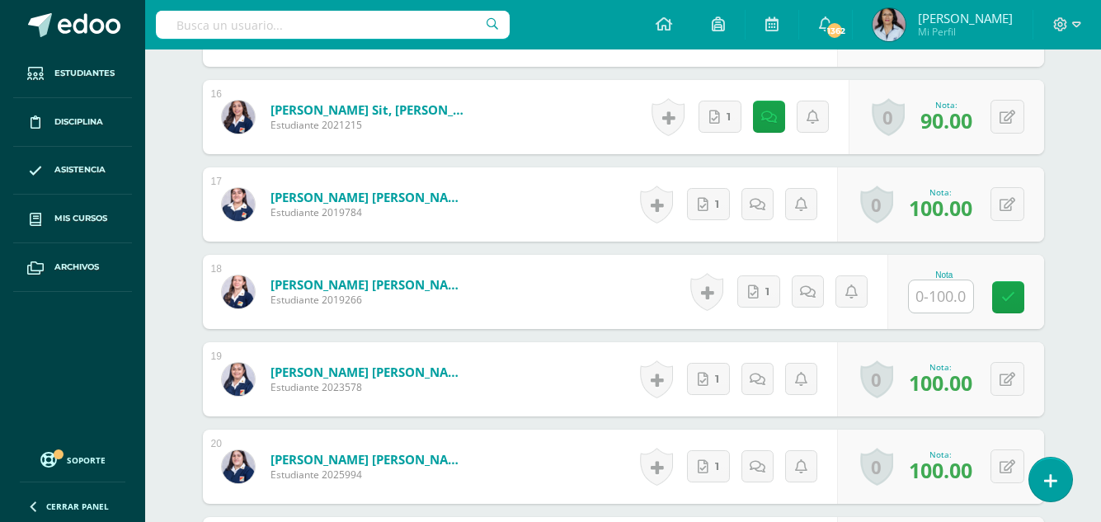
scroll to position [1848, 0]
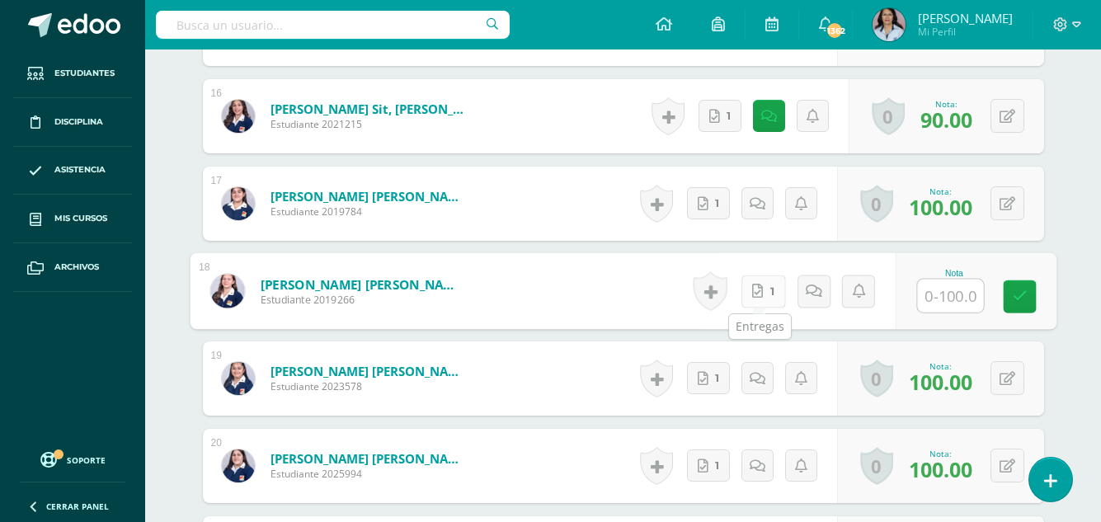
click at [763, 296] on link "1" at bounding box center [763, 291] width 45 height 33
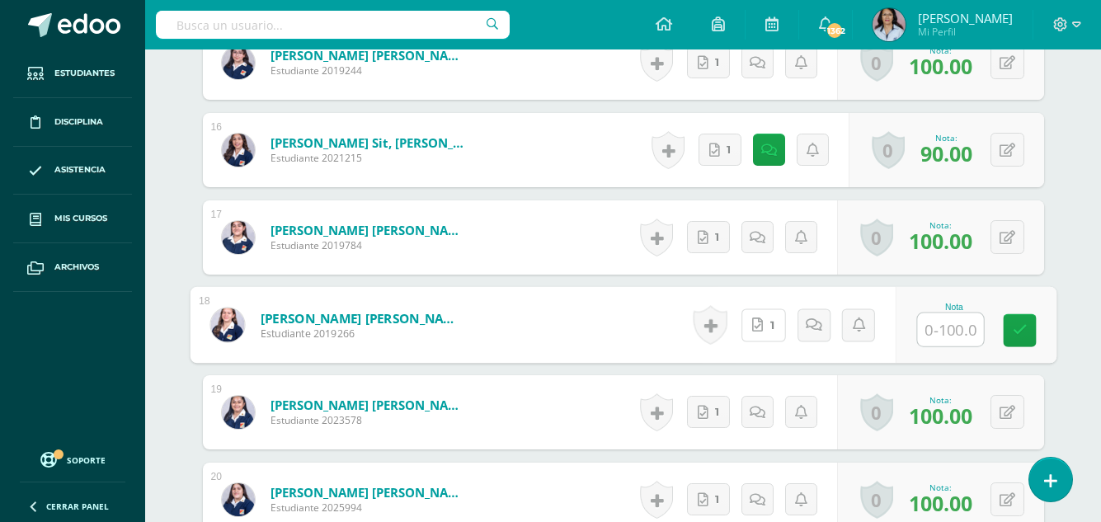
scroll to position [2309, 0]
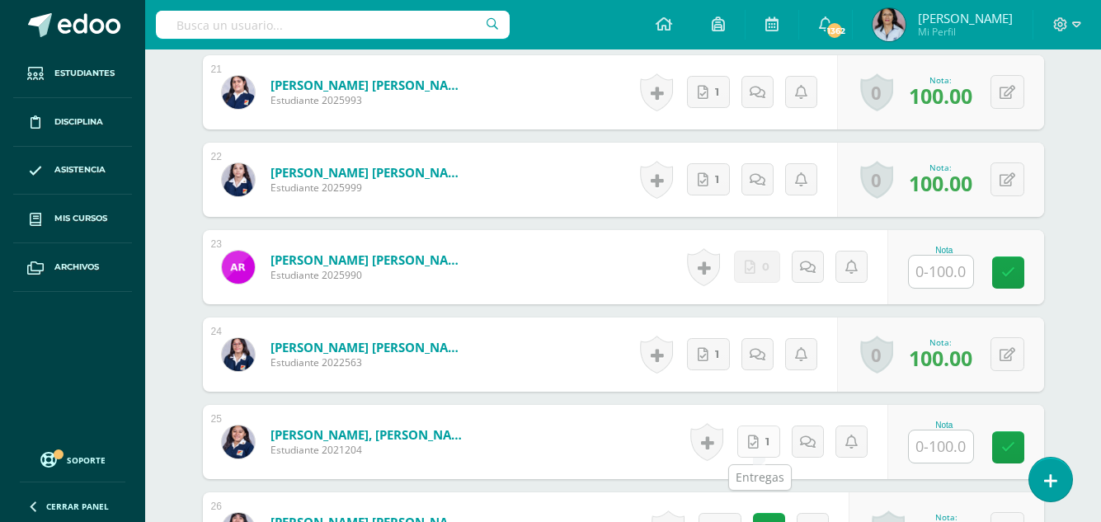
click at [760, 443] on link "1" at bounding box center [758, 442] width 43 height 32
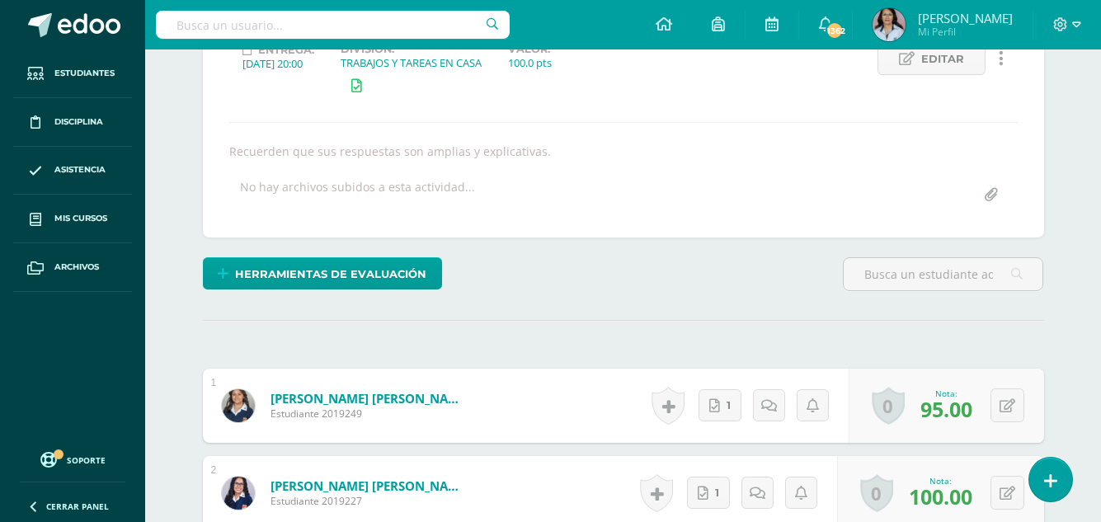
scroll to position [0, 0]
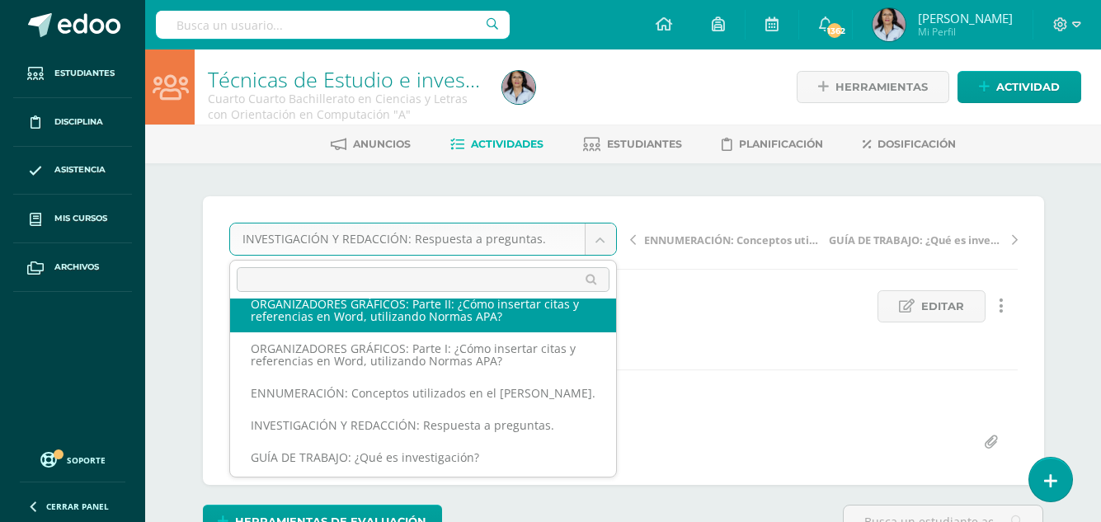
scroll to position [21, 0]
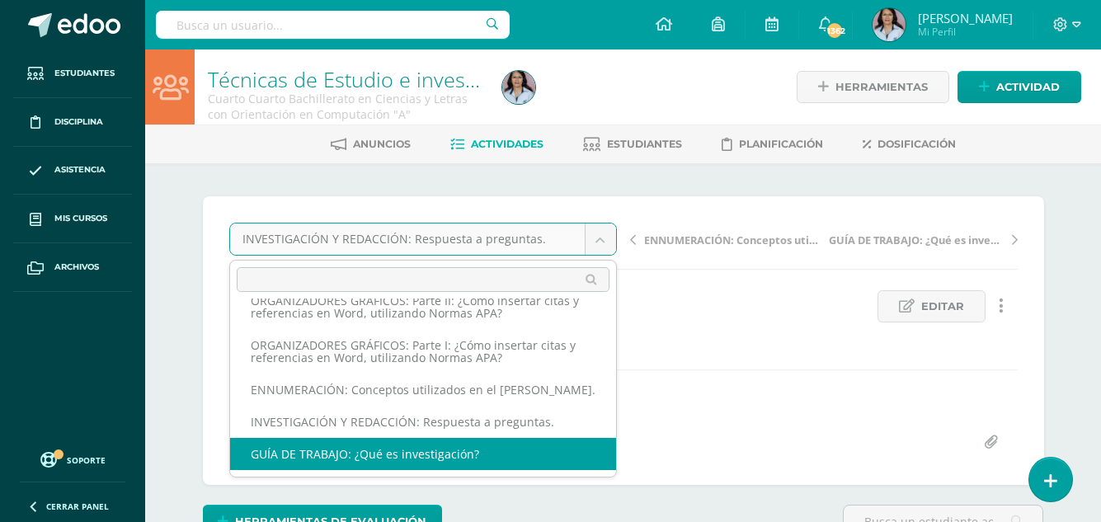
select select "/dashboard/teacher/grade-activity/128456/"
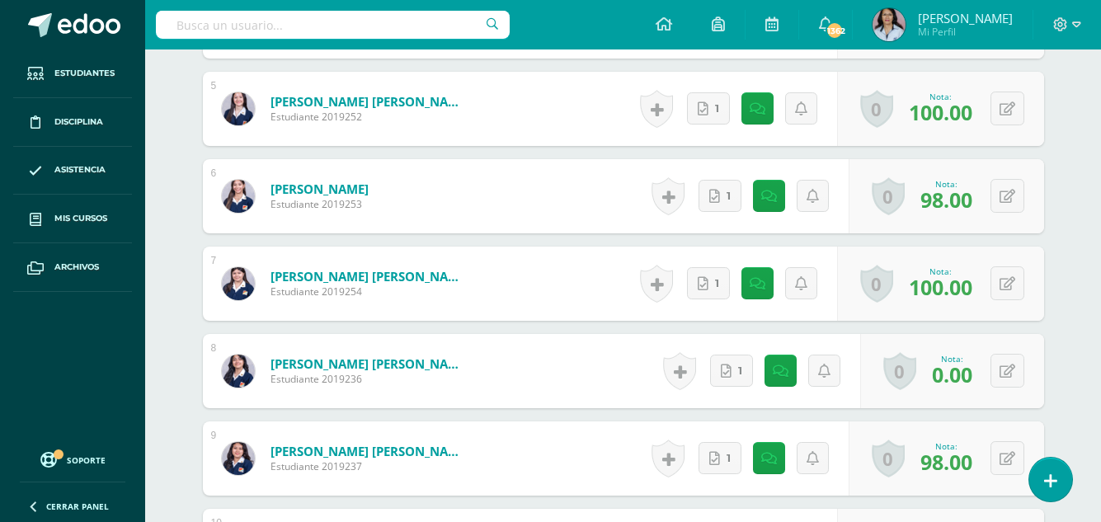
scroll to position [907, 0]
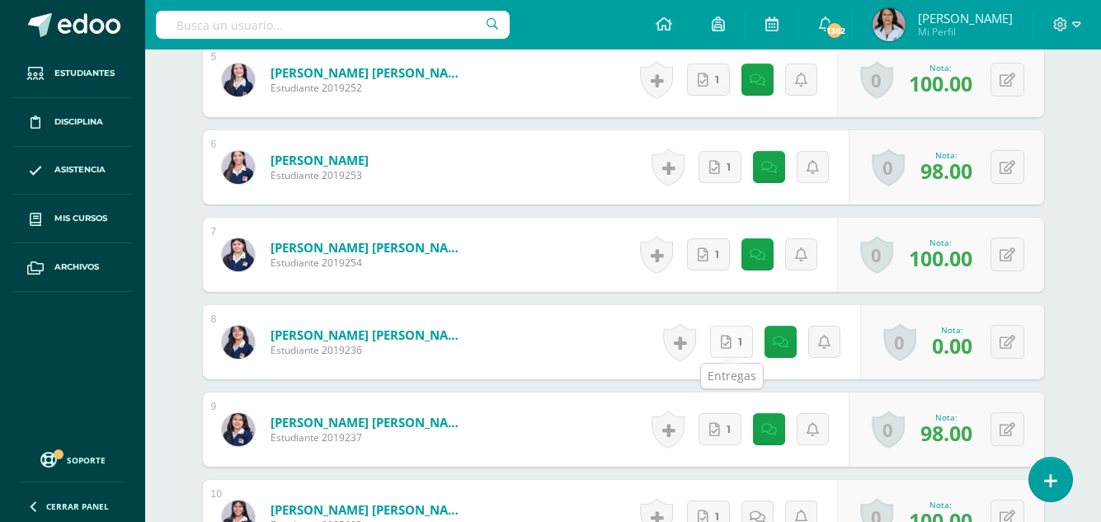
click at [731, 339] on icon at bounding box center [726, 343] width 11 height 14
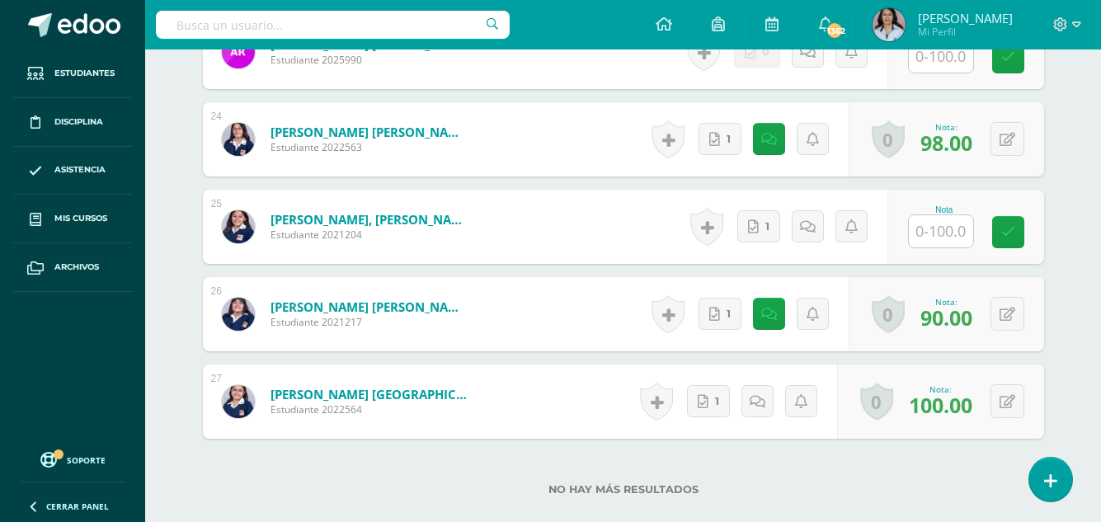
scroll to position [2557, 0]
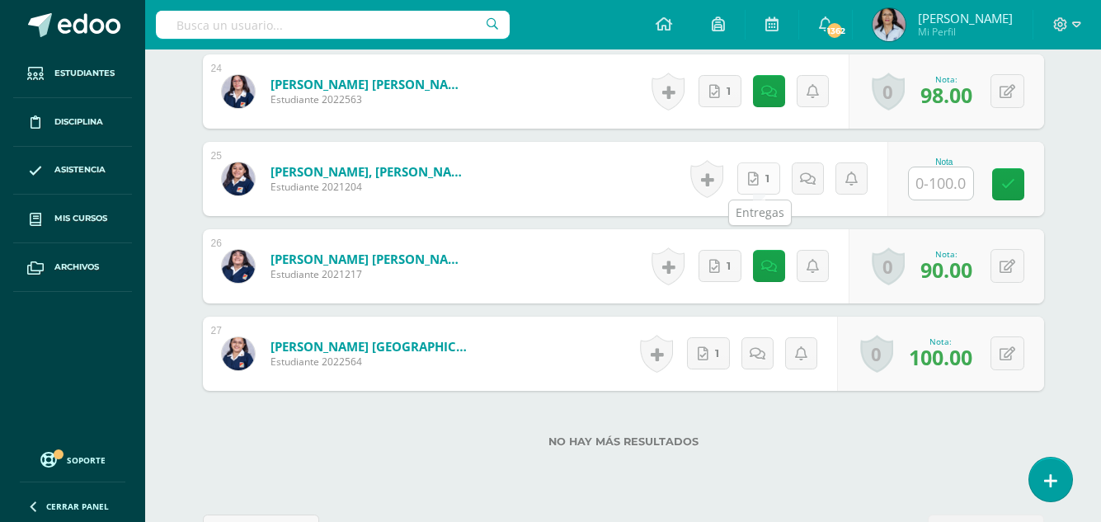
click at [760, 178] on link "1" at bounding box center [758, 178] width 43 height 32
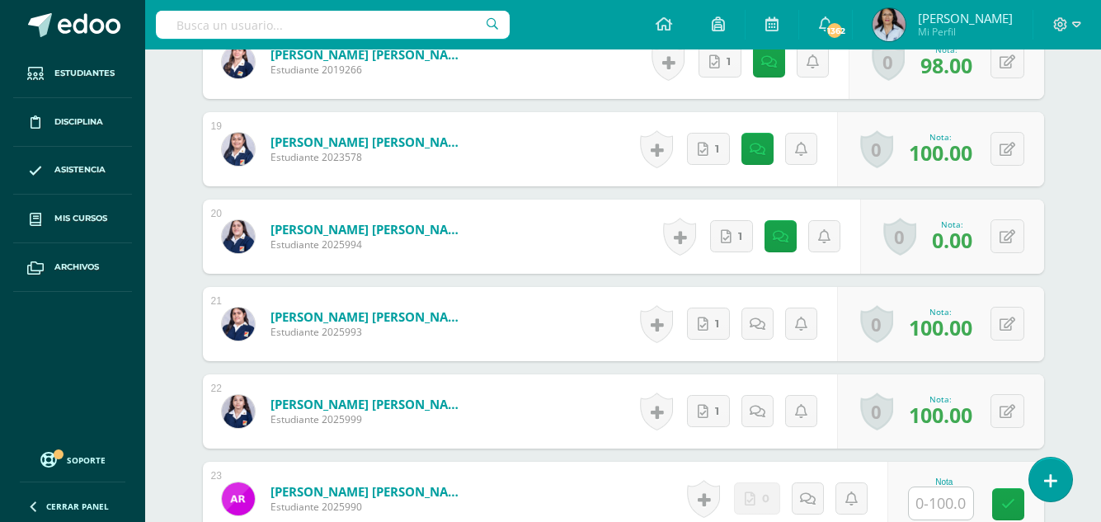
scroll to position [1485, 0]
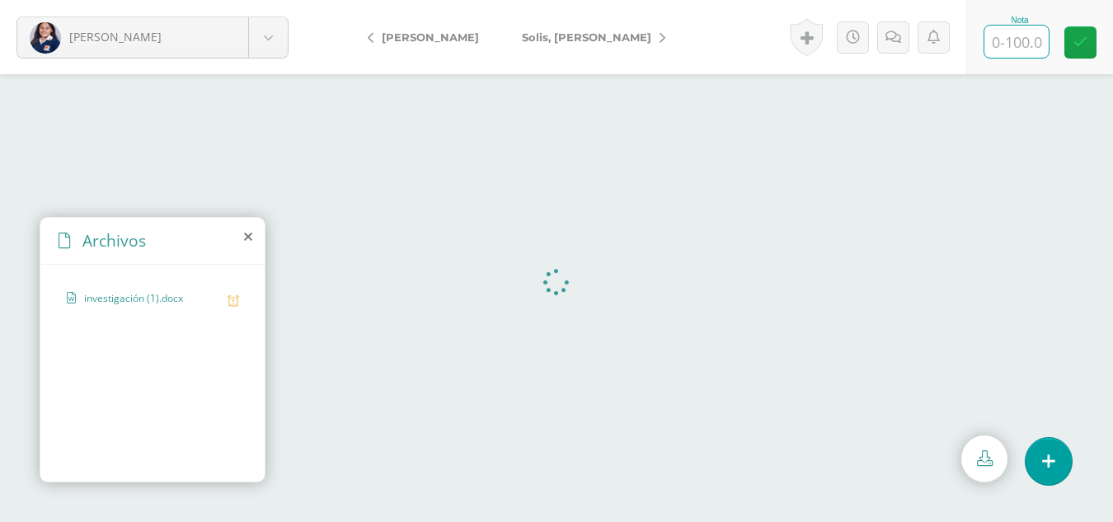
click at [1031, 40] on input "text" at bounding box center [1017, 42] width 64 height 32
type input "80"
click at [1084, 38] on icon at bounding box center [1081, 42] width 14 height 14
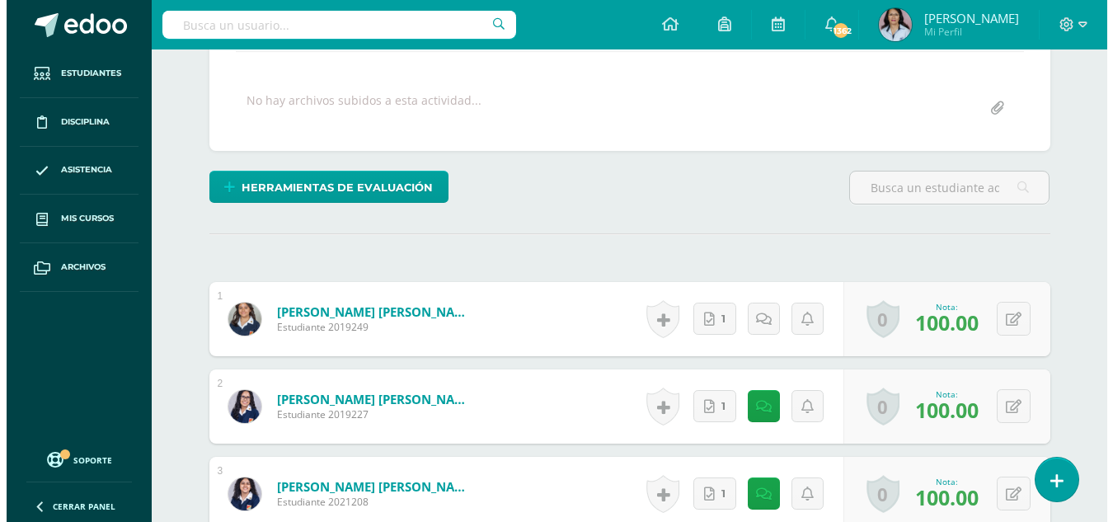
scroll to position [331, 0]
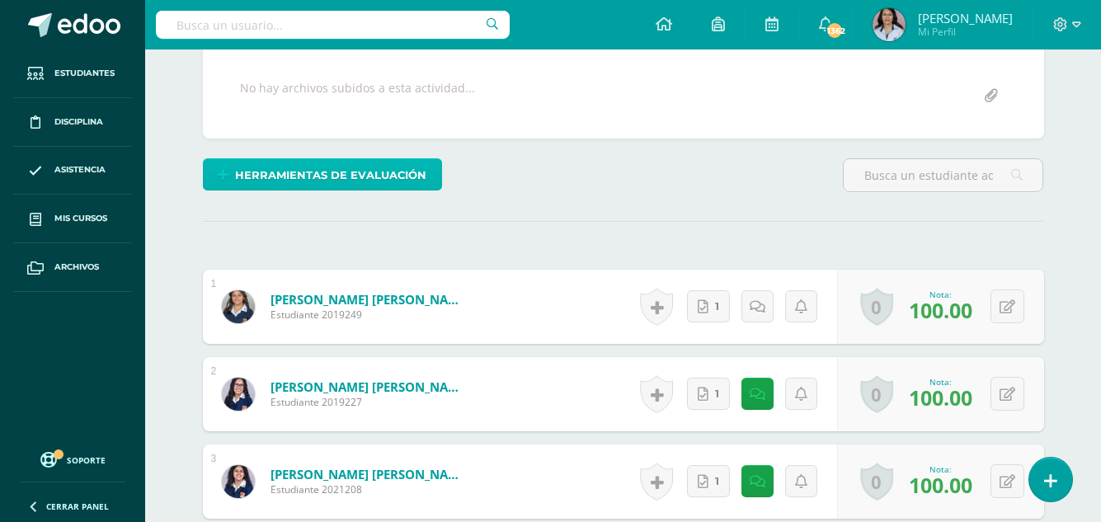
click at [340, 167] on span "Herramientas de evaluación" at bounding box center [330, 175] width 191 height 31
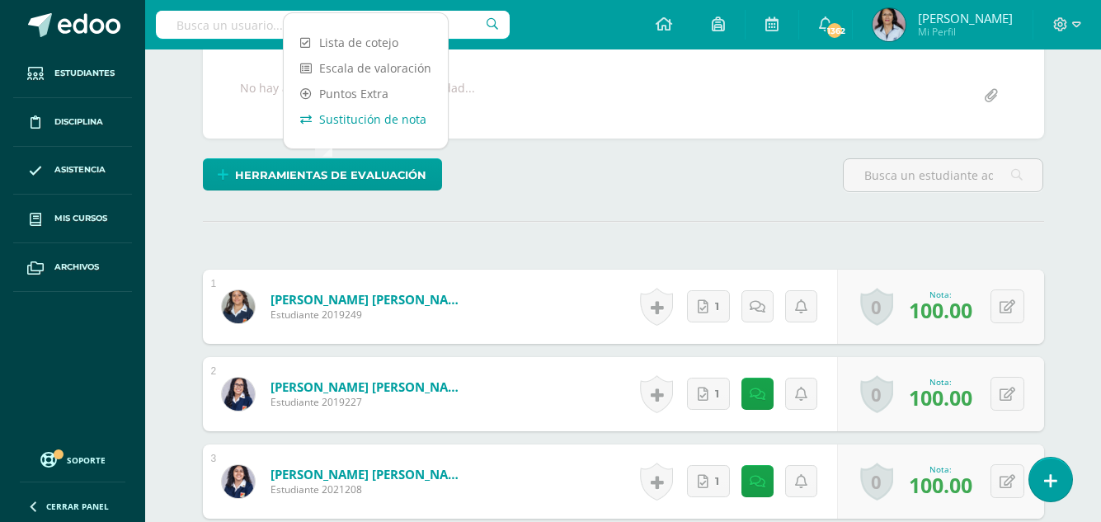
click at [348, 115] on link "Sustitución de nota" at bounding box center [366, 119] width 164 height 26
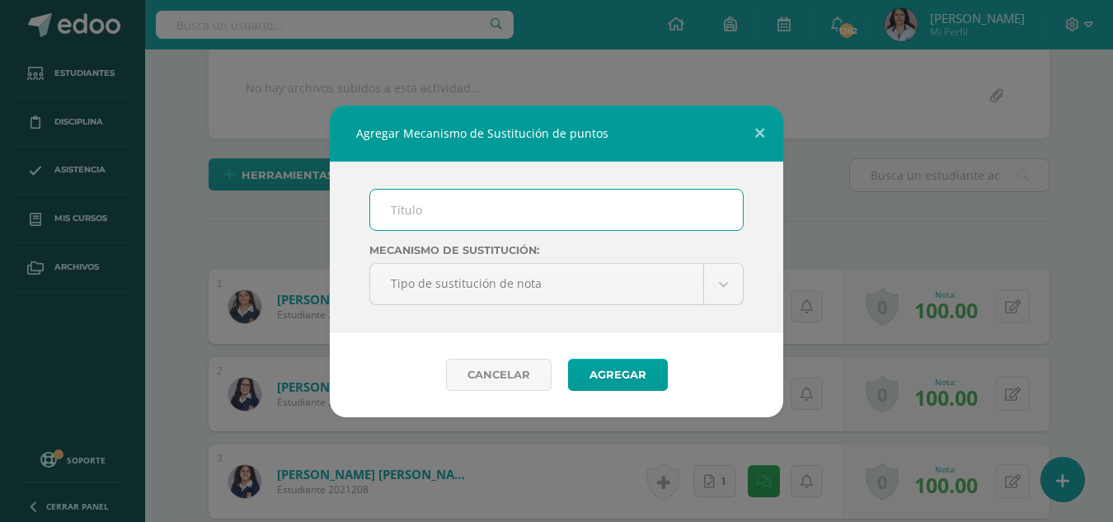
click at [392, 203] on input "text" at bounding box center [556, 210] width 373 height 40
type input "MA"
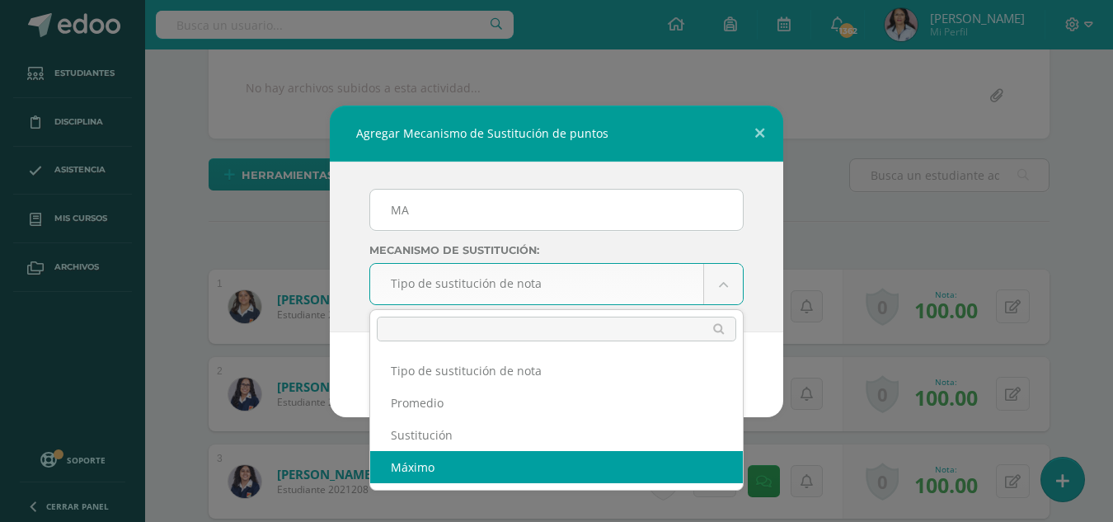
select select "maximum"
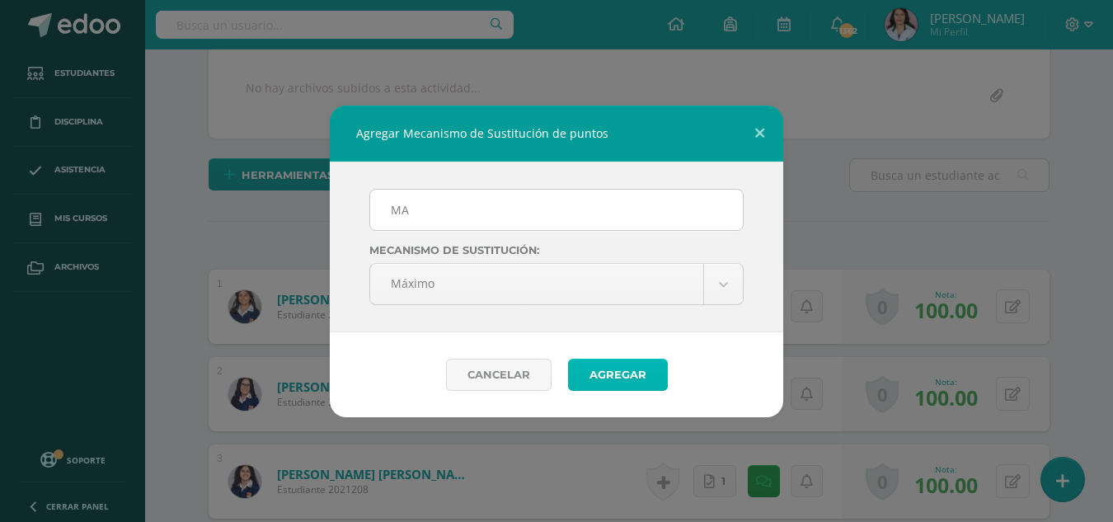
click at [620, 370] on button "Agregar" at bounding box center [618, 375] width 100 height 32
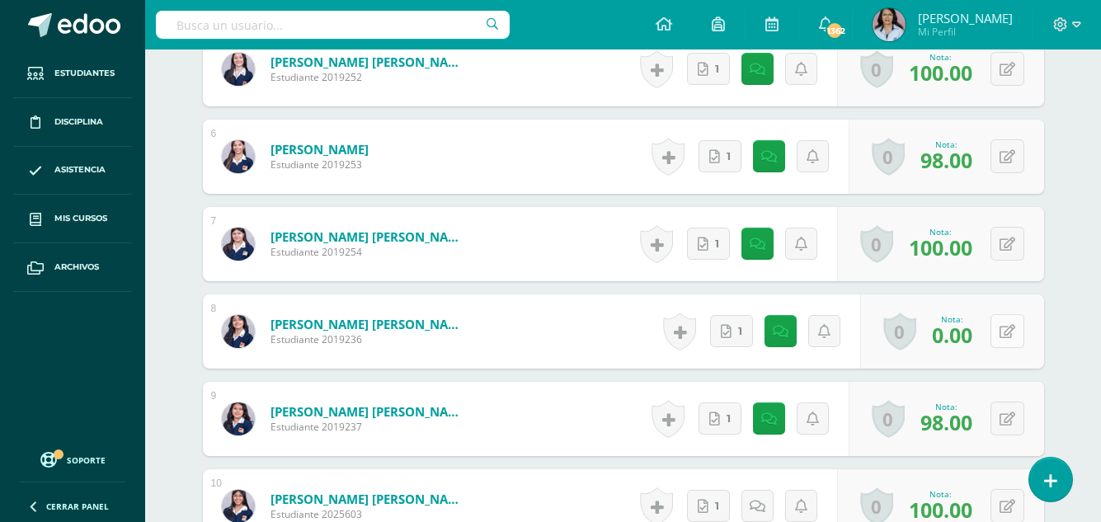
scroll to position [985, 0]
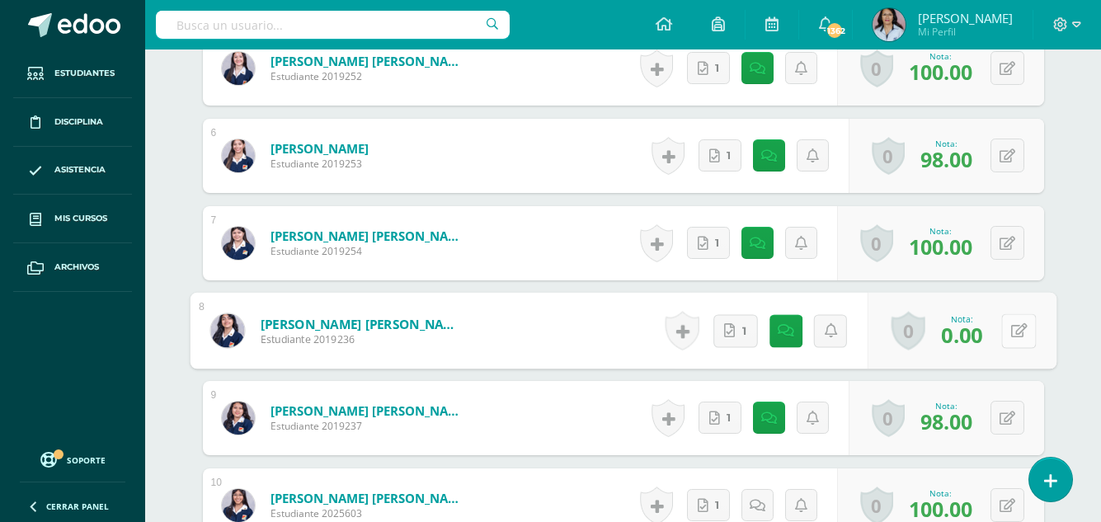
click at [1008, 327] on button at bounding box center [1018, 330] width 35 height 35
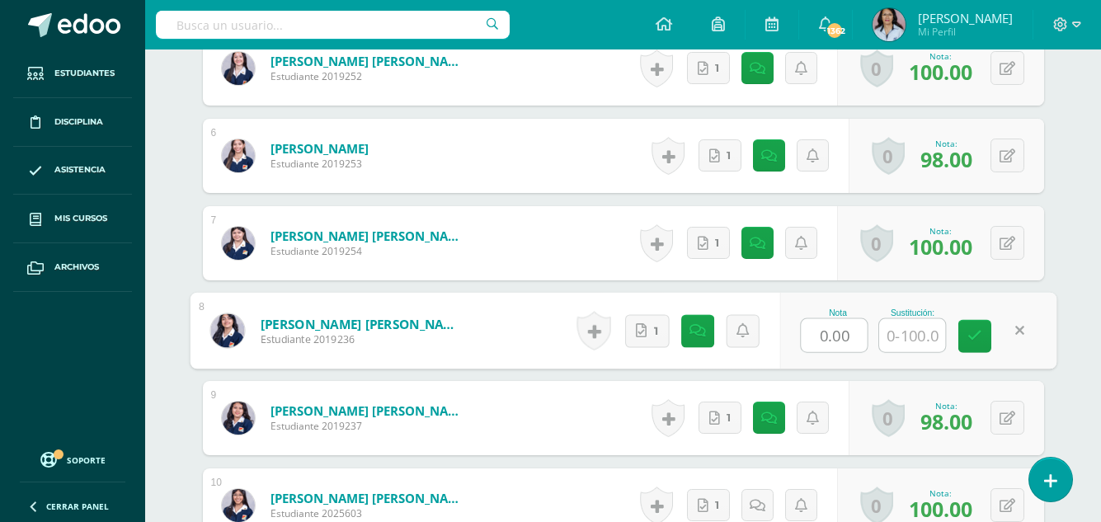
scroll to position [986, 0]
type input "80"
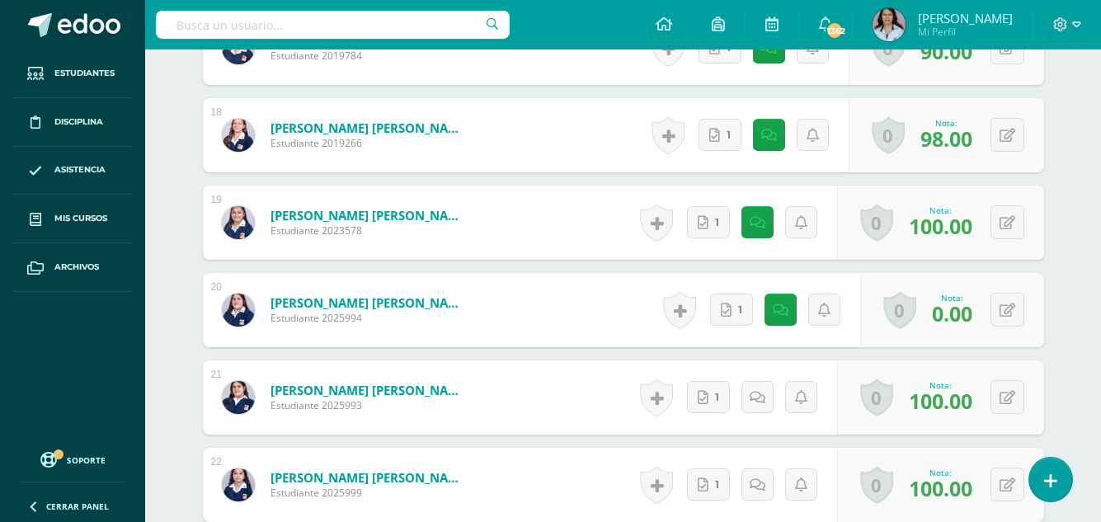
scroll to position [2058, 0]
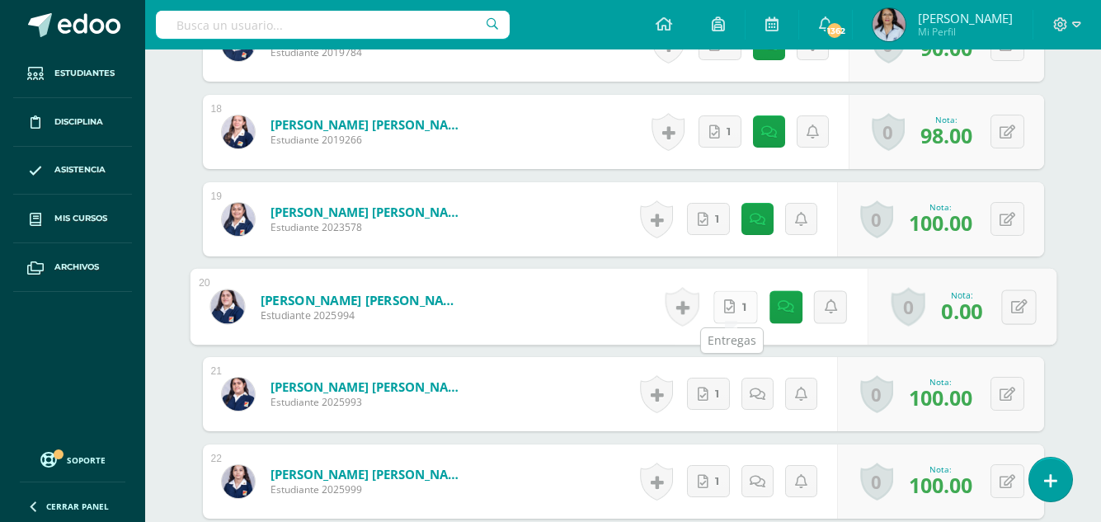
click at [740, 306] on link "1" at bounding box center [735, 306] width 45 height 33
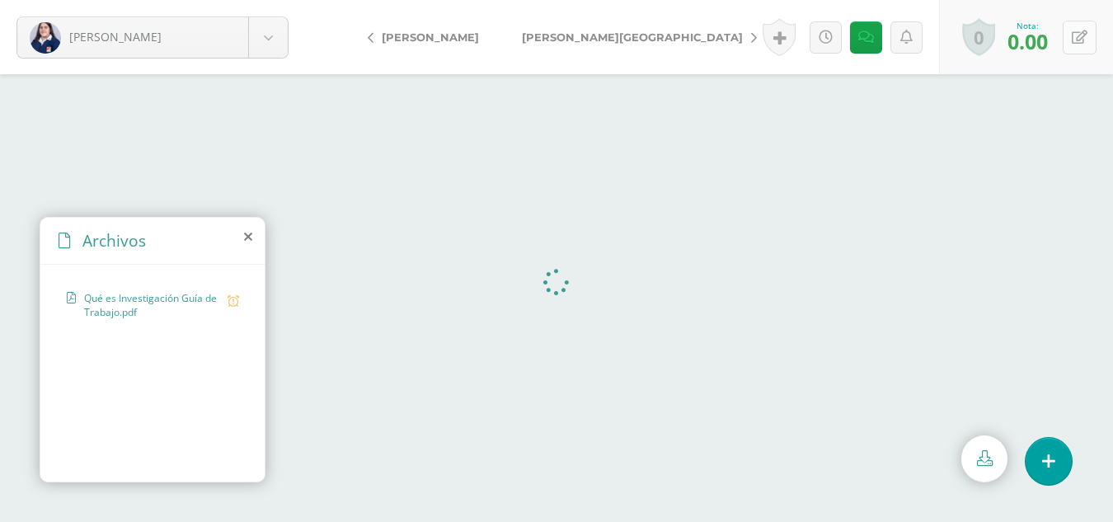
click at [1082, 35] on icon at bounding box center [1080, 38] width 16 height 14
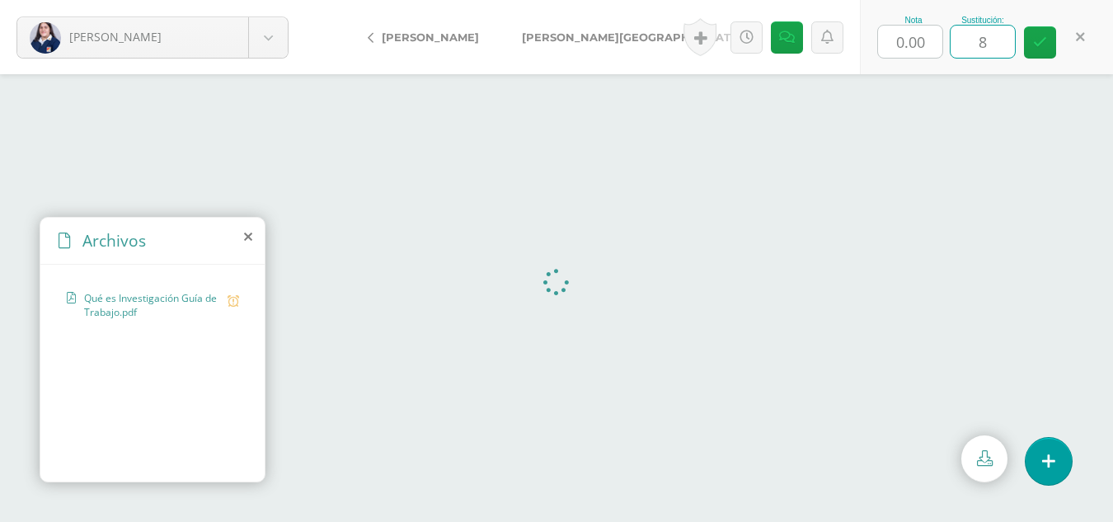
type input "80"
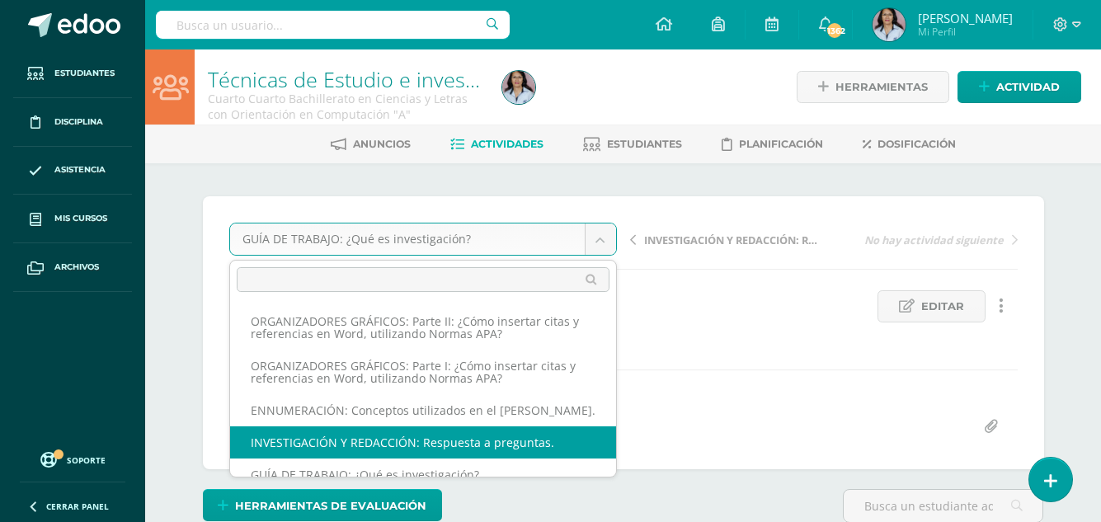
select select "/dashboard/teacher/grade-activity/128586/"
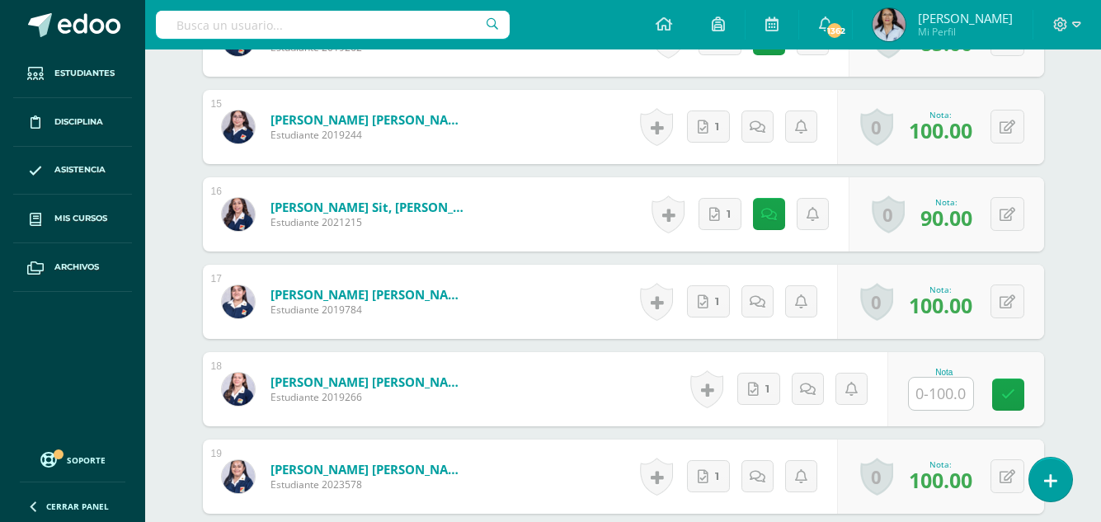
scroll to position [1760, 0]
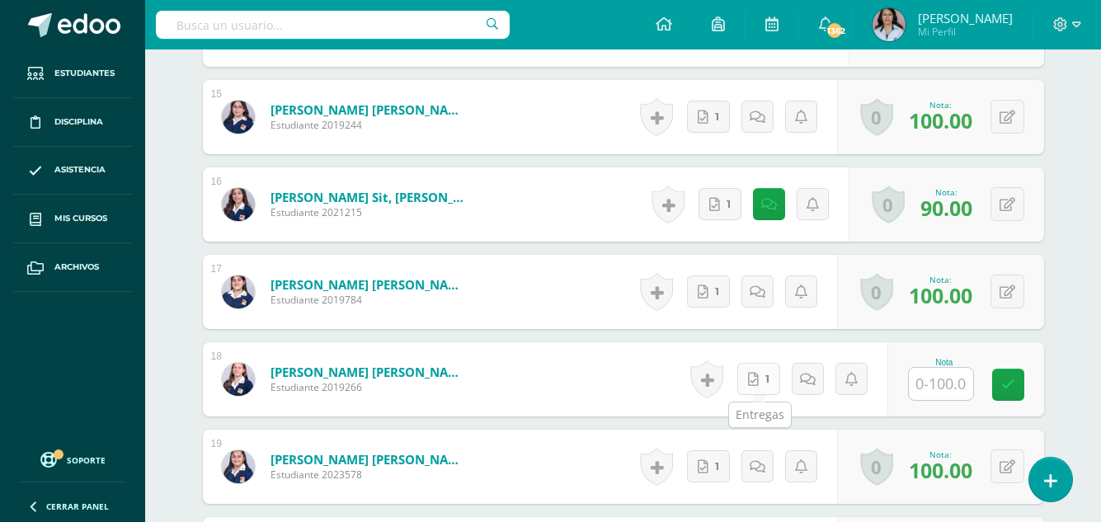
click at [762, 381] on link "1" at bounding box center [758, 379] width 43 height 32
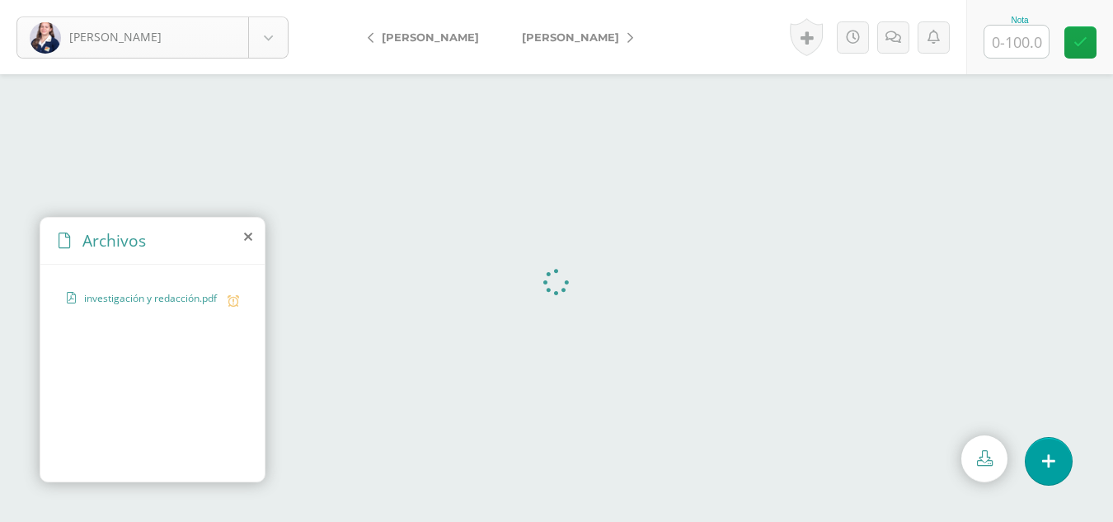
click at [270, 0] on body "Quiñonez, Ana Abadía, Carla Alvizures, Fátima Carías, Emily Castillo, Ami Coron…" at bounding box center [556, 0] width 1113 height 0
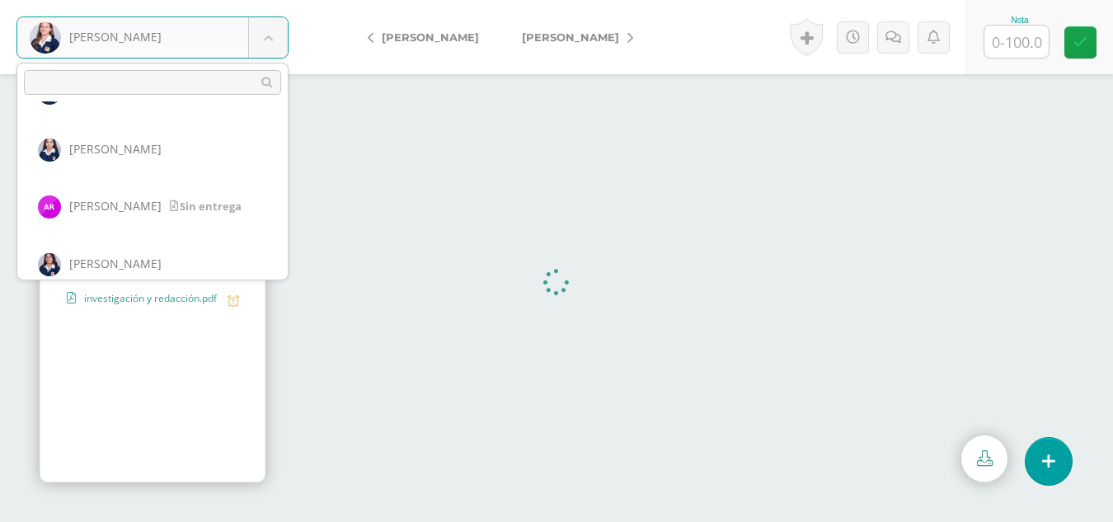
scroll to position [1265, 0]
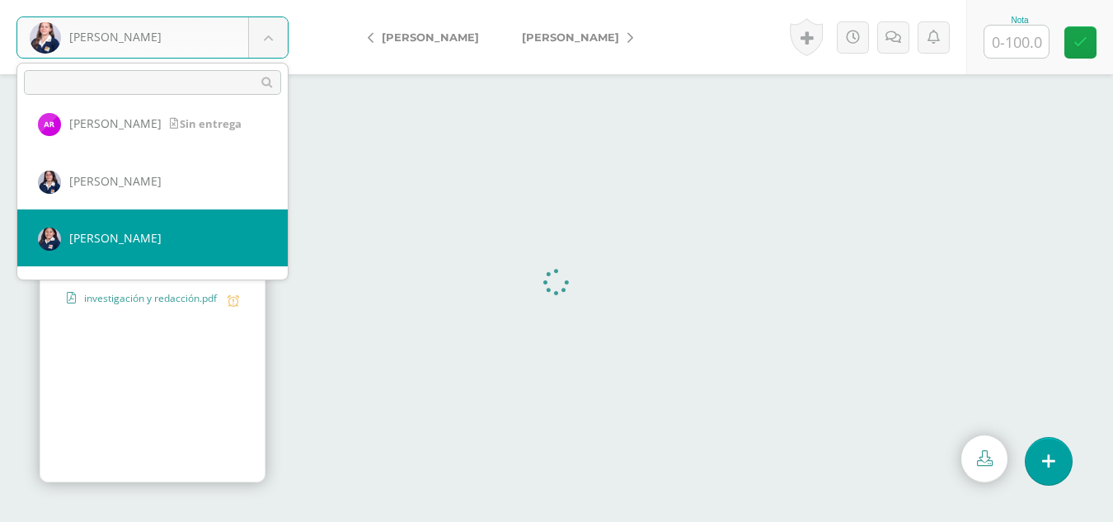
select select "2732"
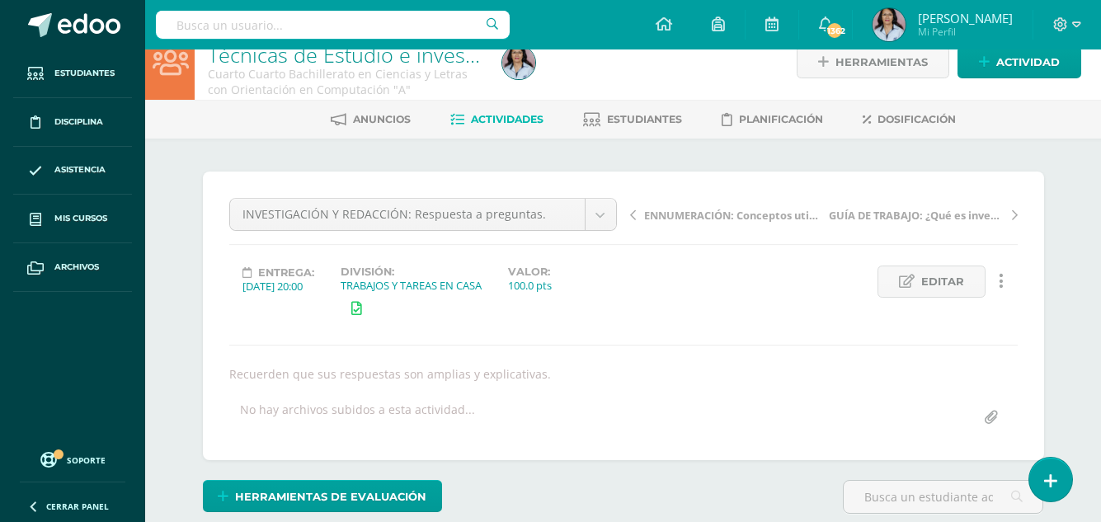
scroll to position [26, 0]
click at [500, 116] on span "Actividades" at bounding box center [507, 118] width 73 height 12
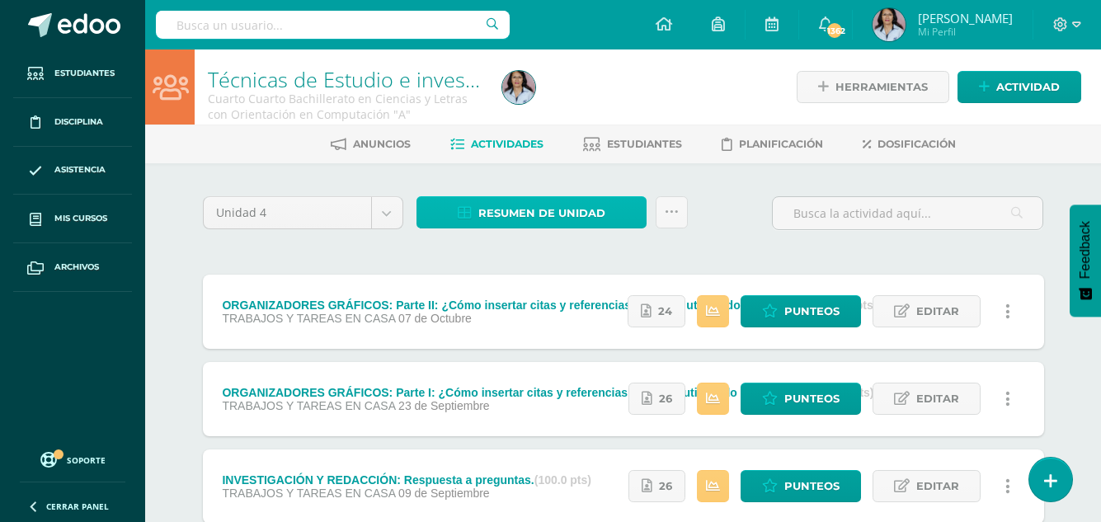
click at [565, 213] on span "Resumen de unidad" at bounding box center [541, 213] width 127 height 31
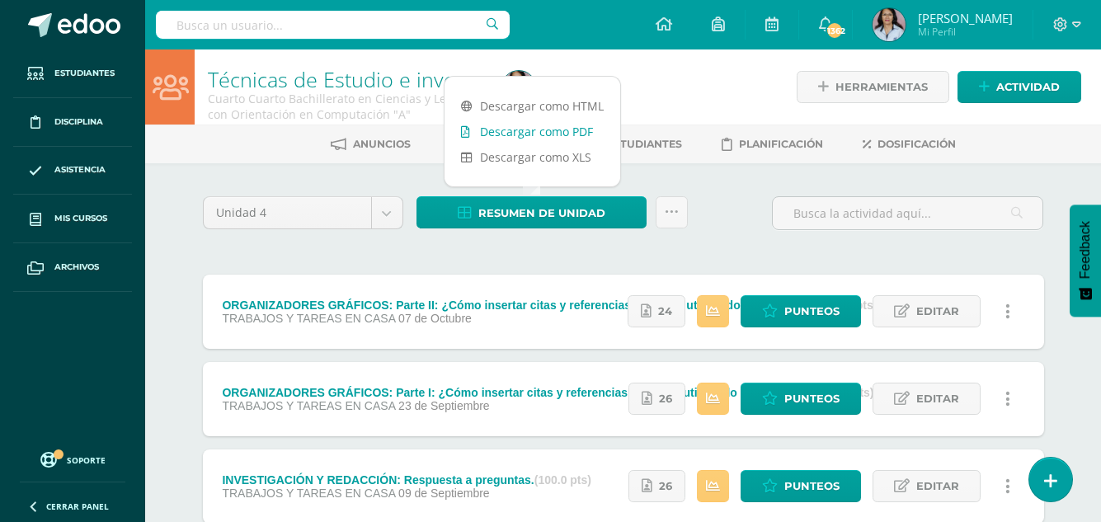
click at [553, 129] on link "Descargar como PDF" at bounding box center [533, 132] width 176 height 26
click at [594, 244] on div "Unidad 4 Unidad 1 Unidad 2 Unidad 3 Unidad 4 Resumen de unidad Subir actividade…" at bounding box center [623, 485] width 854 height 579
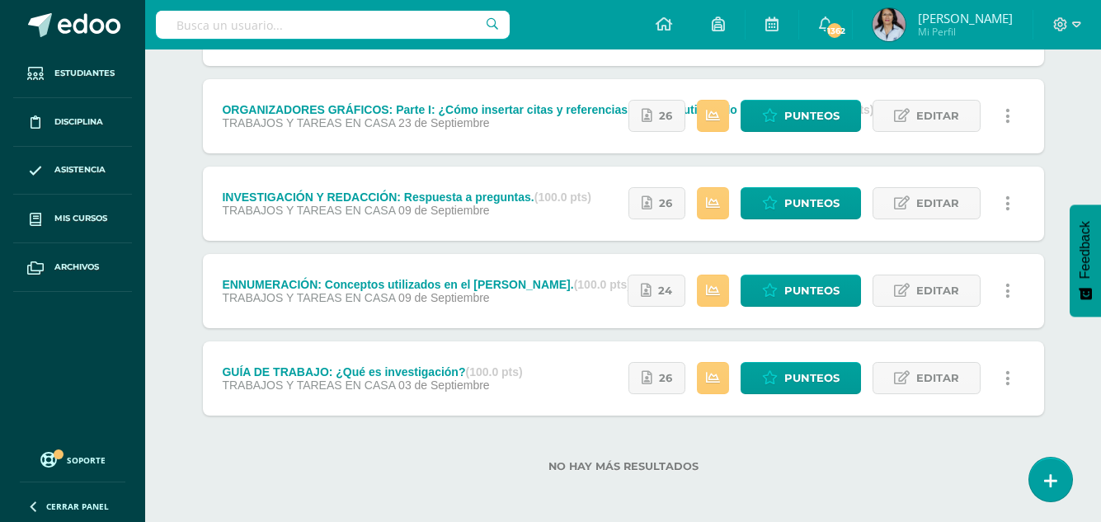
scroll to position [286, 0]
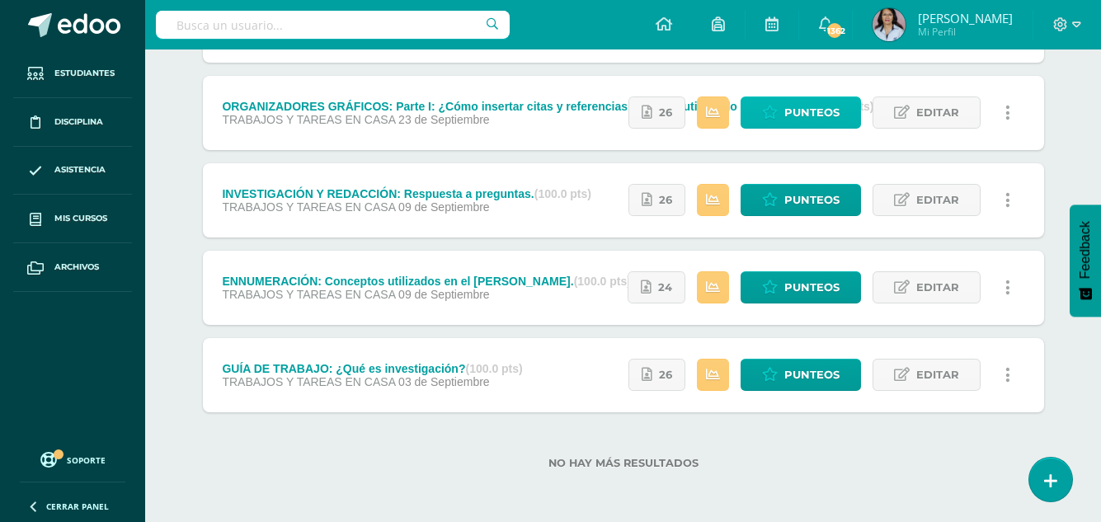
click at [802, 105] on span "Punteos" at bounding box center [811, 112] width 55 height 31
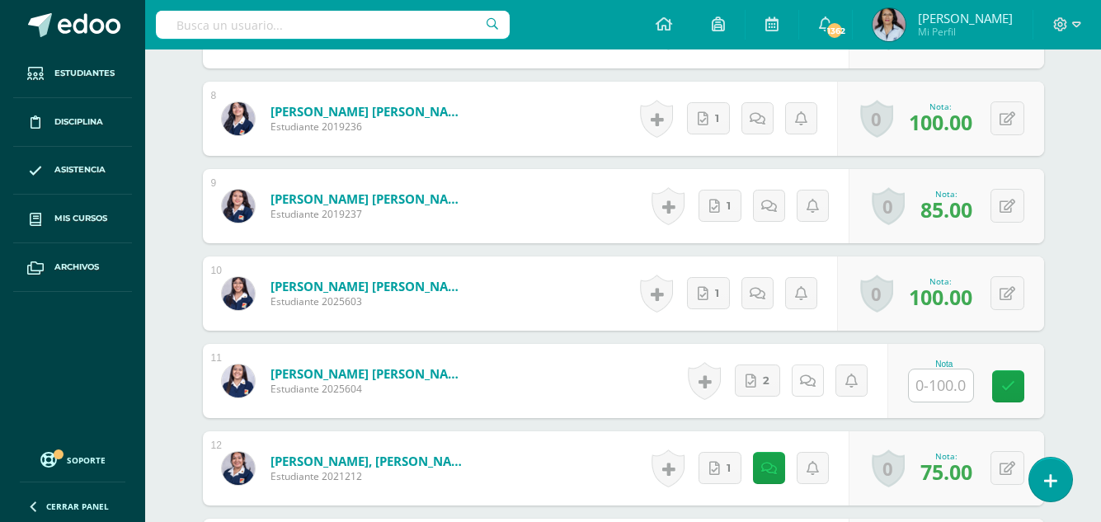
scroll to position [1213, 0]
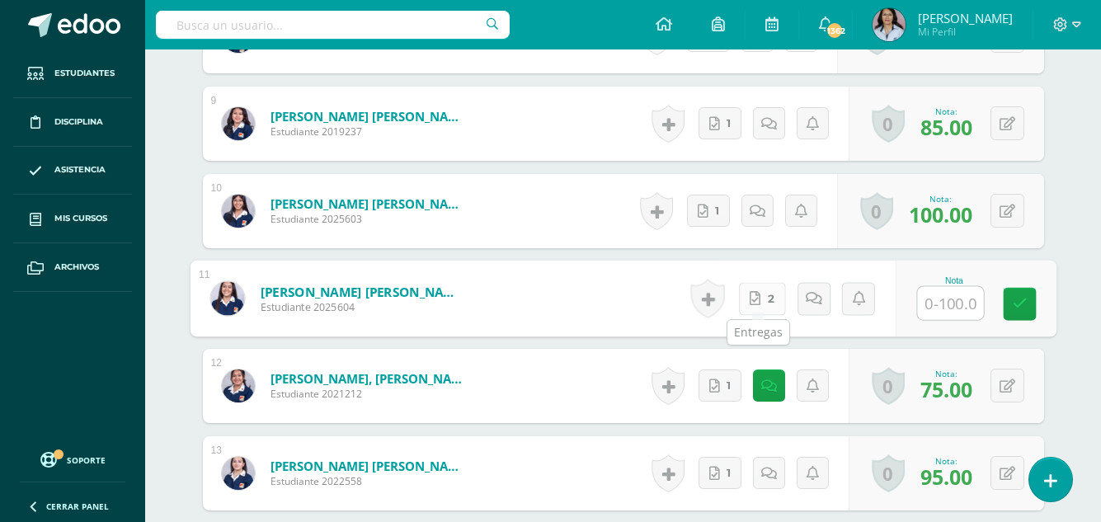
click at [753, 293] on icon at bounding box center [755, 298] width 11 height 14
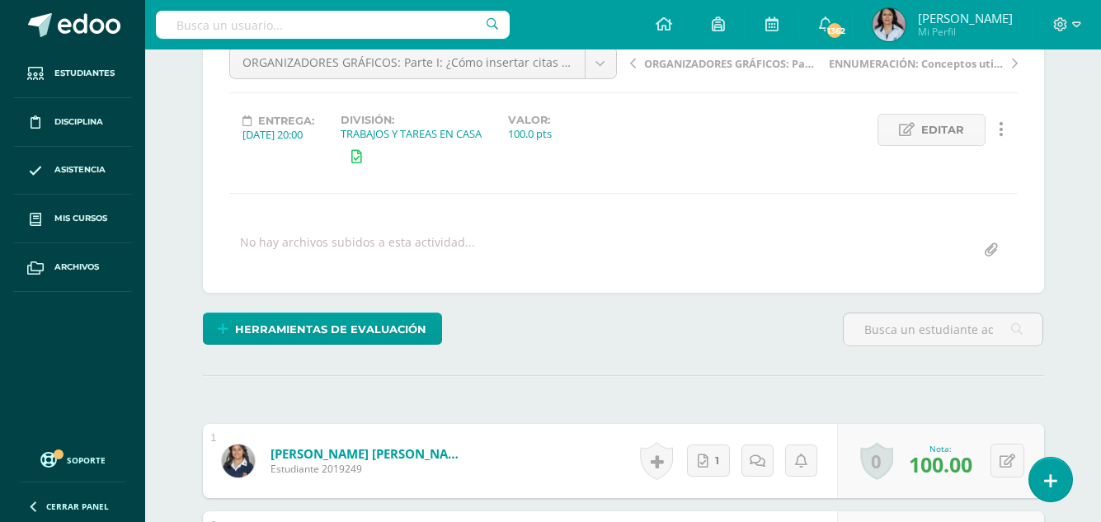
scroll to position [0, 0]
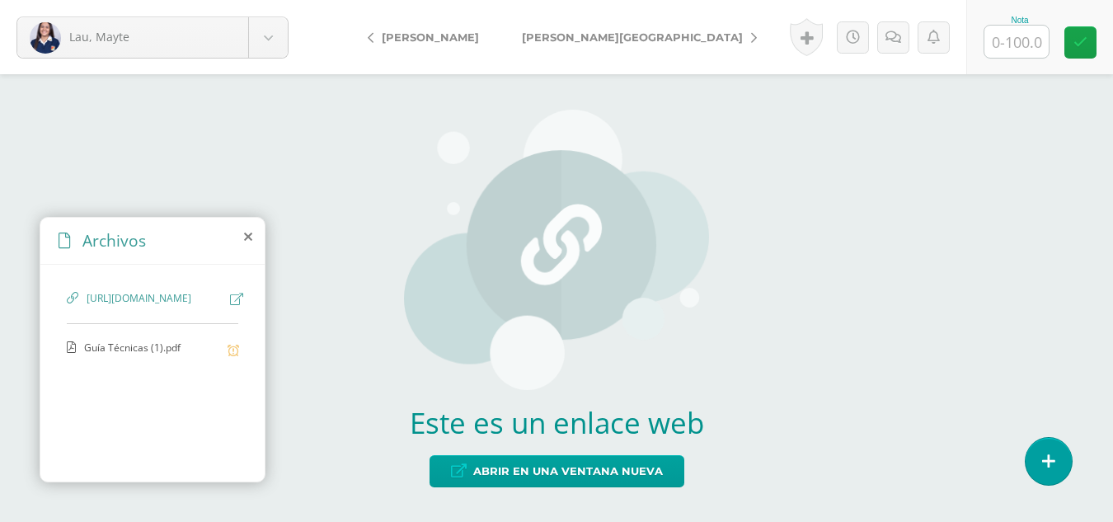
click at [119, 356] on span "Guía Técnicas (1).pdf" at bounding box center [151, 349] width 135 height 16
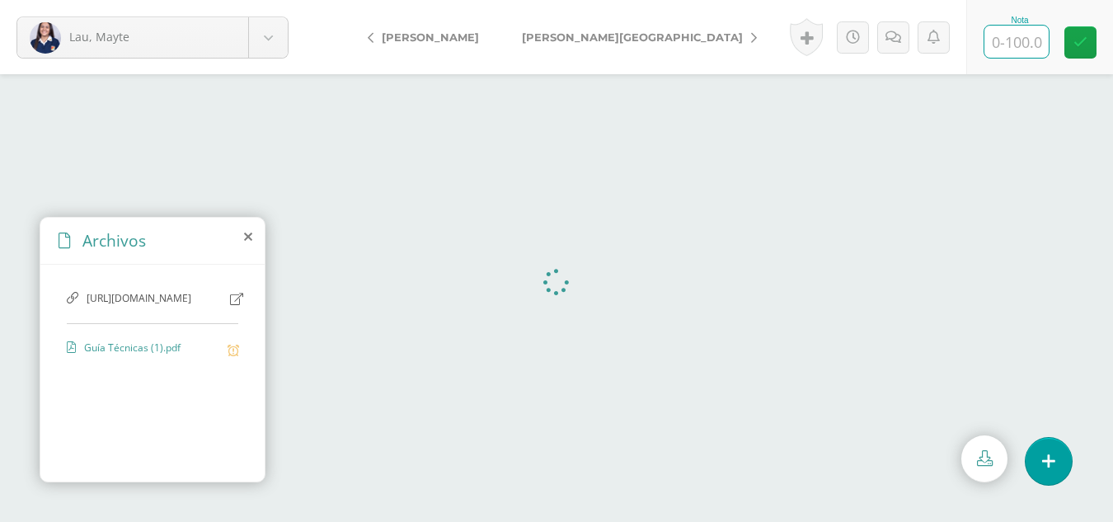
click at [1028, 44] on input "text" at bounding box center [1017, 42] width 64 height 32
type input "95"
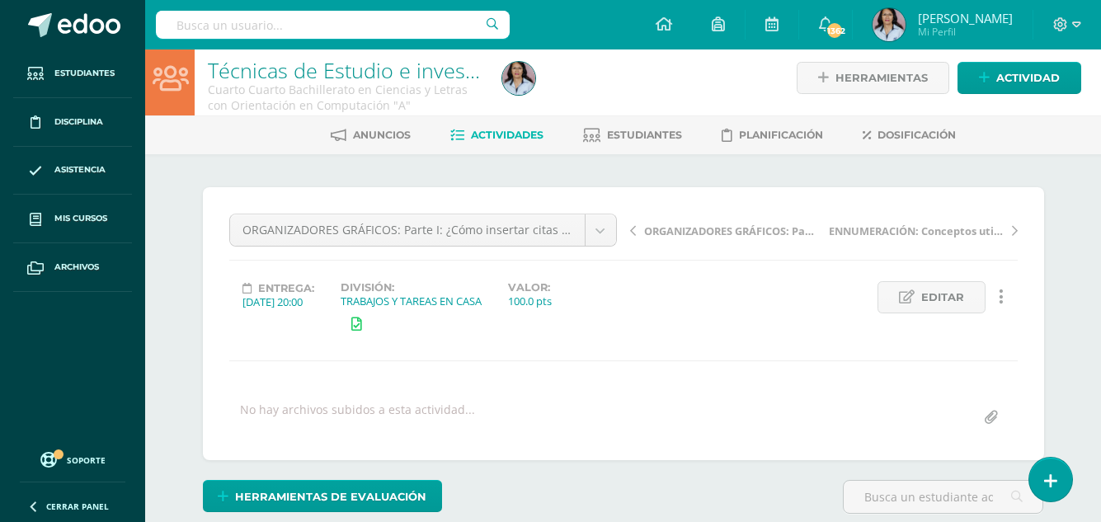
scroll to position [10, 0]
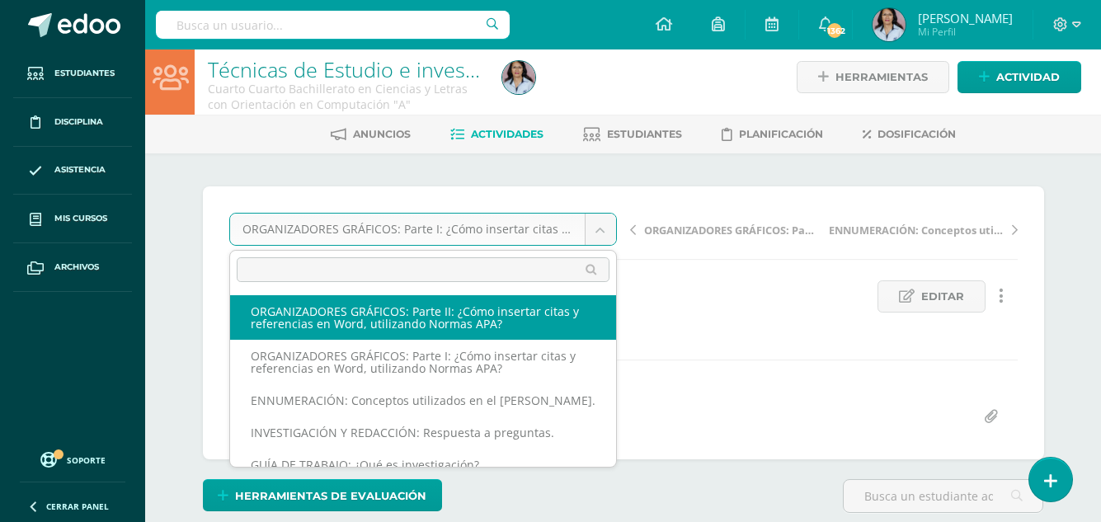
select select "/dashboard/teacher/grade-activity/129923/"
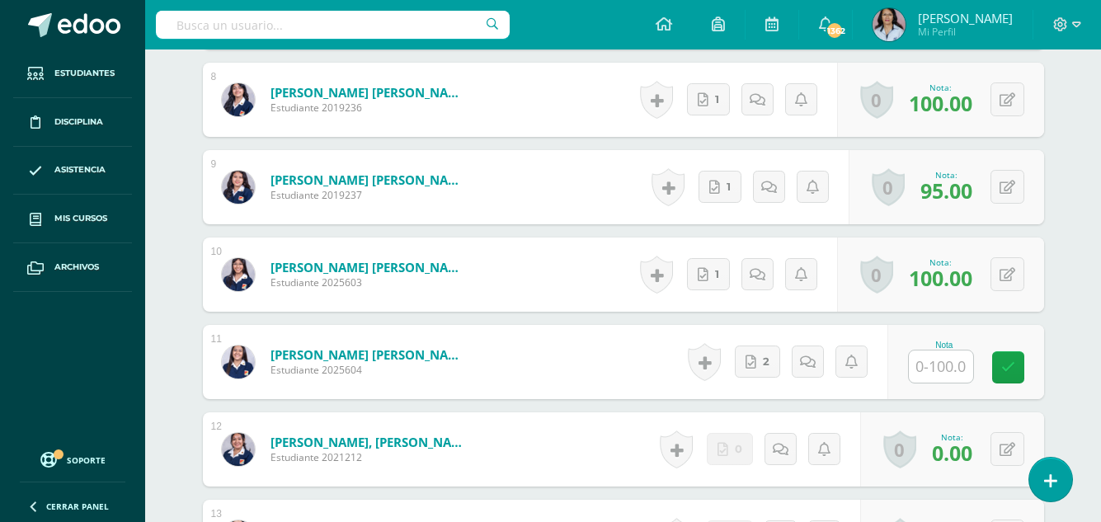
scroll to position [1143, 0]
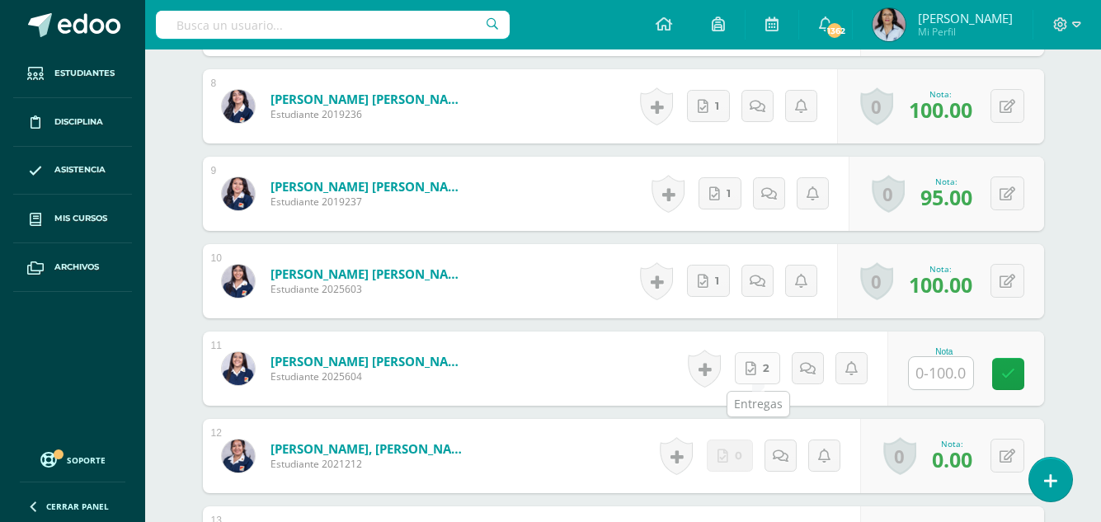
click at [757, 365] on link "2" at bounding box center [757, 368] width 45 height 32
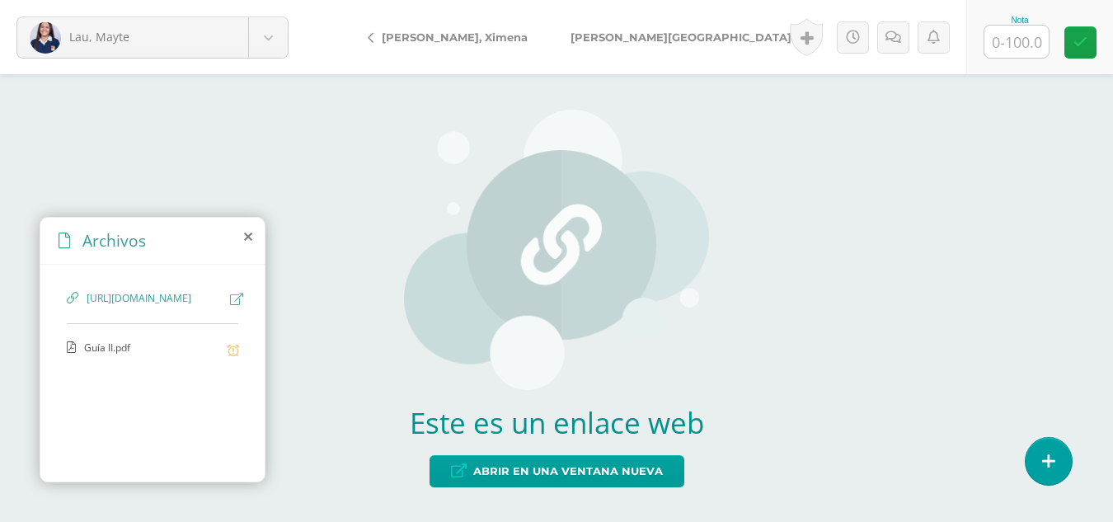
click at [118, 356] on span "Guía II.pdf" at bounding box center [151, 349] width 135 height 16
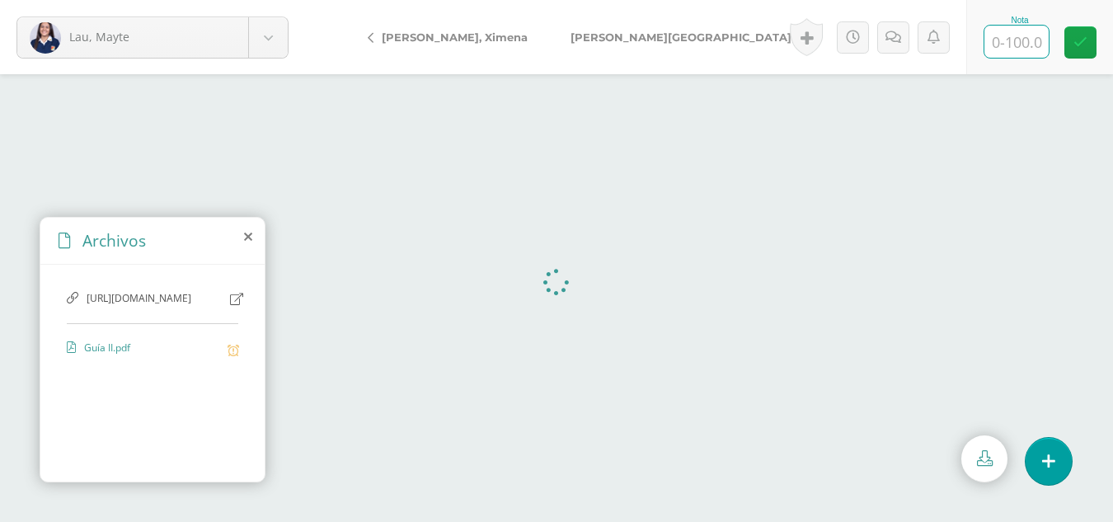
click at [1016, 40] on input "text" at bounding box center [1017, 42] width 64 height 32
type input "95"
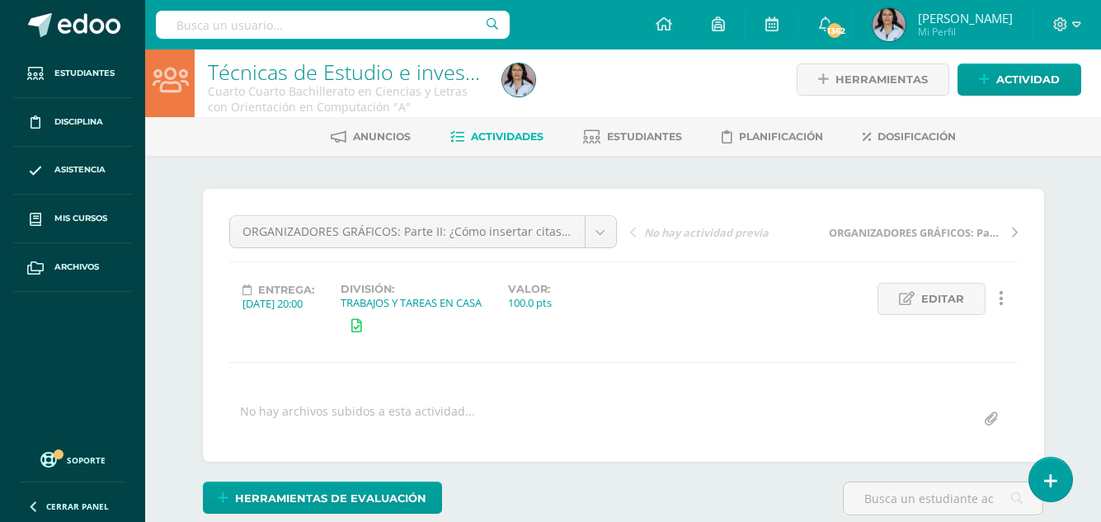
scroll to position [8, 0]
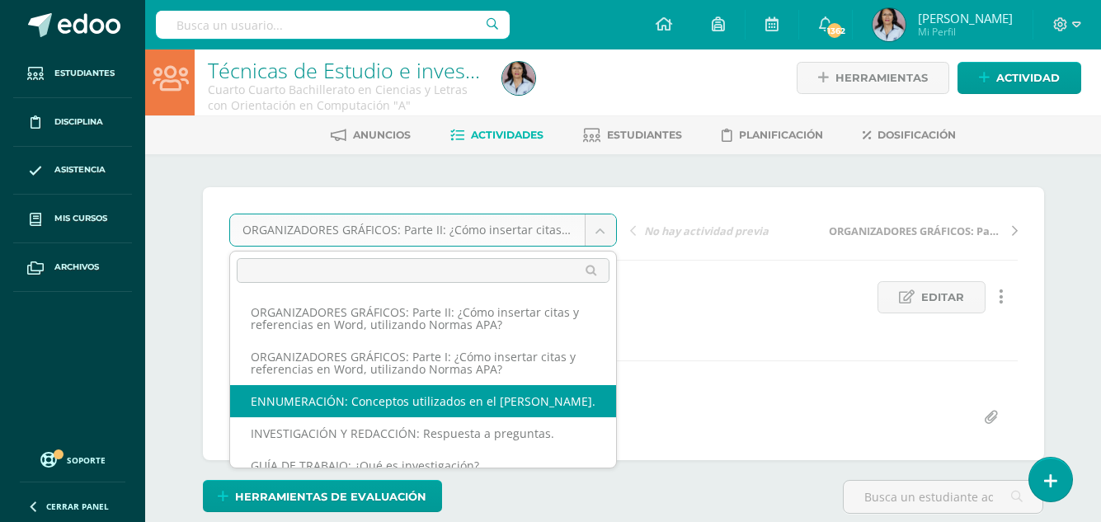
select select "/dashboard/teacher/grade-activity/128457/"
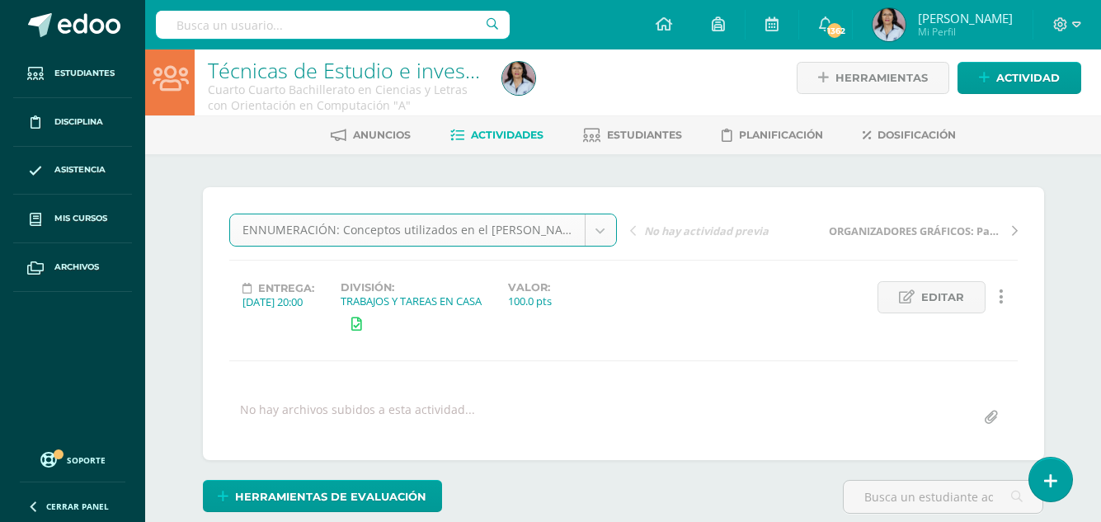
scroll to position [10, 0]
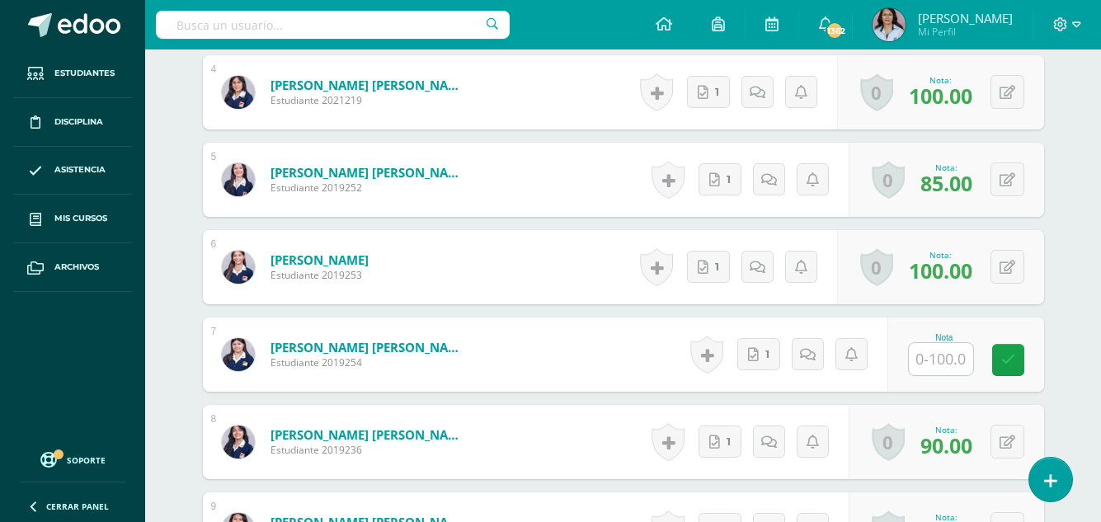
scroll to position [836, 0]
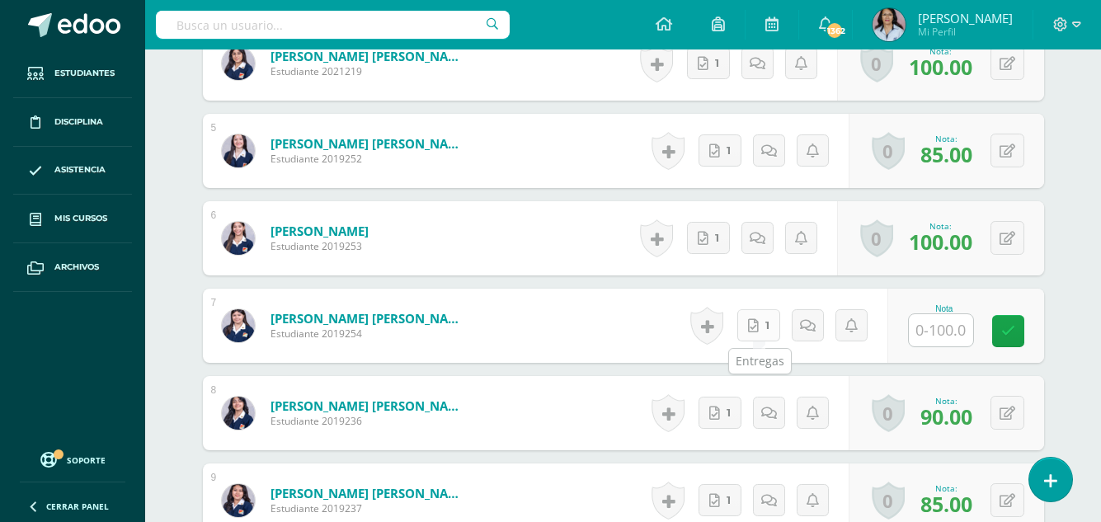
click at [765, 327] on link "1" at bounding box center [758, 325] width 43 height 32
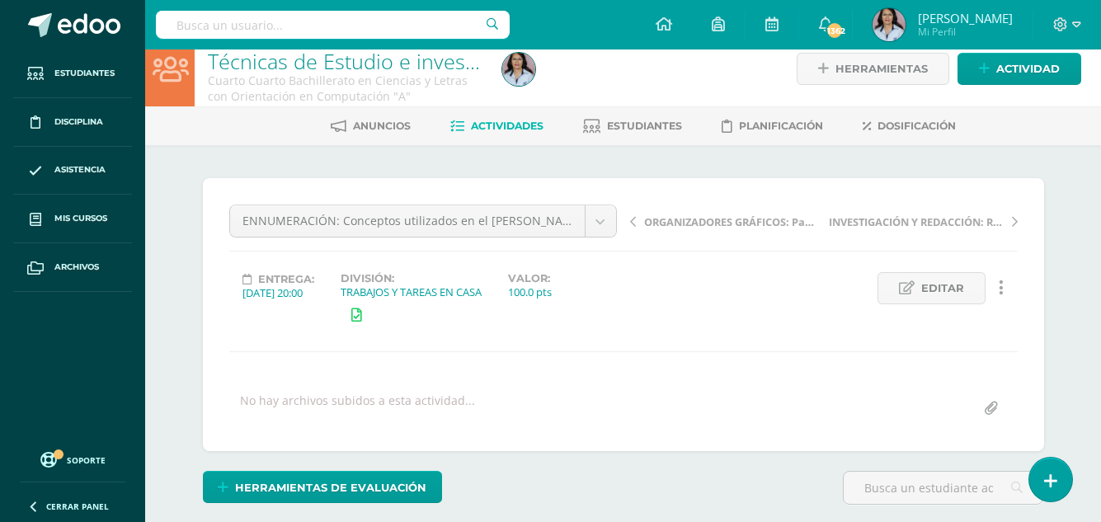
scroll to position [12, 0]
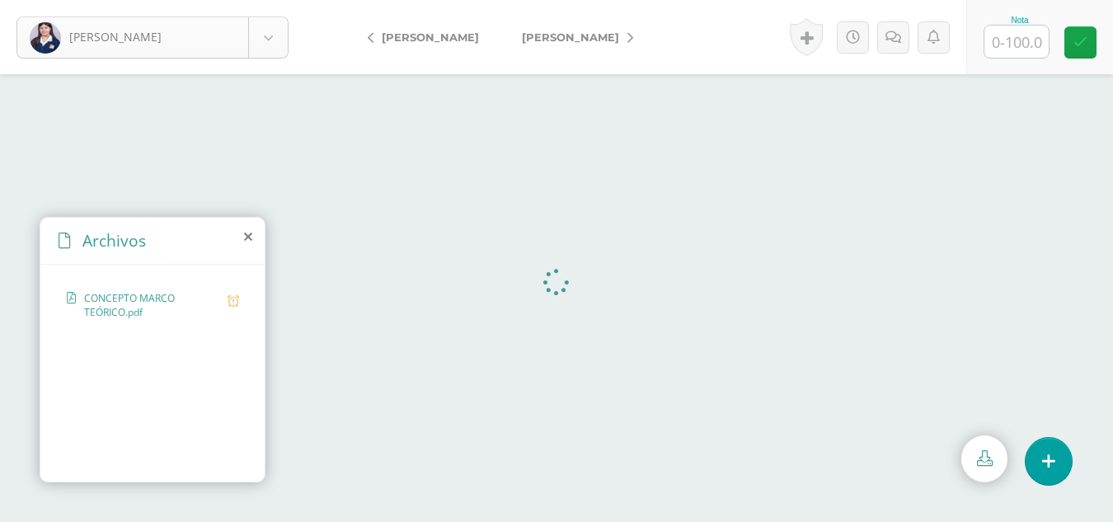
click at [264, 0] on body "[PERSON_NAME] [PERSON_NAME] [PERSON_NAME][GEOGRAPHIC_DATA] [PERSON_NAME] [PERSO…" at bounding box center [556, 0] width 1113 height 0
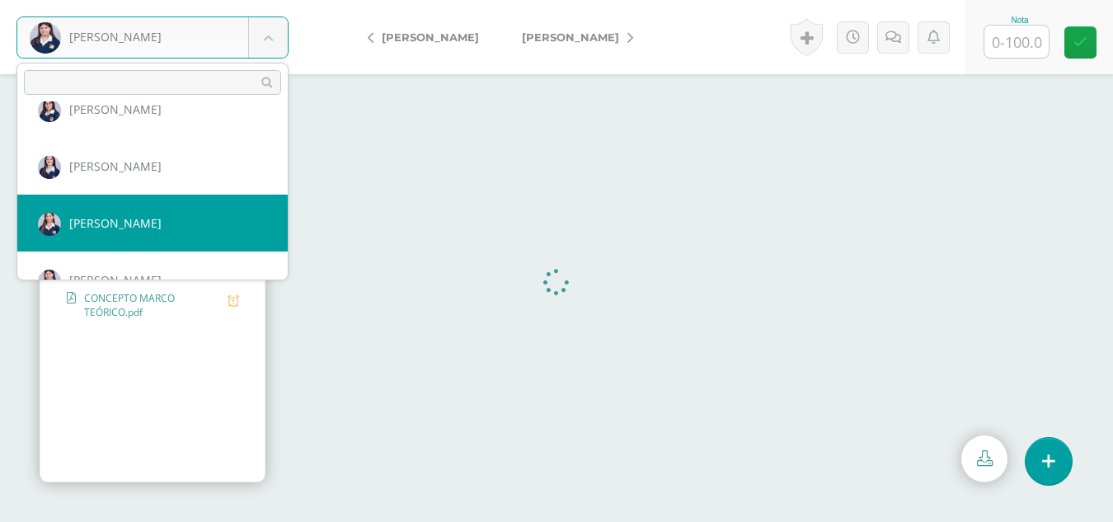
scroll to position [178, 0]
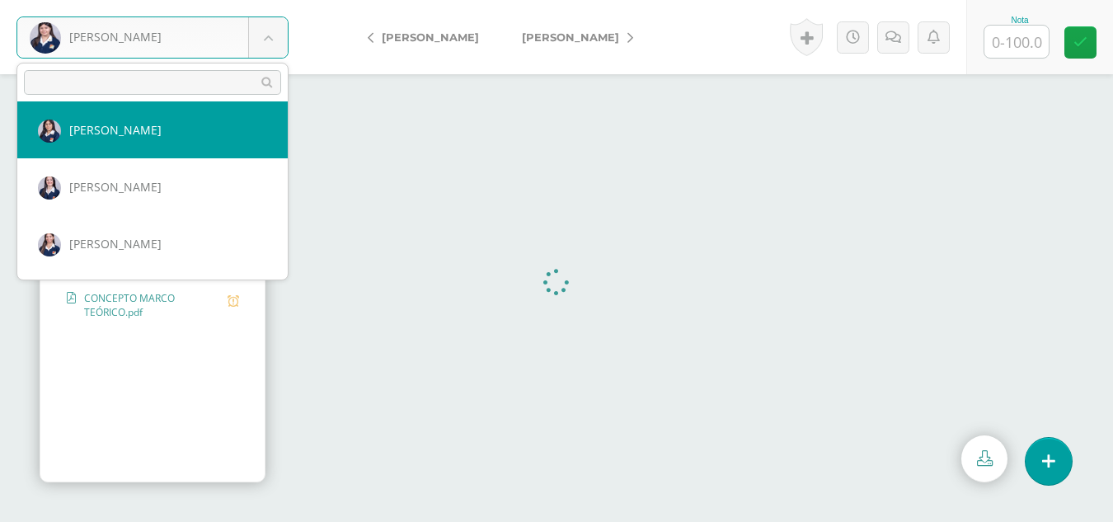
select select "2784"
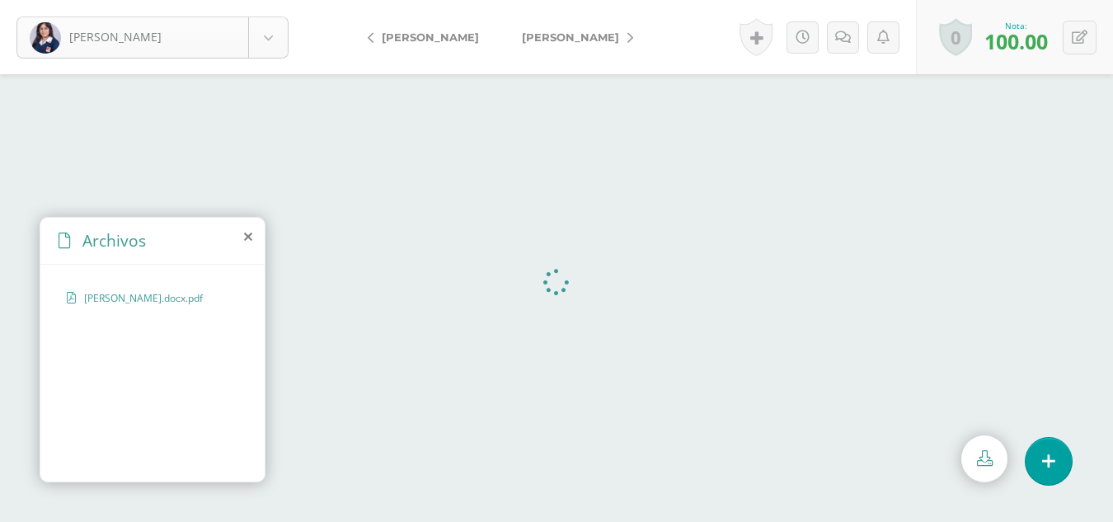
click at [264, 0] on body "[PERSON_NAME] [PERSON_NAME] [PERSON_NAME][GEOGRAPHIC_DATA] [PERSON_NAME] [PERSO…" at bounding box center [556, 0] width 1113 height 0
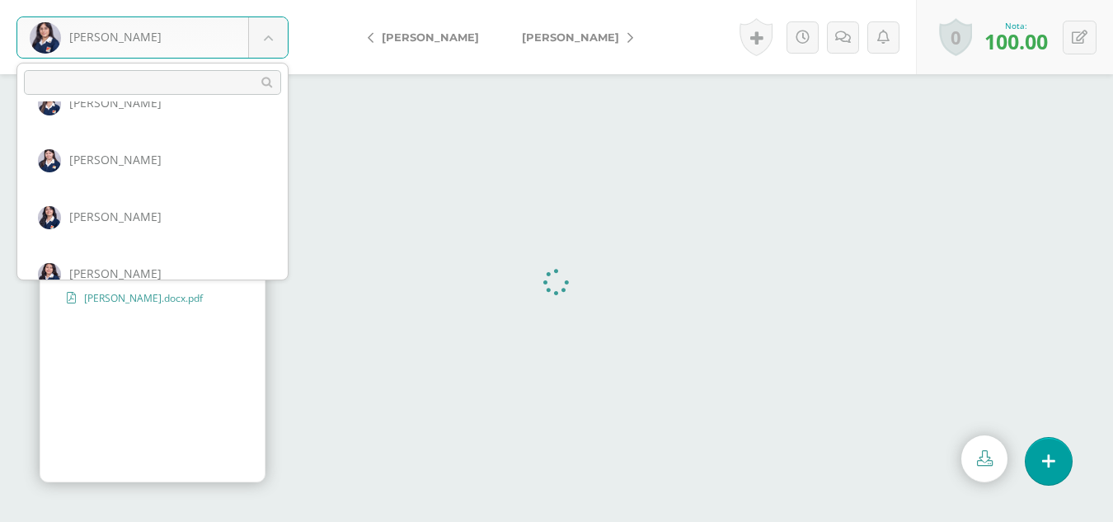
scroll to position [298, 0]
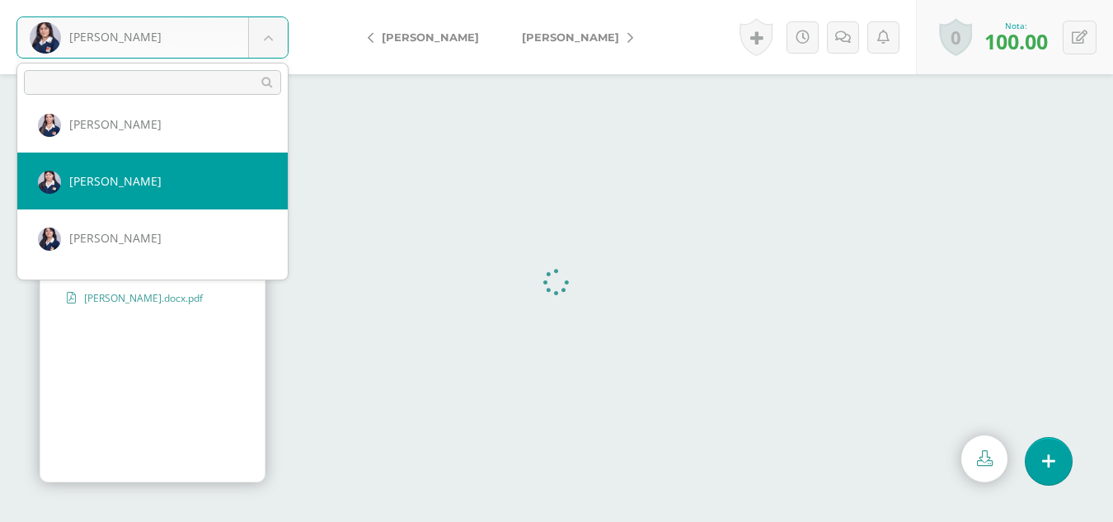
select select "2187"
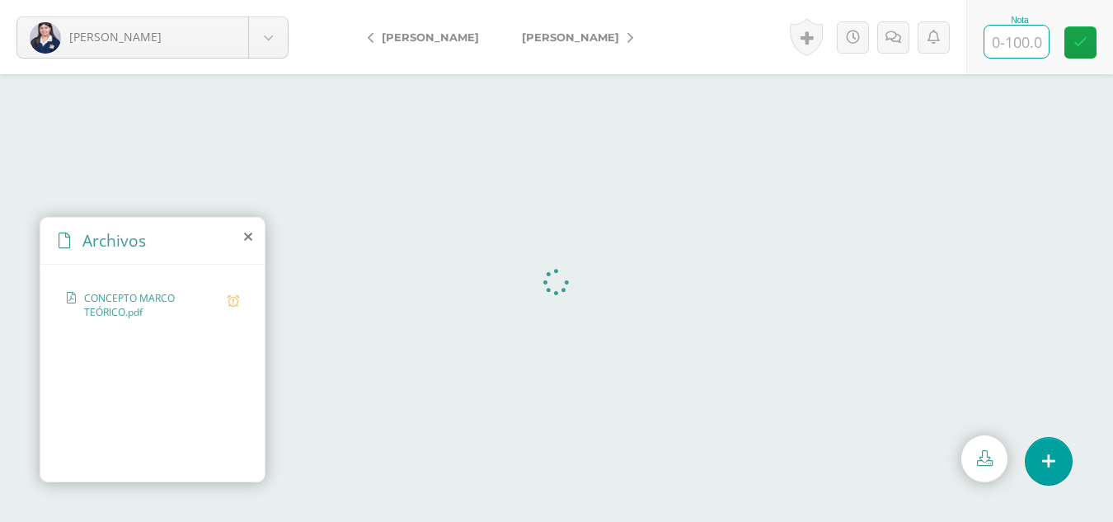
click at [1019, 40] on input "text" at bounding box center [1017, 42] width 64 height 32
type input "90"
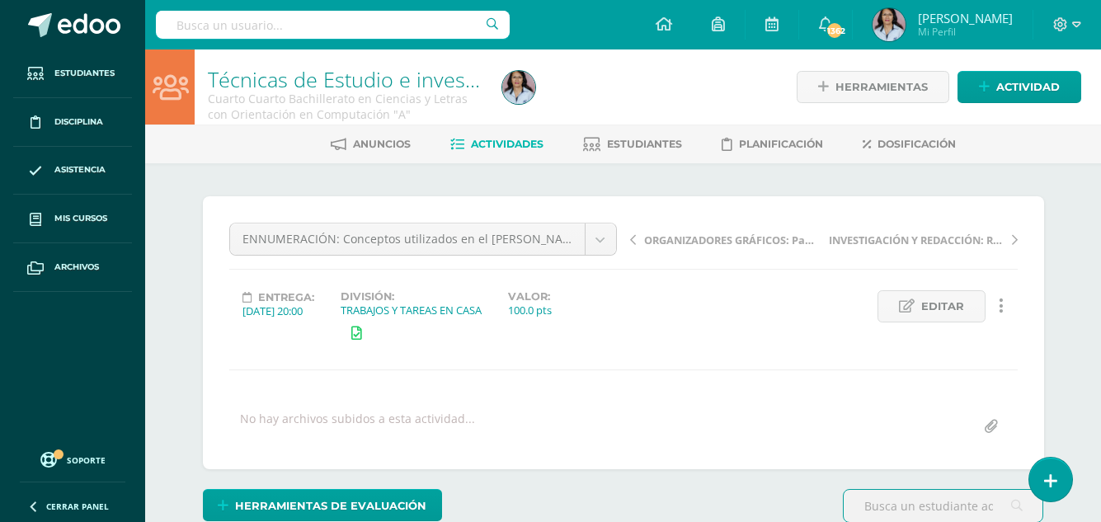
click at [501, 138] on span "Actividades" at bounding box center [507, 144] width 73 height 12
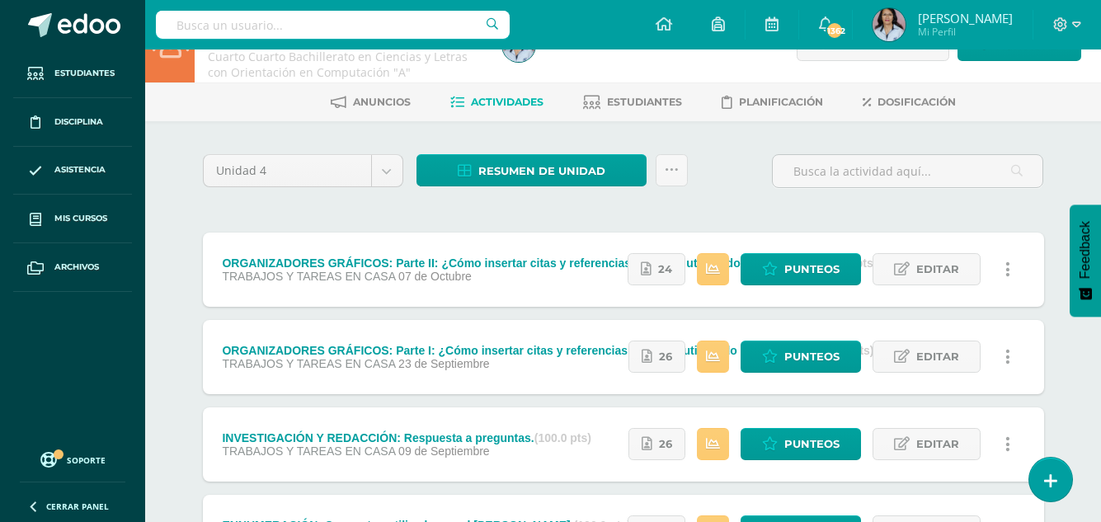
scroll to position [82, 0]
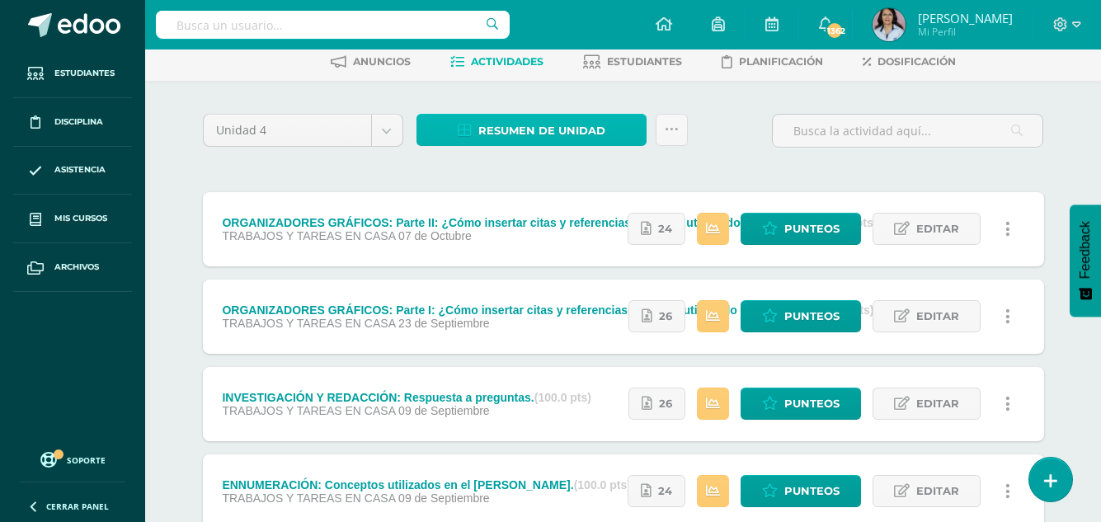
click at [537, 129] on span "Resumen de unidad" at bounding box center [541, 130] width 127 height 31
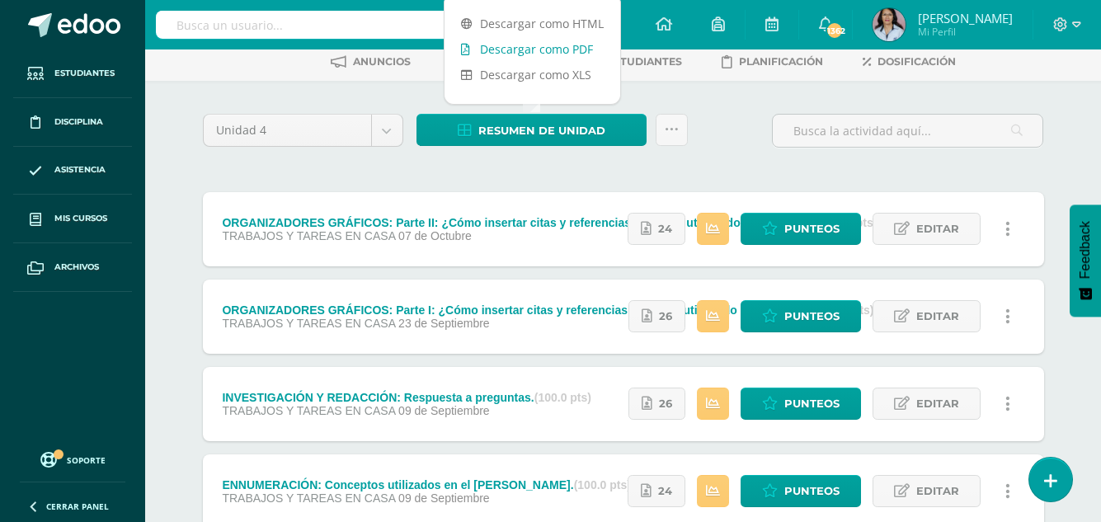
click at [553, 44] on link "Descargar como PDF" at bounding box center [533, 49] width 176 height 26
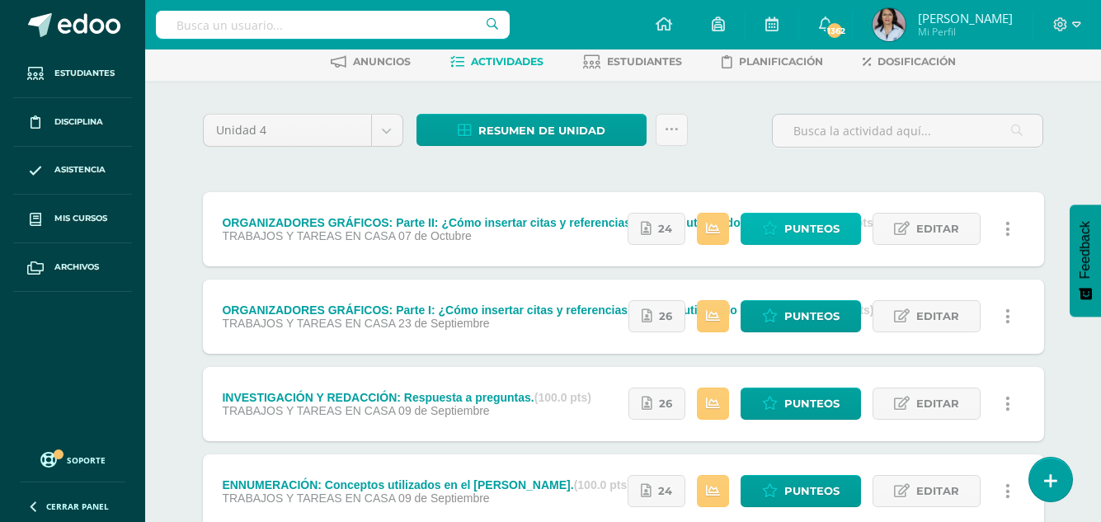
click at [820, 222] on span "Punteos" at bounding box center [811, 229] width 55 height 31
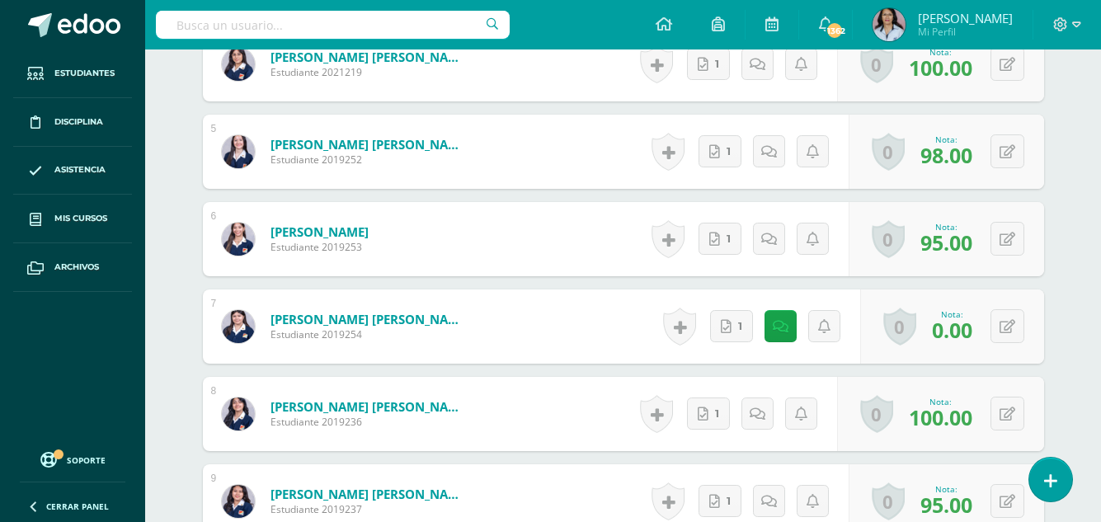
scroll to position [836, 0]
click at [733, 329] on link "1" at bounding box center [731, 325] width 43 height 32
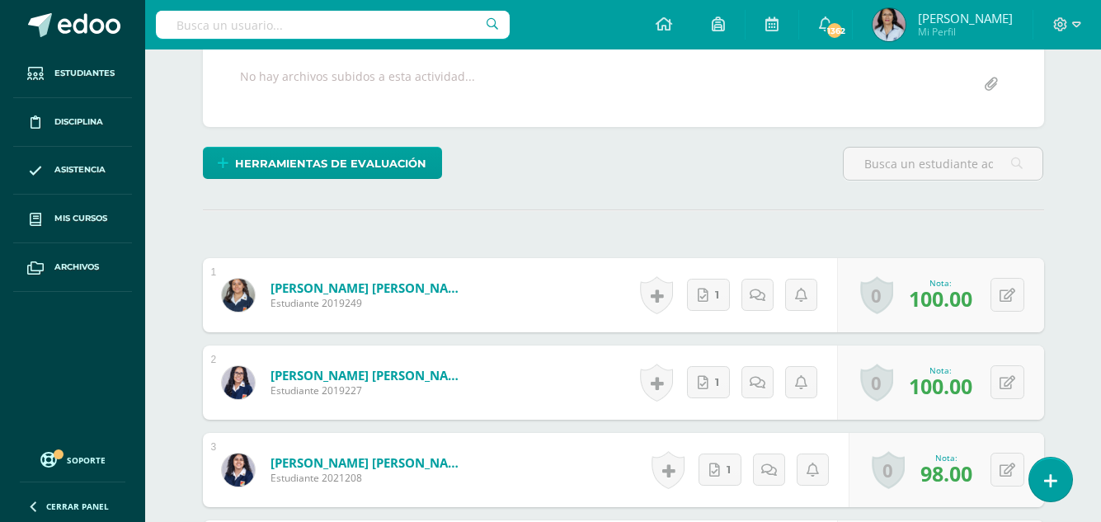
scroll to position [0, 0]
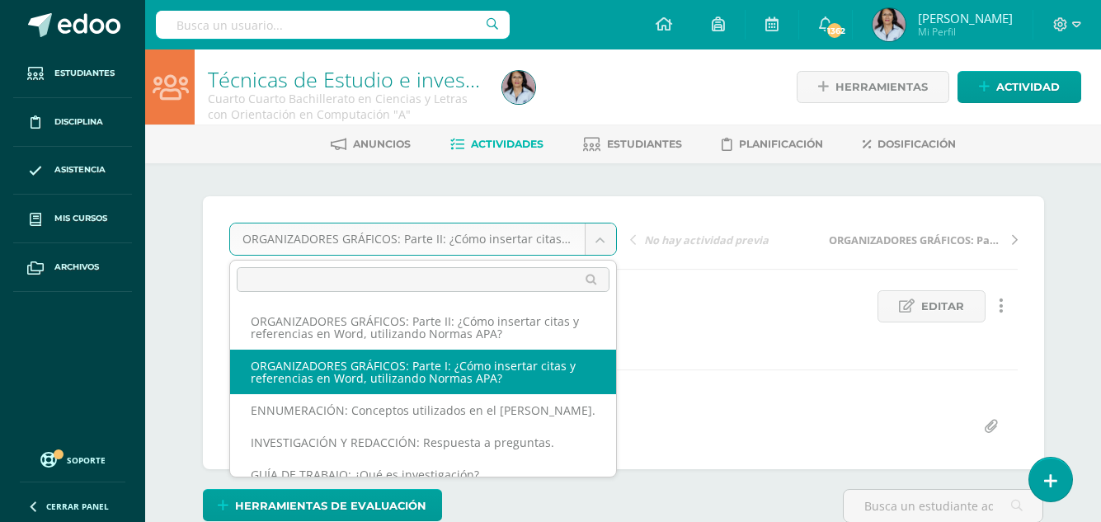
select select "/dashboard/teacher/grade-activity/129093/"
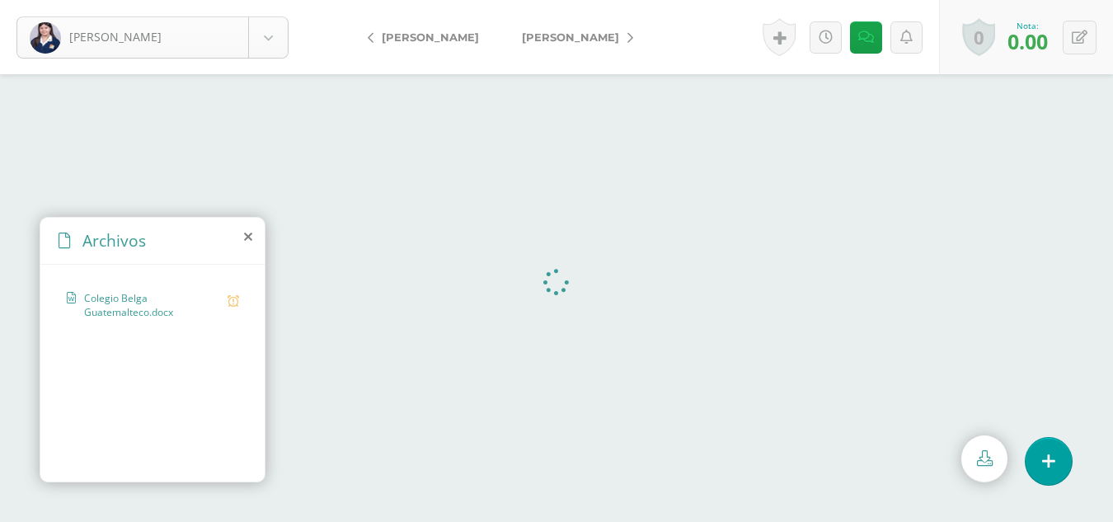
click at [265, 0] on body "[PERSON_NAME] Alvizures, [GEOGRAPHIC_DATA][PERSON_NAME], [PERSON_NAME][GEOGRAPH…" at bounding box center [556, 0] width 1113 height 0
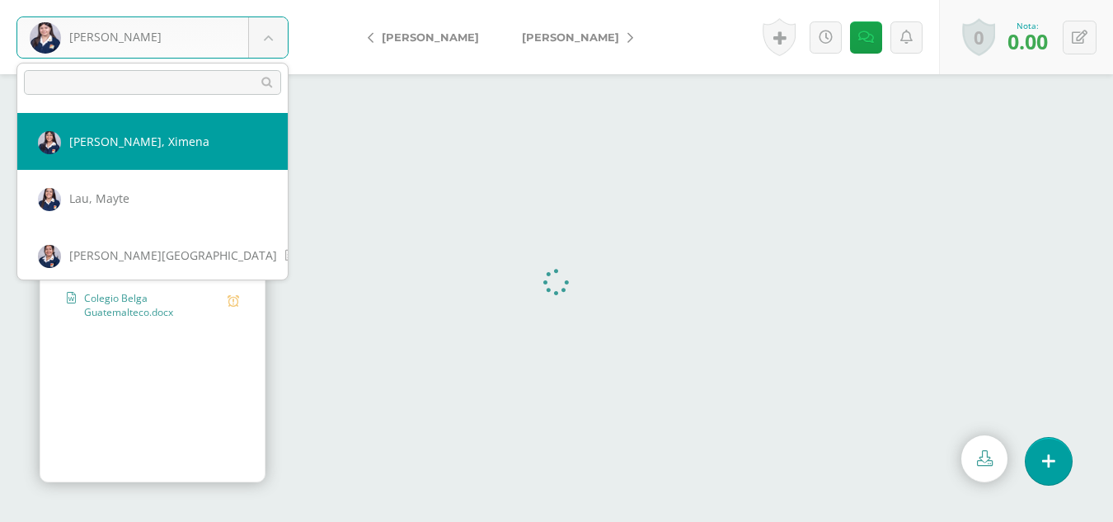
scroll to position [590, 0]
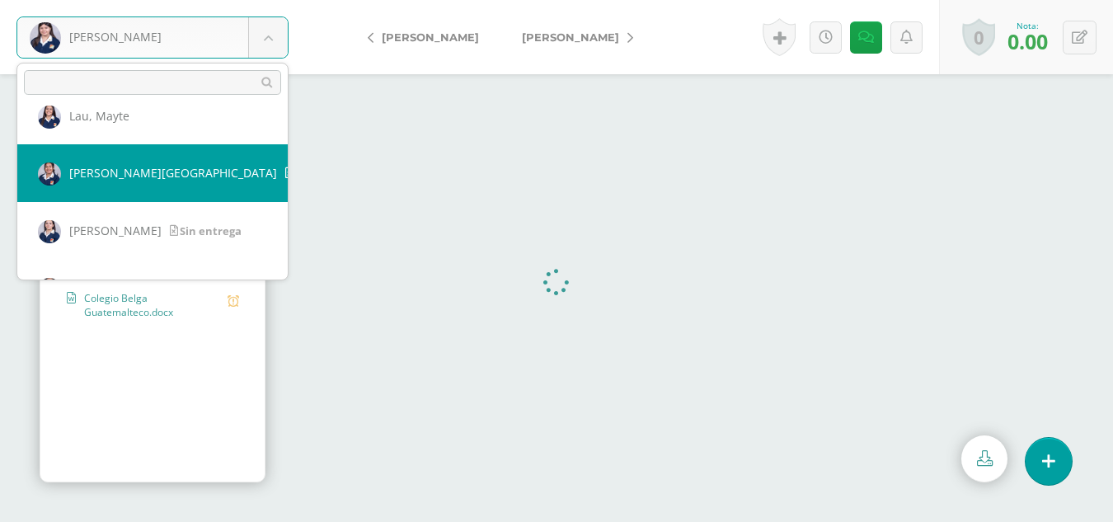
select select "2747"
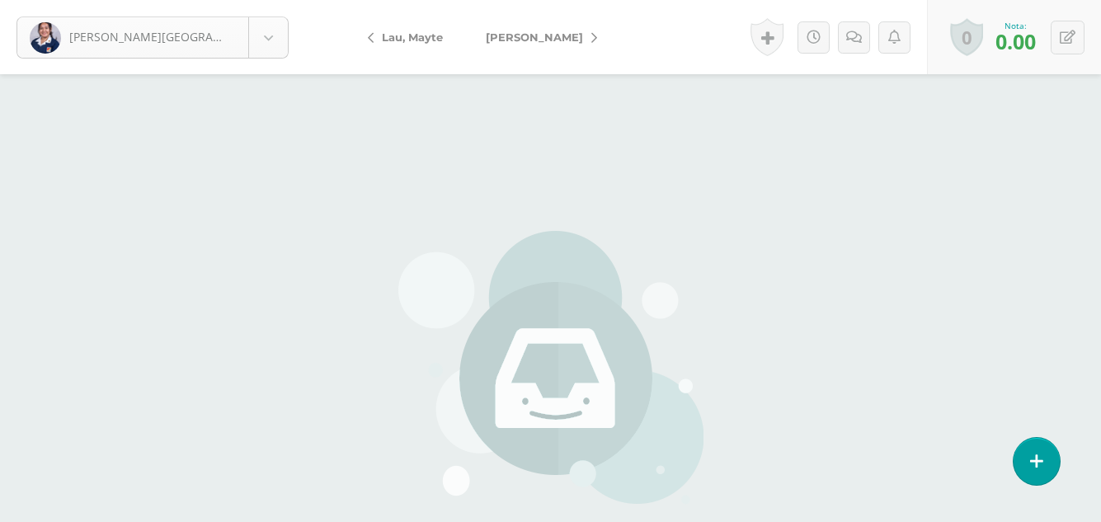
click at [258, 38] on body "Martin, Lourdes Sin entrega Abadía, Carla Alvizures, Fátima Carías, Emily Casti…" at bounding box center [550, 343] width 1101 height 686
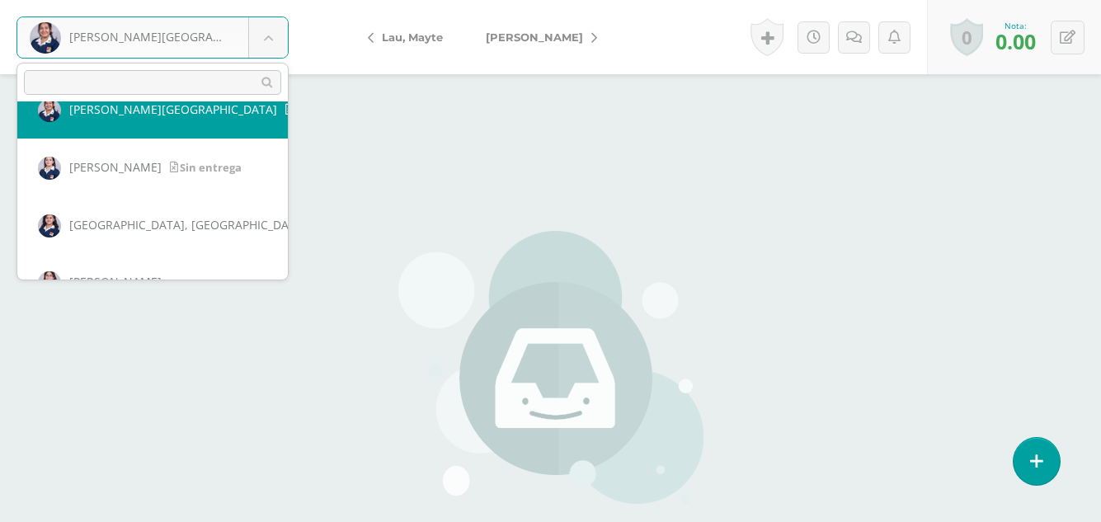
scroll to position [677, 0]
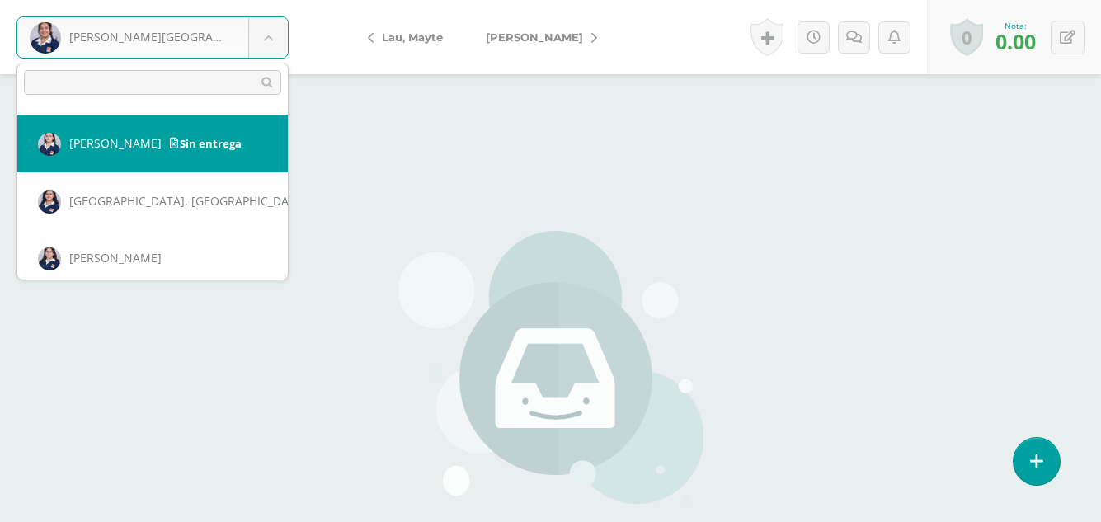
select select "2808"
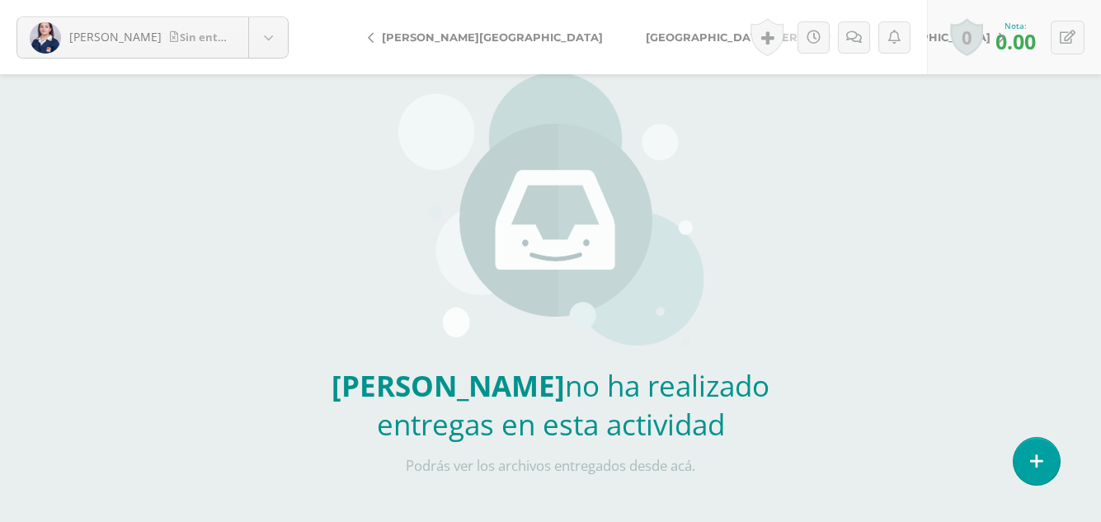
scroll to position [164, 0]
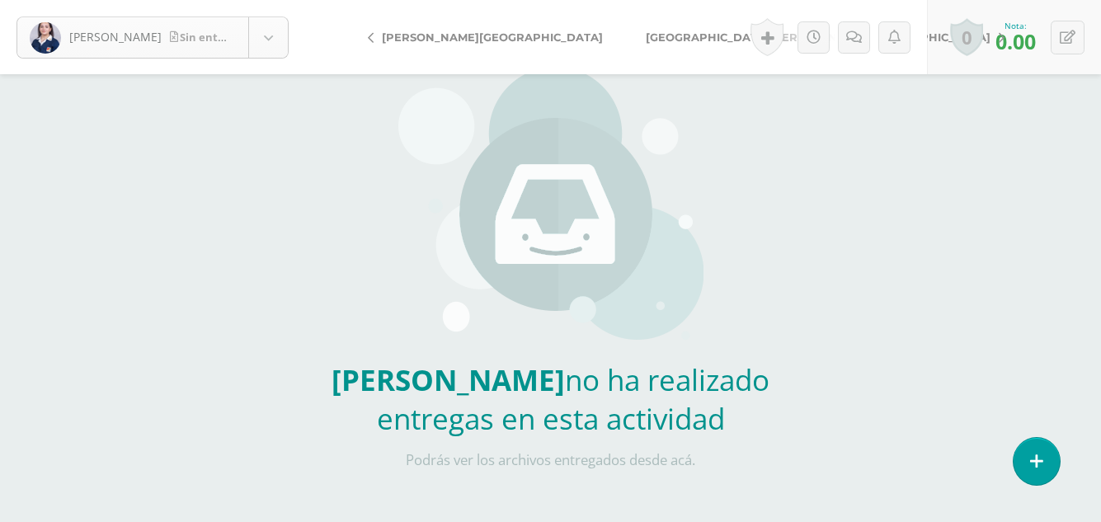
click at [264, 40] on body "[PERSON_NAME] entrega [PERSON_NAME] [PERSON_NAME][GEOGRAPHIC_DATA] [PERSON_NAME…" at bounding box center [550, 179] width 1101 height 686
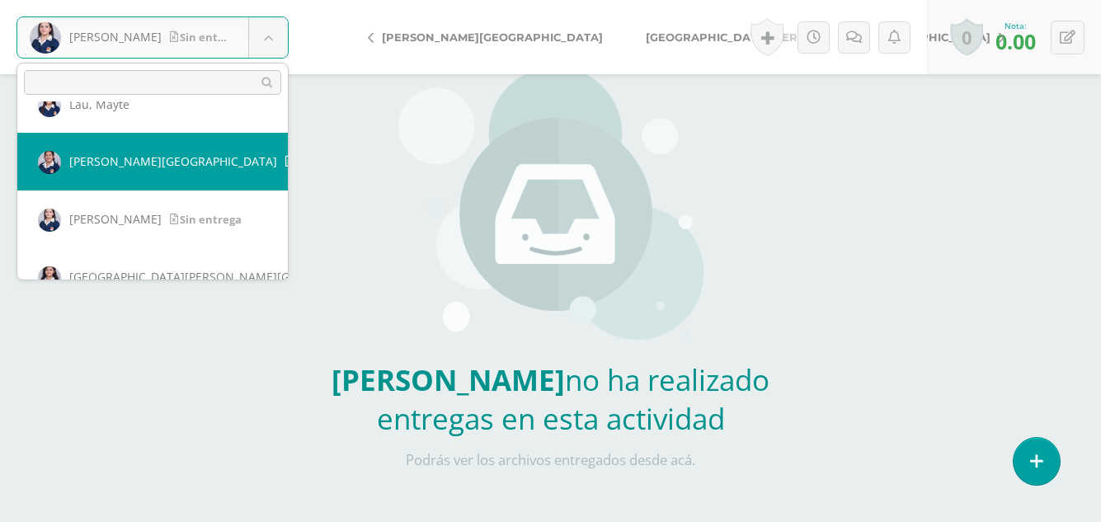
scroll to position [684, 0]
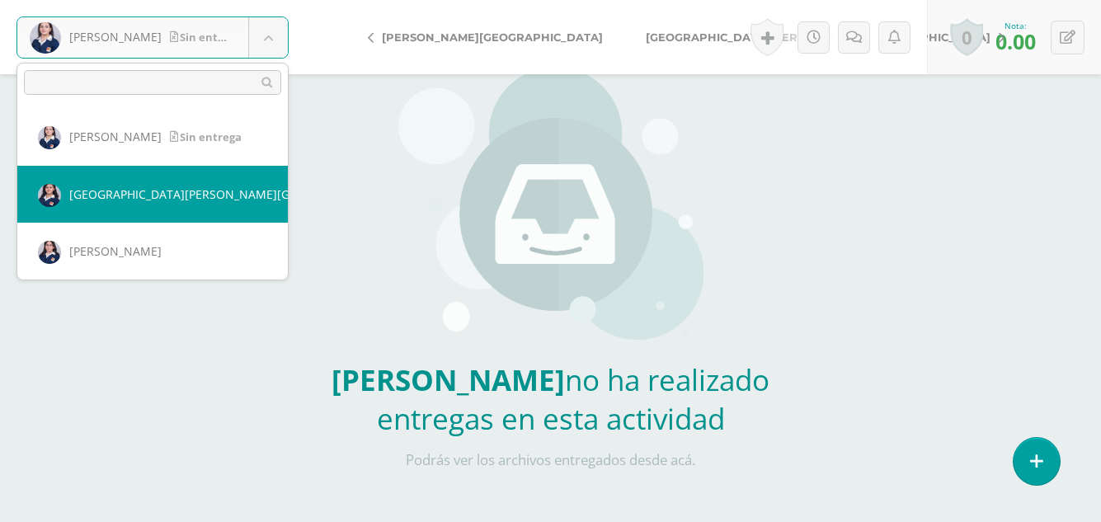
select select "2195"
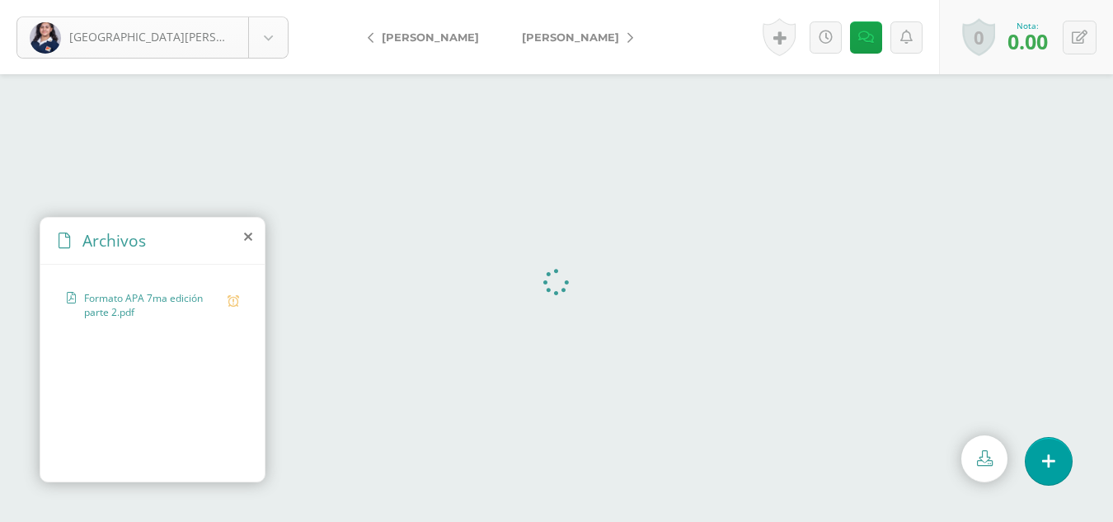
click at [271, 0] on body "Mérida, Fátima Abadía, Carla Alvizures, Fátima Carías, Emily Castillo, Ami Coro…" at bounding box center [556, 0] width 1113 height 0
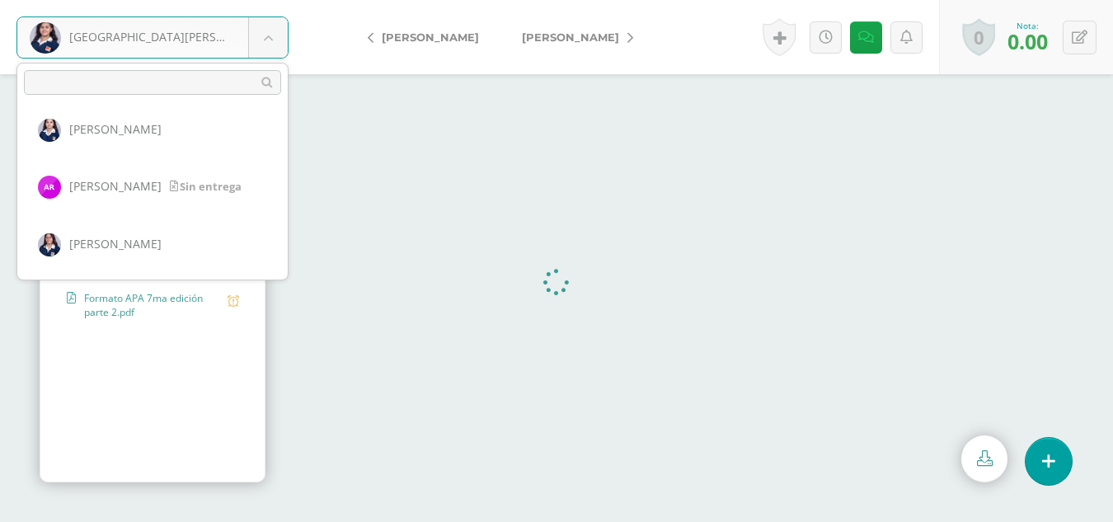
scroll to position [1287, 0]
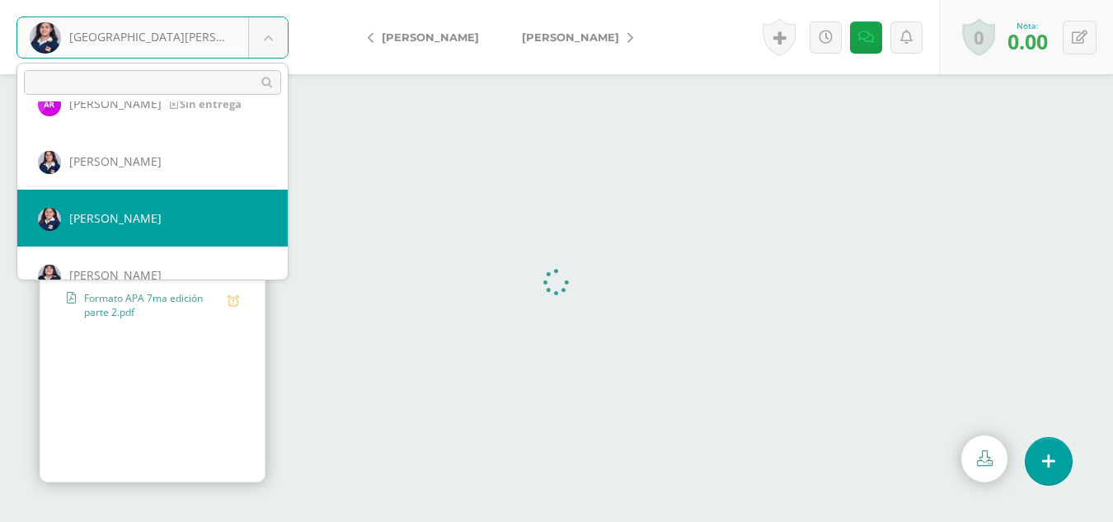
select select "2732"
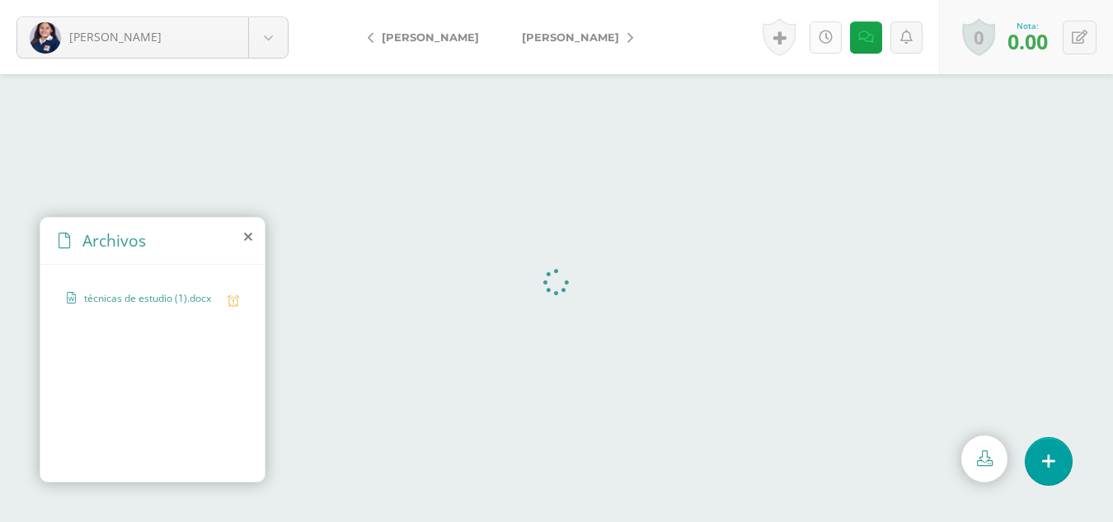
click at [816, 35] on link at bounding box center [826, 37] width 32 height 32
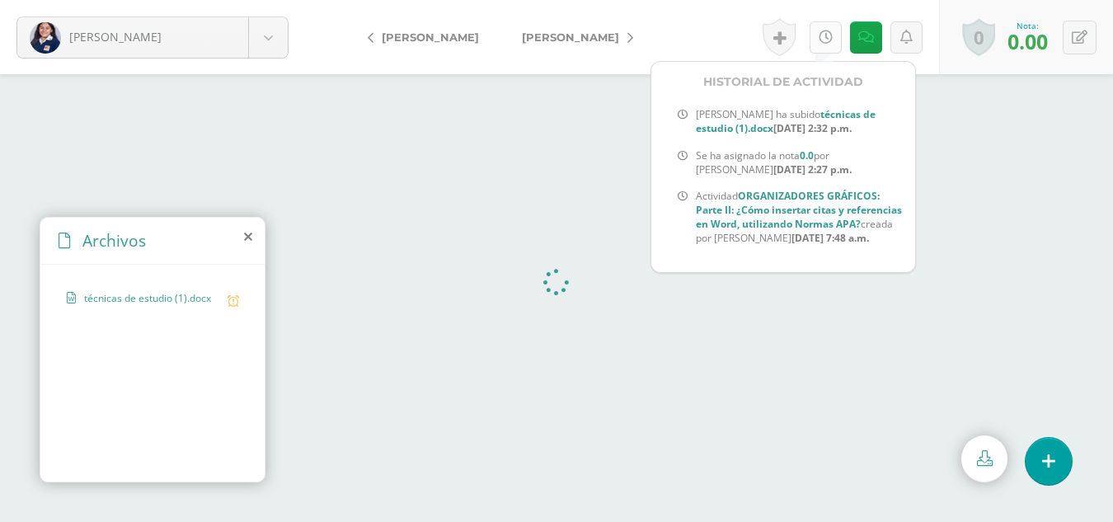
click at [824, 40] on icon at bounding box center [826, 38] width 14 height 14
click at [817, 34] on link at bounding box center [826, 37] width 32 height 32
click at [821, 38] on icon at bounding box center [826, 38] width 14 height 14
click at [826, 33] on icon at bounding box center [826, 38] width 14 height 14
click at [830, 245] on span "Actividad ORGANIZADORES GRÁFICOS: Parte II: ¿Cómo insertar citas y referencias …" at bounding box center [799, 217] width 206 height 55
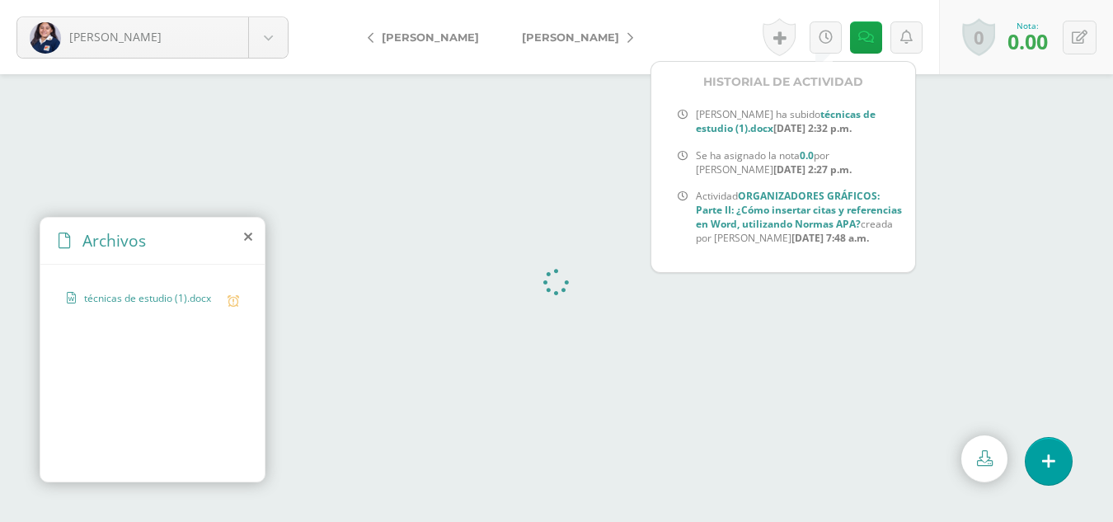
click at [455, 35] on span "[PERSON_NAME]" at bounding box center [430, 37] width 97 height 13
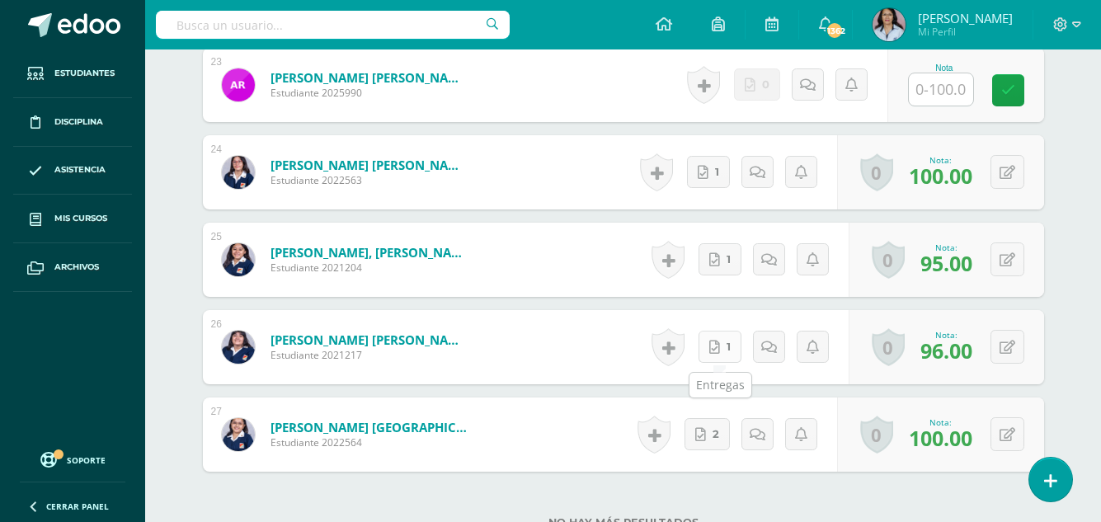
scroll to position [2614, 0]
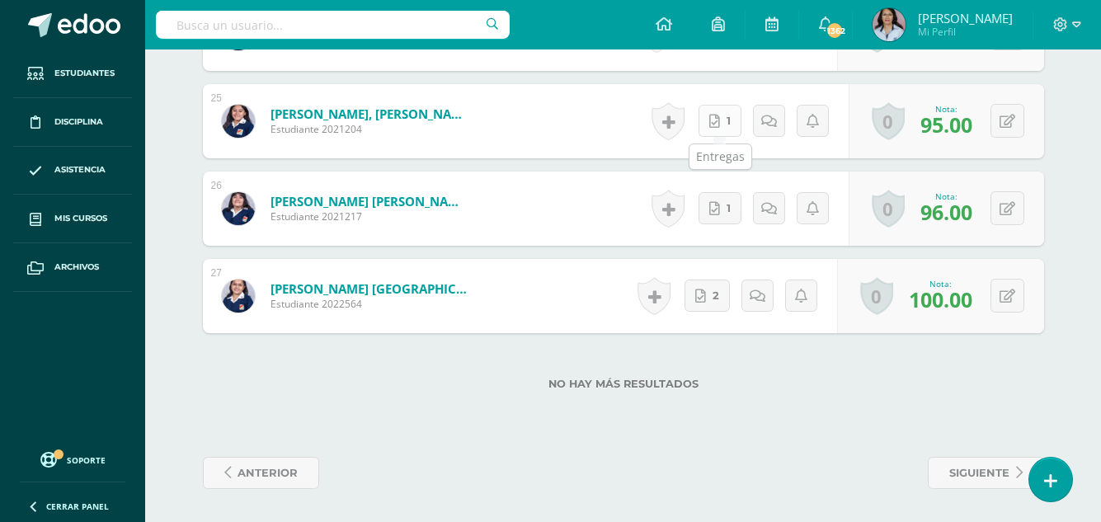
click at [724, 120] on link "1" at bounding box center [720, 121] width 43 height 32
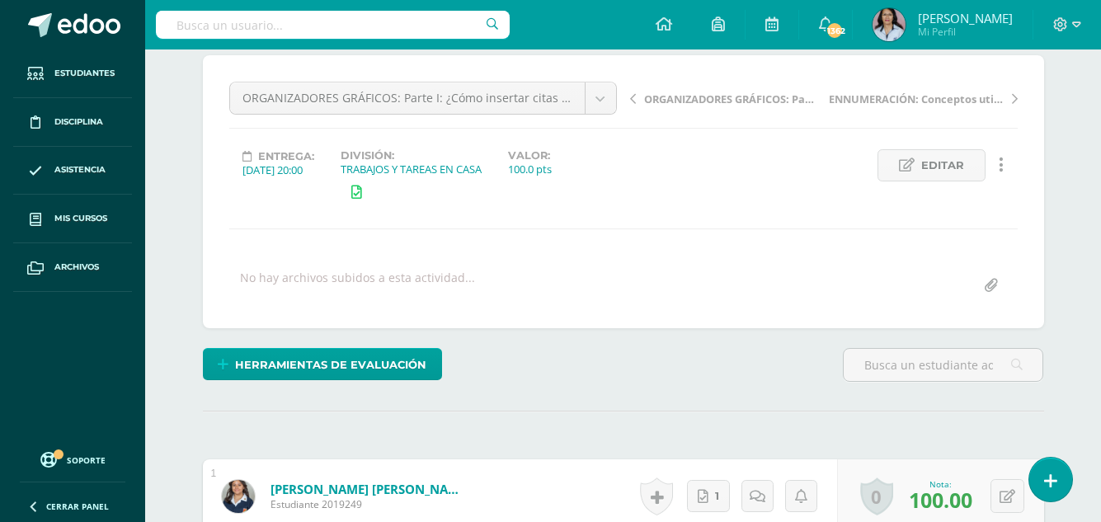
scroll to position [0, 0]
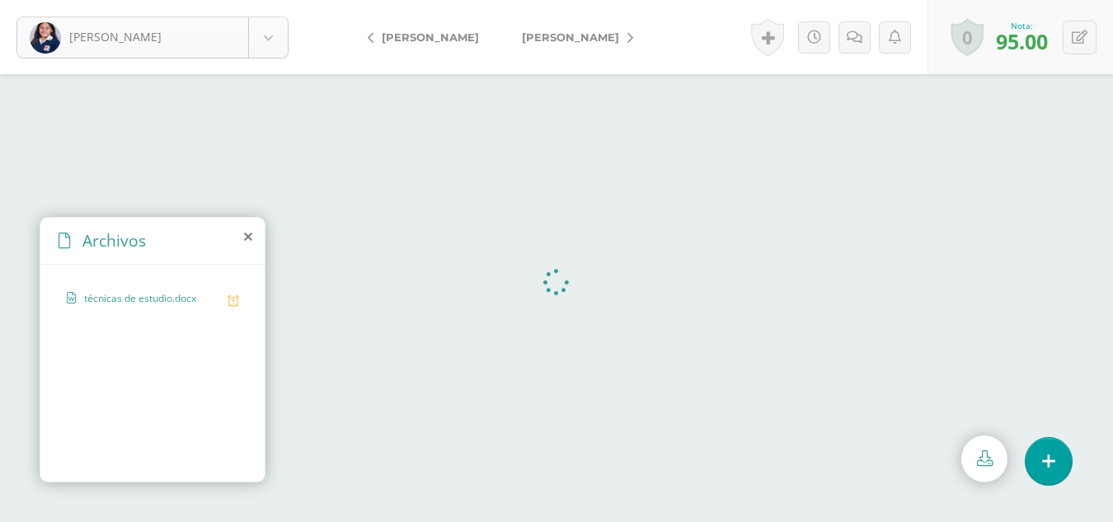
click at [272, 0] on body "Sián, Carmen Abadía, Carla Alvizures, Fátima Carías, Emily Castillo, Ami Corona…" at bounding box center [556, 0] width 1113 height 0
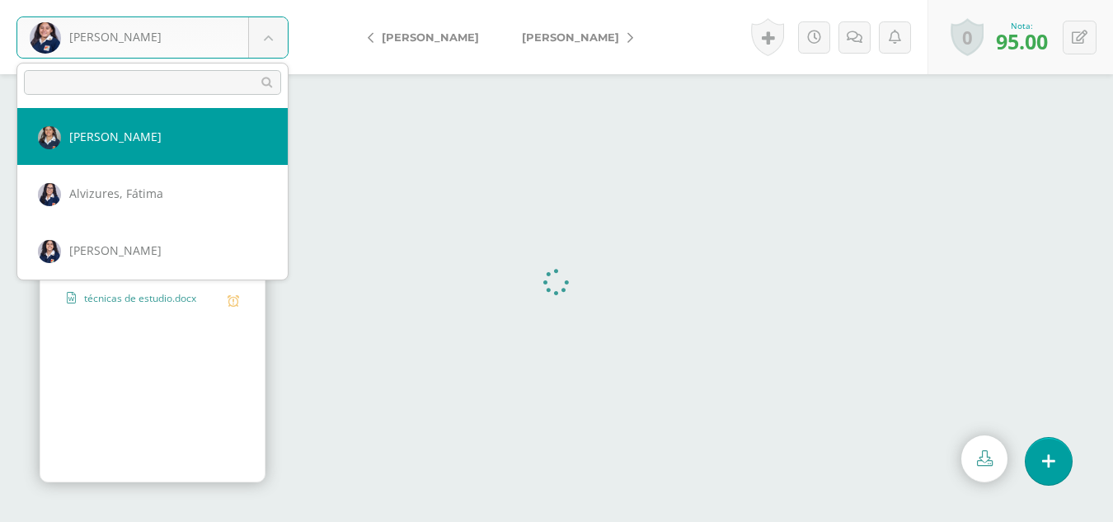
select select "2182"
